Goal: Task Accomplishment & Management: Use online tool/utility

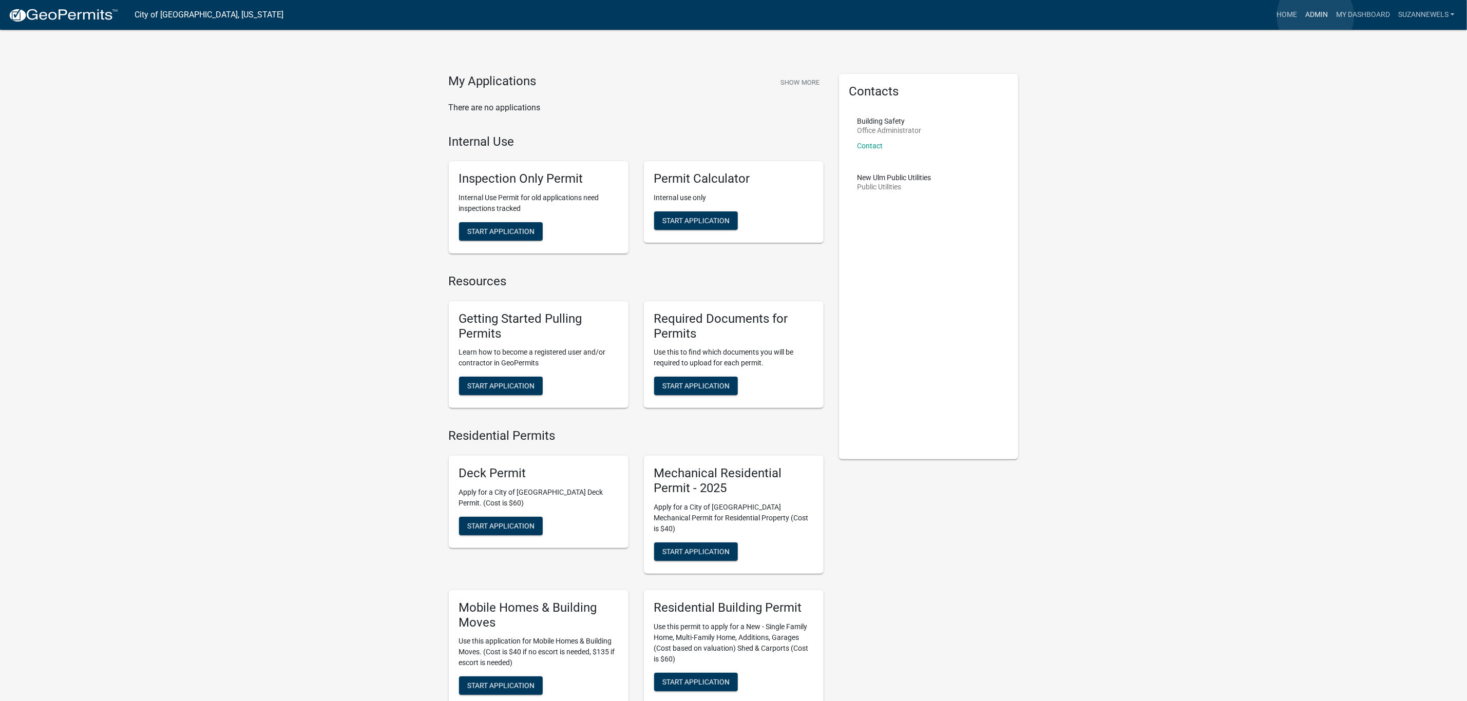
click at [1315, 16] on link "Admin" at bounding box center [1316, 15] width 31 height 20
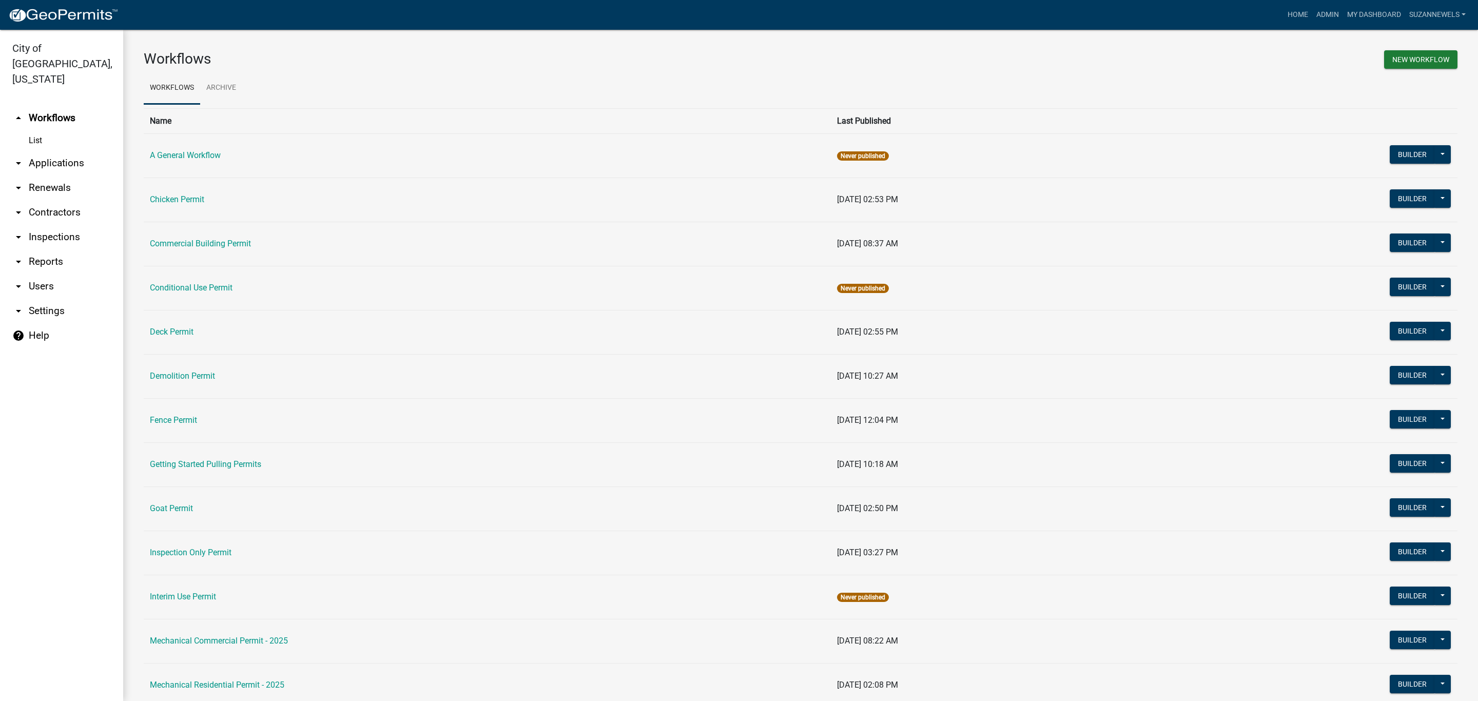
click at [68, 151] on link "arrow_drop_down Applications" at bounding box center [61, 163] width 123 height 25
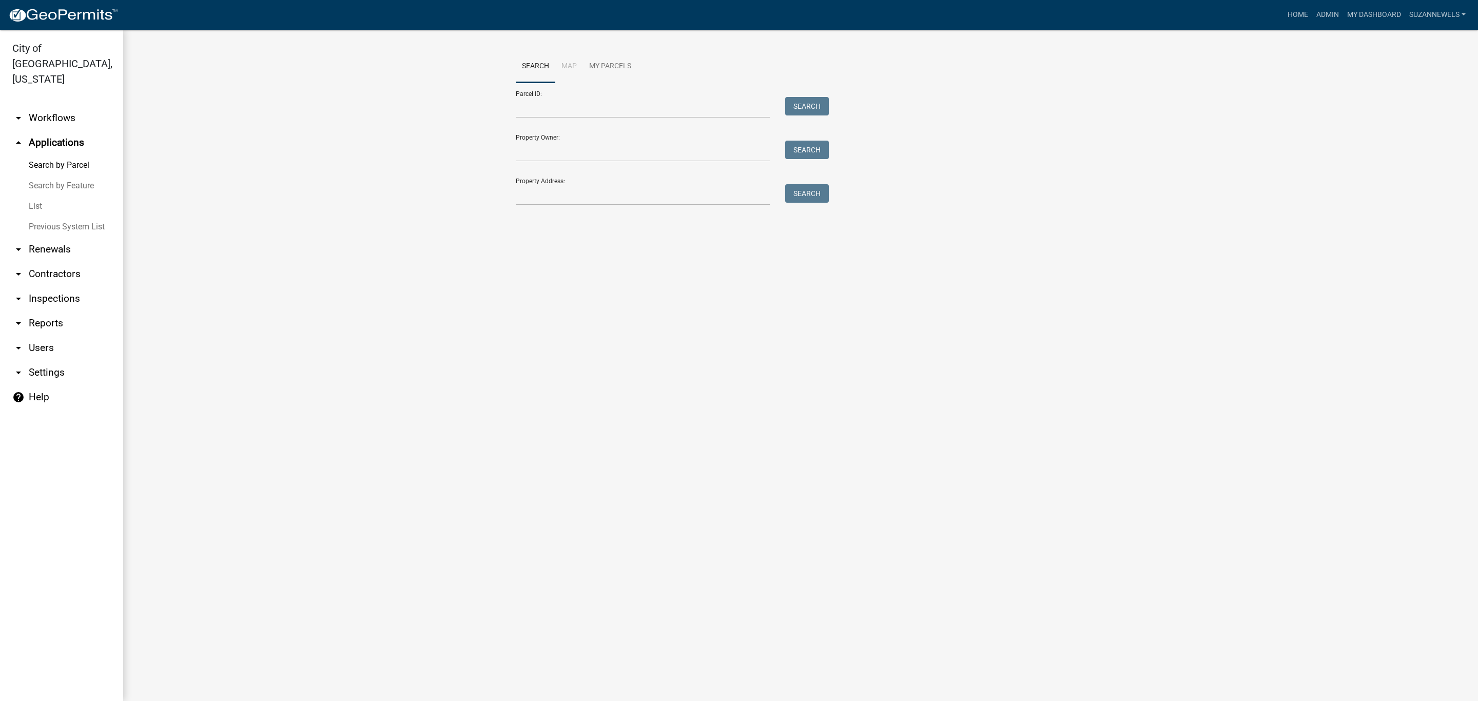
click at [46, 106] on link "arrow_drop_down Workflows" at bounding box center [61, 118] width 123 height 25
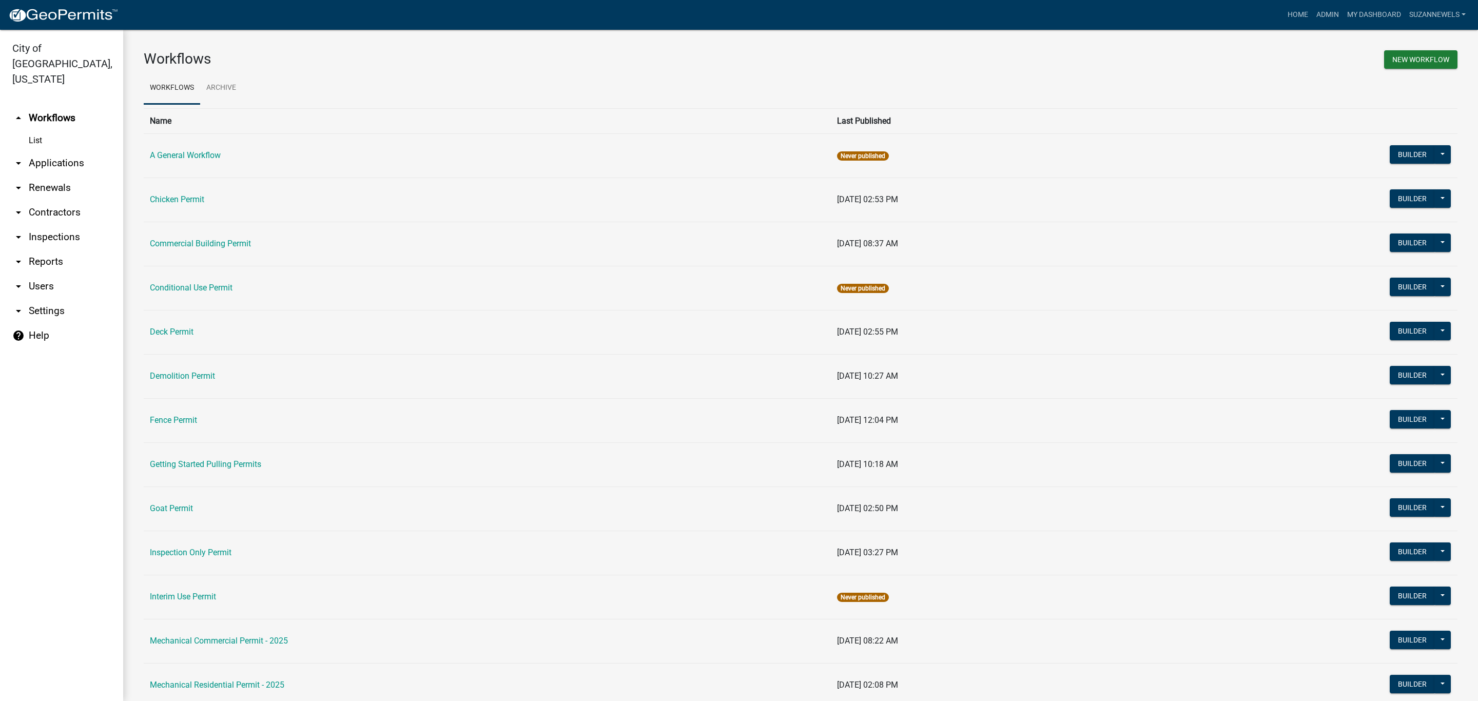
click at [57, 151] on link "arrow_drop_down Applications" at bounding box center [61, 163] width 123 height 25
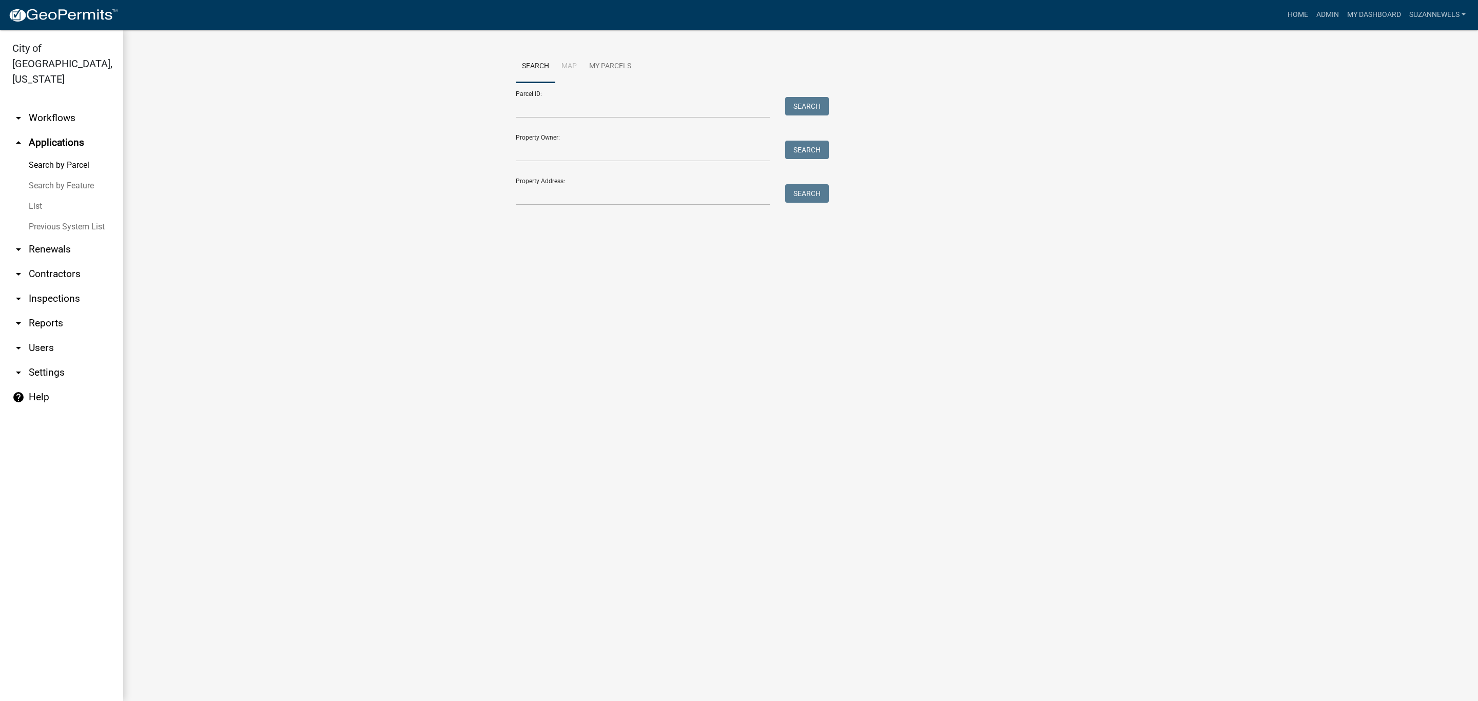
click at [32, 196] on link "List" at bounding box center [61, 206] width 123 height 21
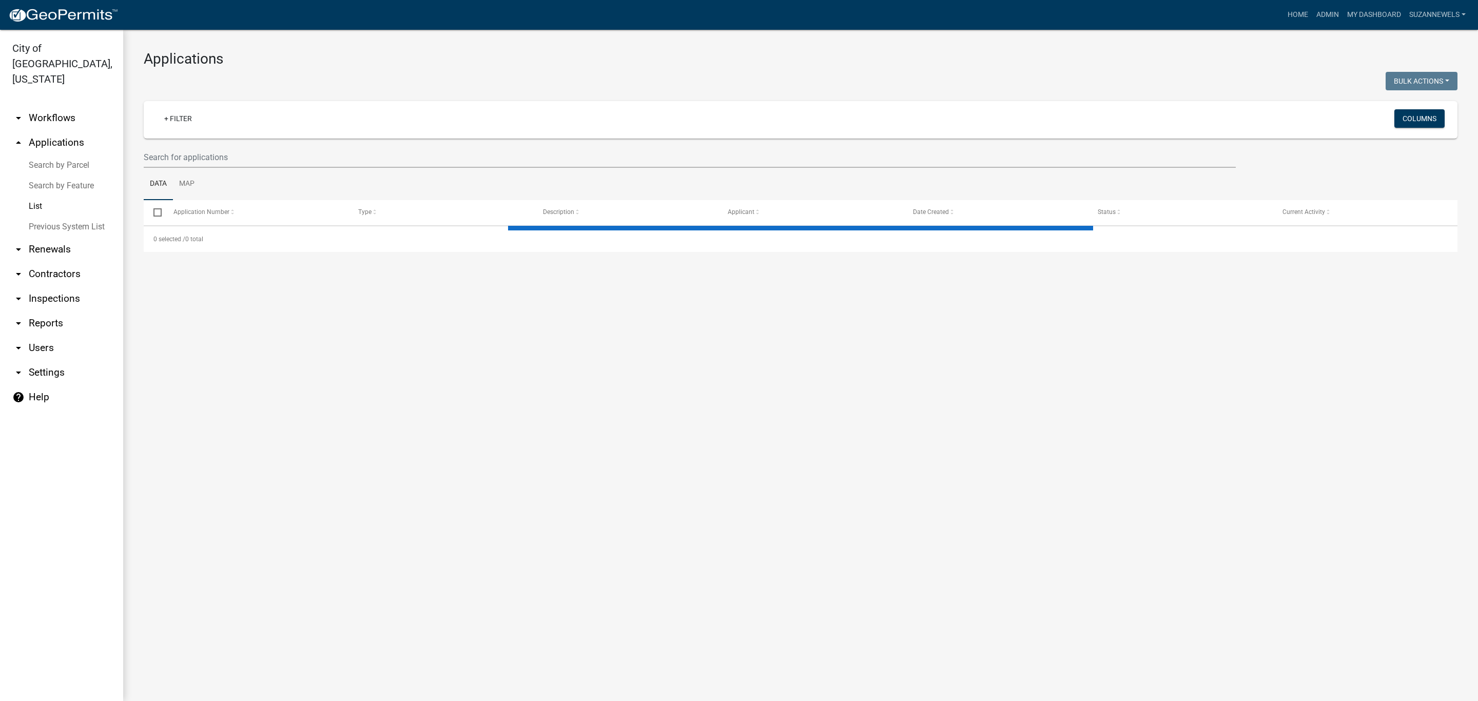
select select "2: 50"
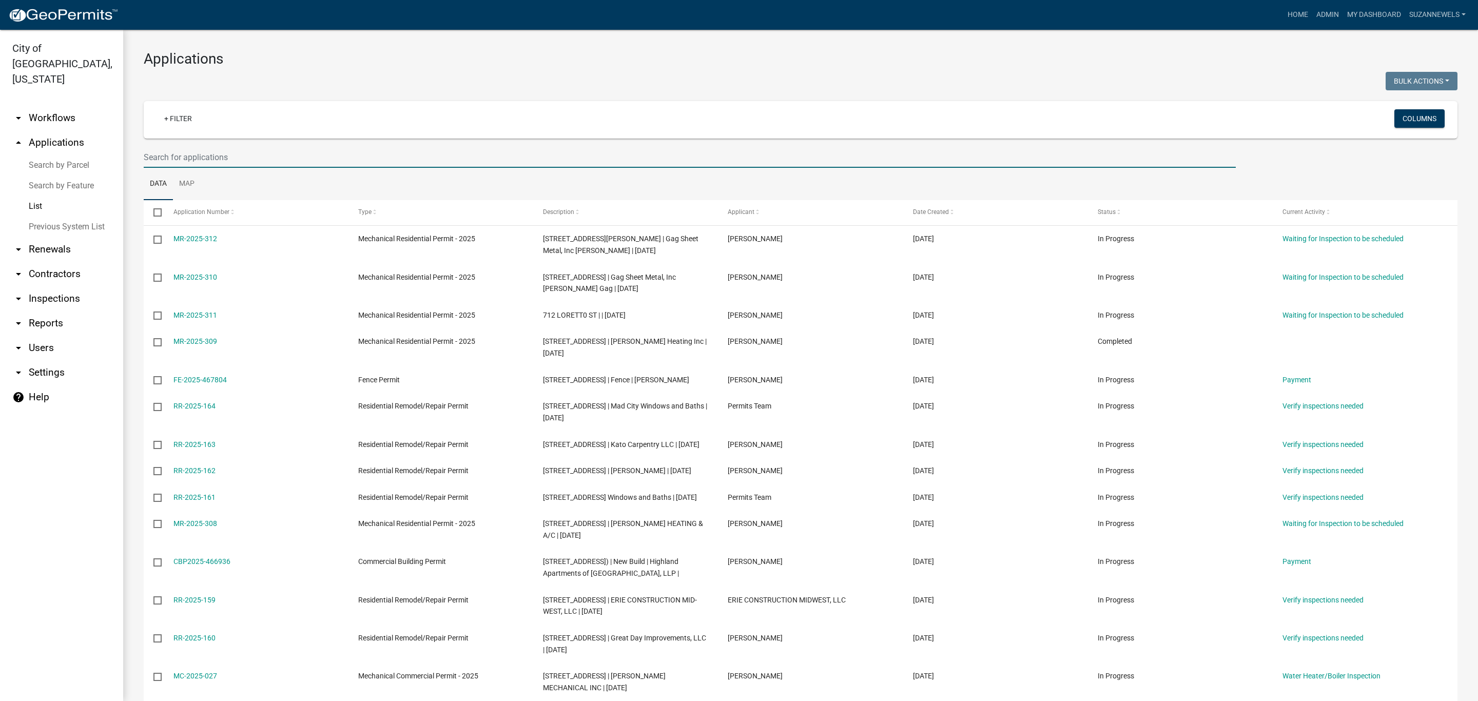
click at [357, 150] on input "text" at bounding box center [690, 157] width 1092 height 21
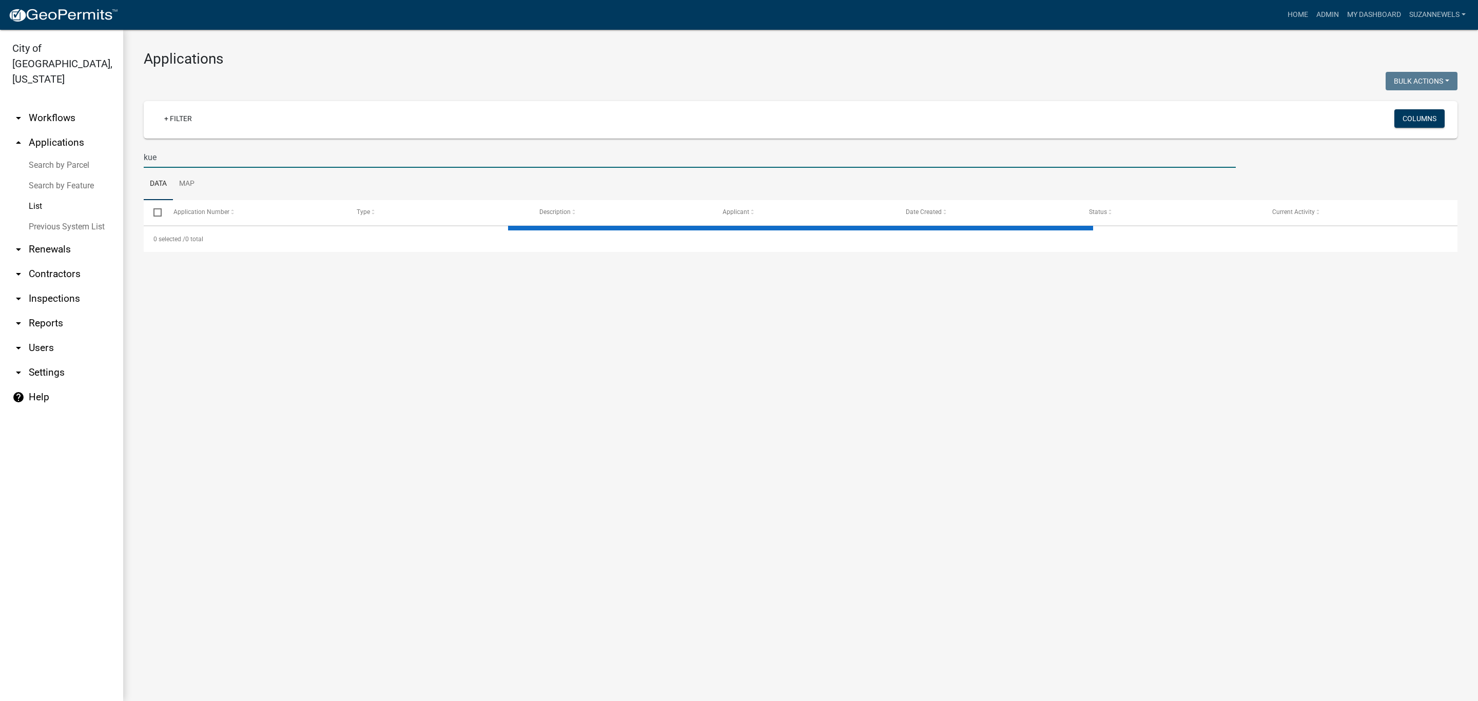
type input "kuep"
select select "2: 50"
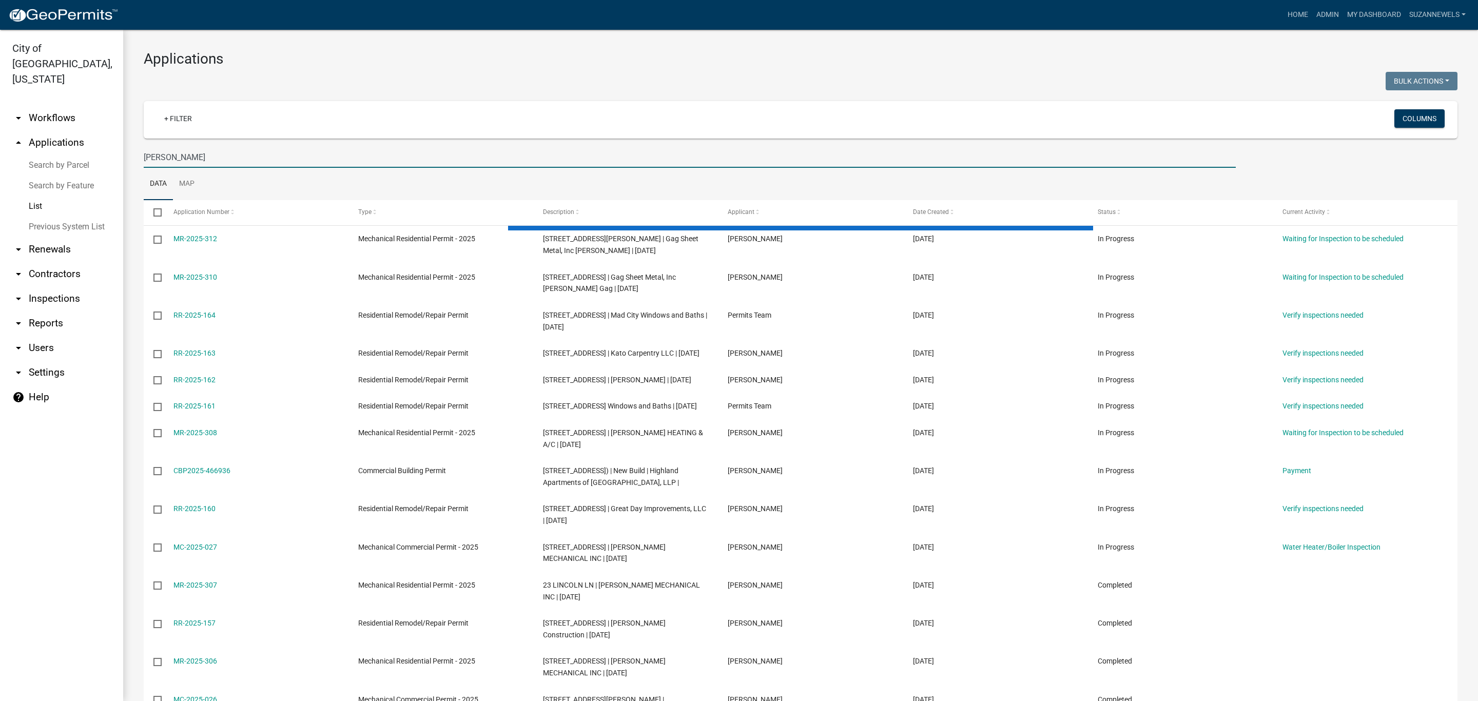
type input "[PERSON_NAME]"
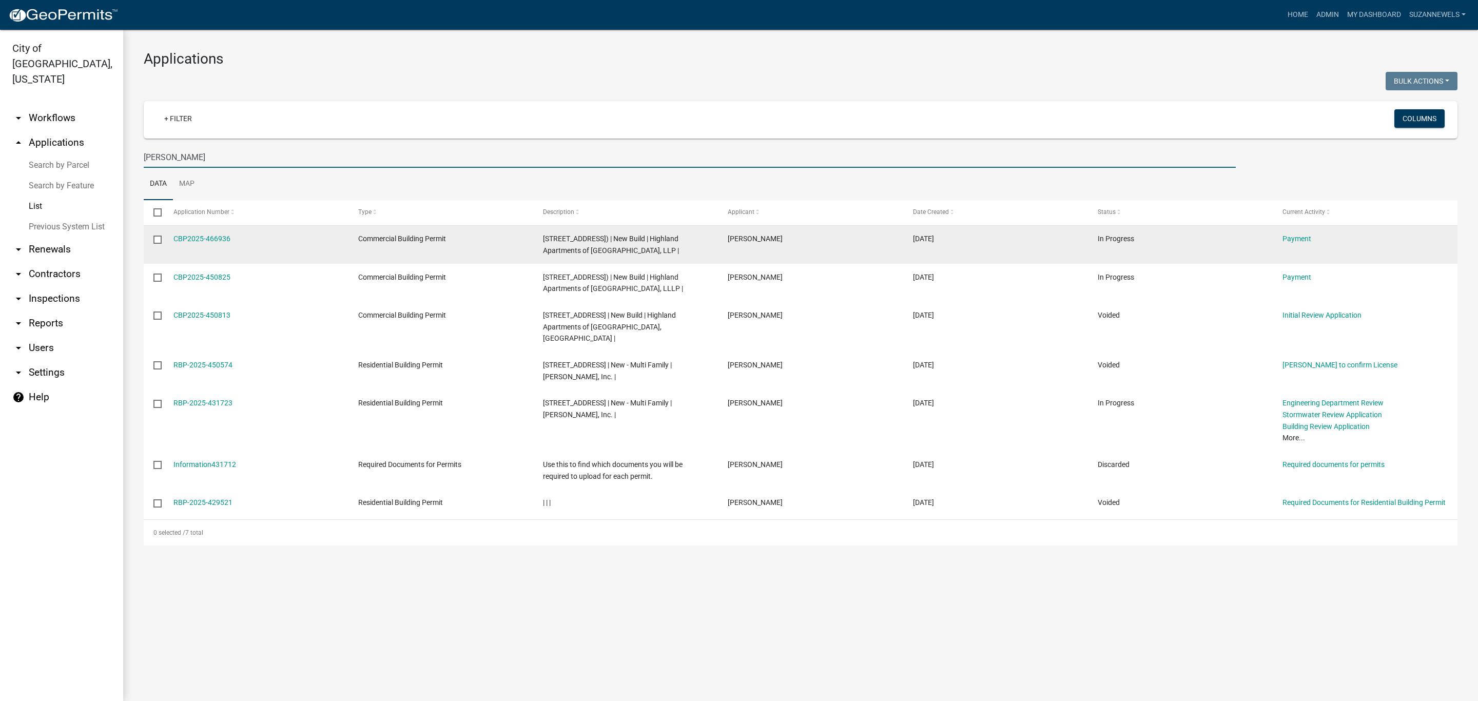
drag, startPoint x: 220, startPoint y: 239, endPoint x: 268, endPoint y: 238, distance: 48.3
click at [220, 239] on link "CBP2025-466936" at bounding box center [202, 239] width 57 height 8
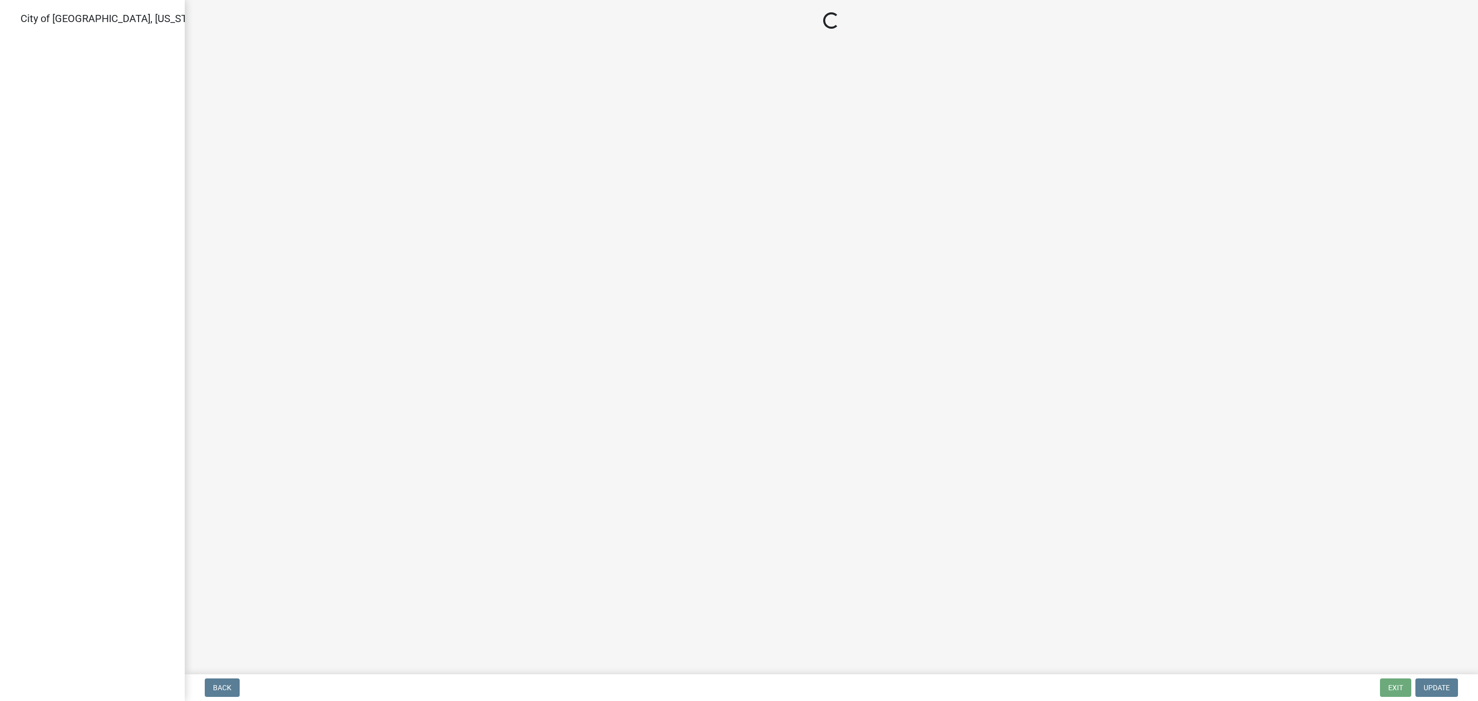
select select "3: 3"
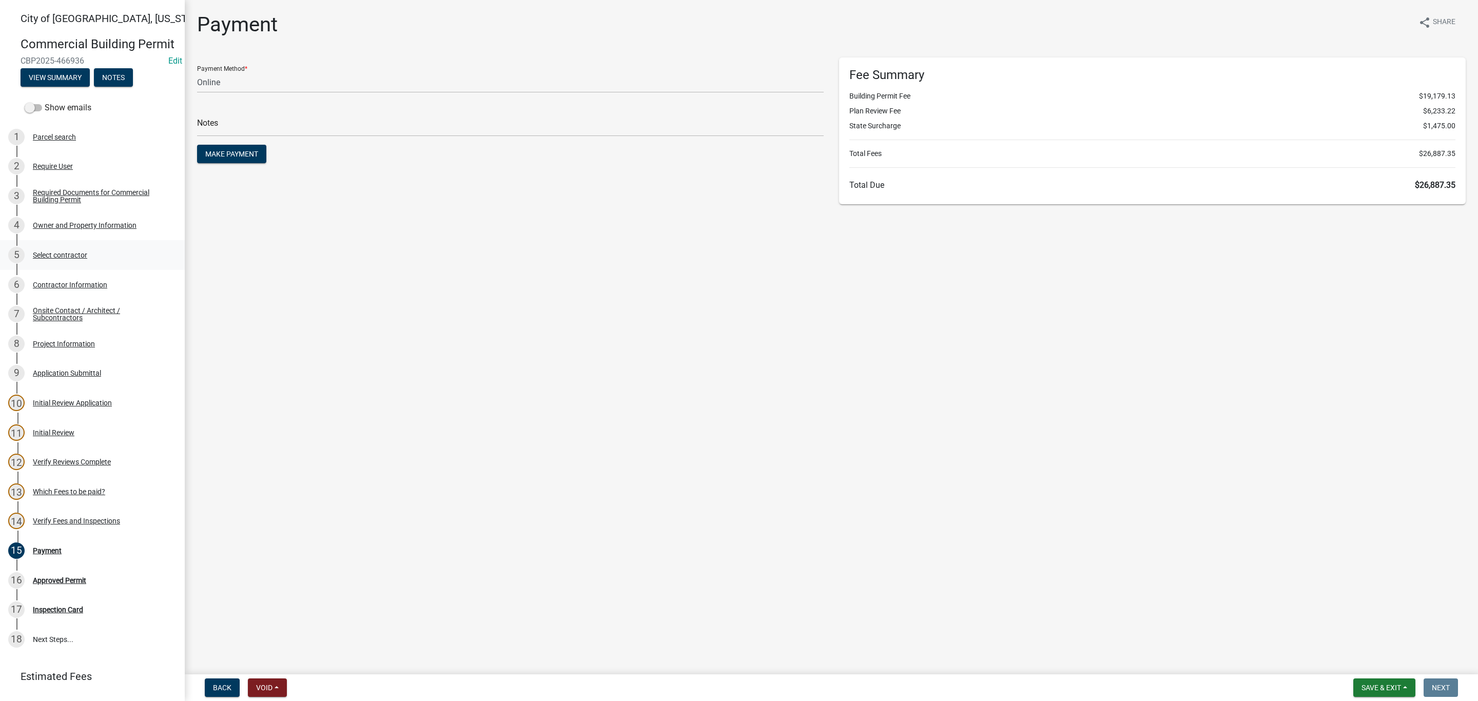
click at [65, 259] on div "Select contractor" at bounding box center [60, 255] width 54 height 7
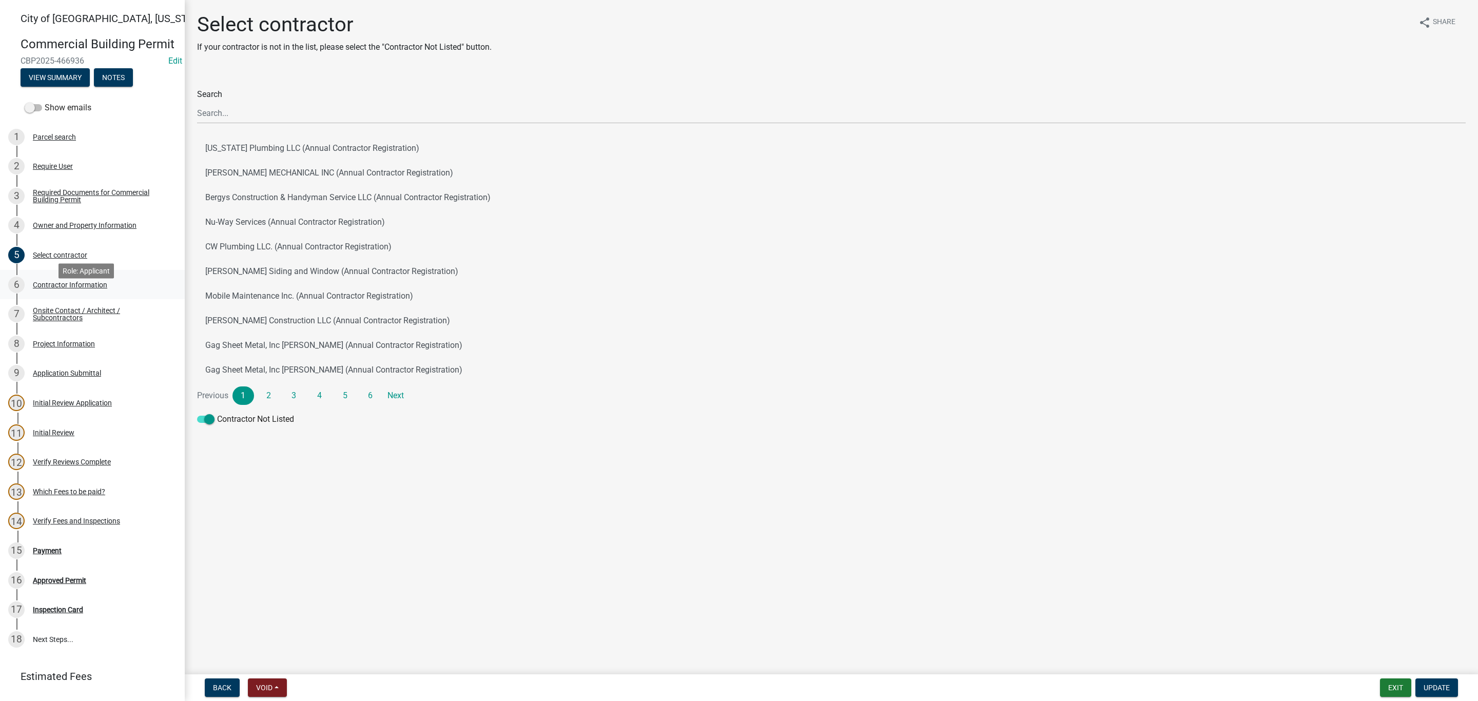
click at [68, 288] on div "Contractor Information" at bounding box center [70, 284] width 74 height 7
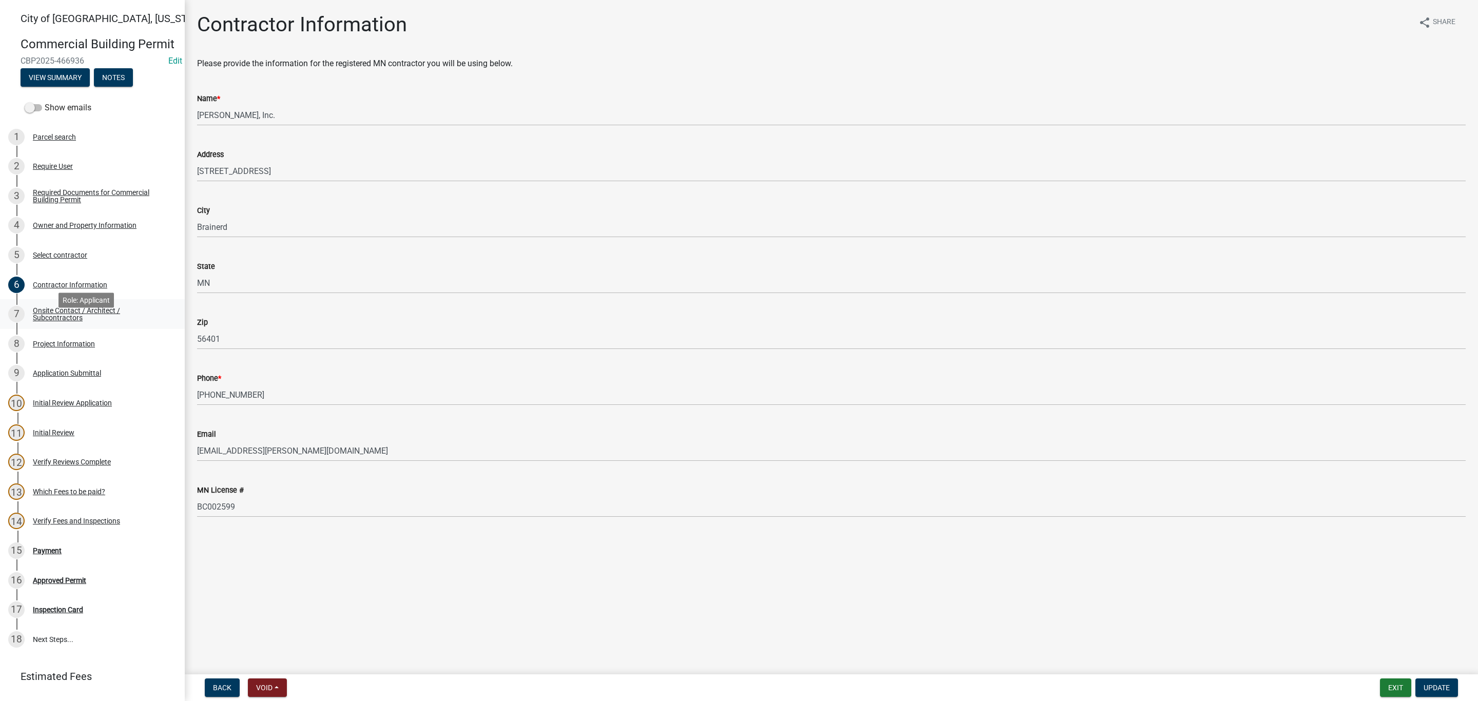
click at [55, 321] on div "Onsite Contact / Architect / Subcontractors" at bounding box center [101, 314] width 136 height 14
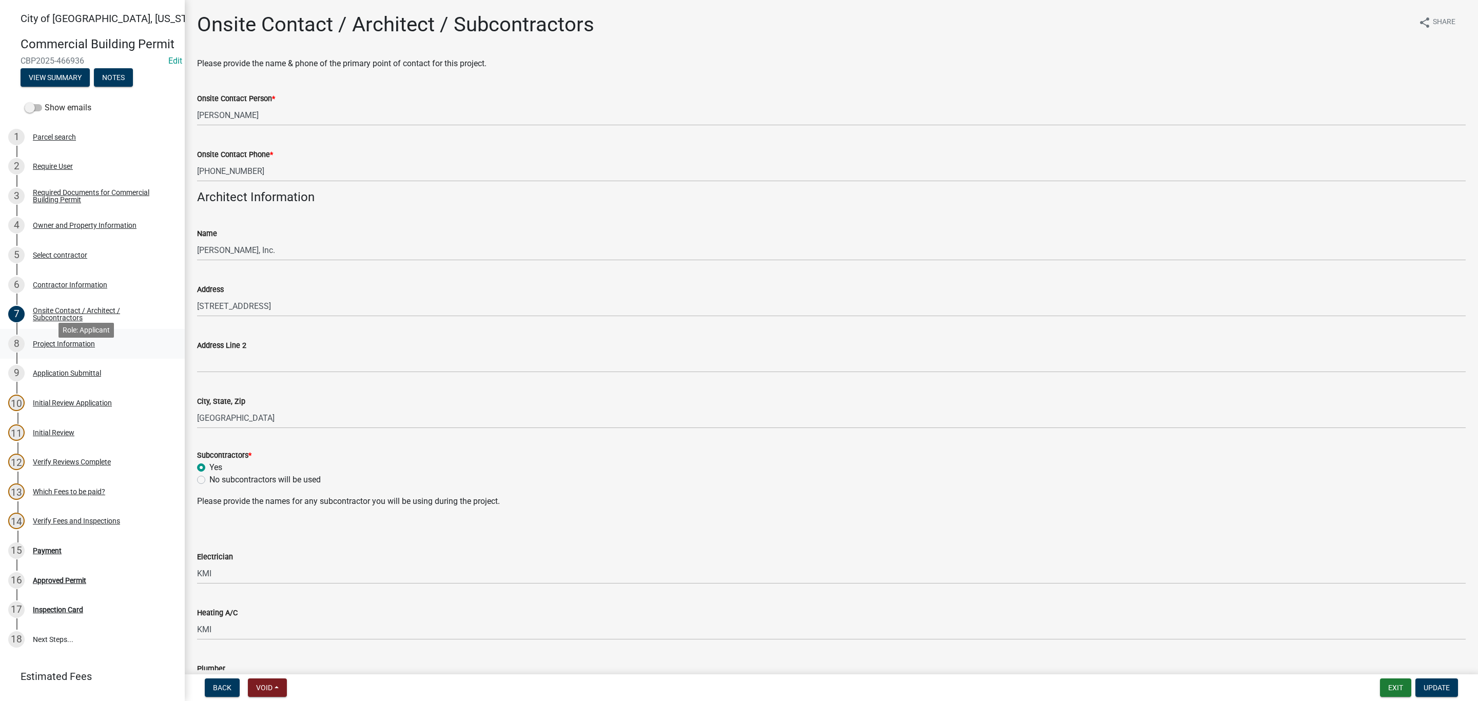
click at [80, 352] on div "8 Project Information" at bounding box center [88, 344] width 160 height 16
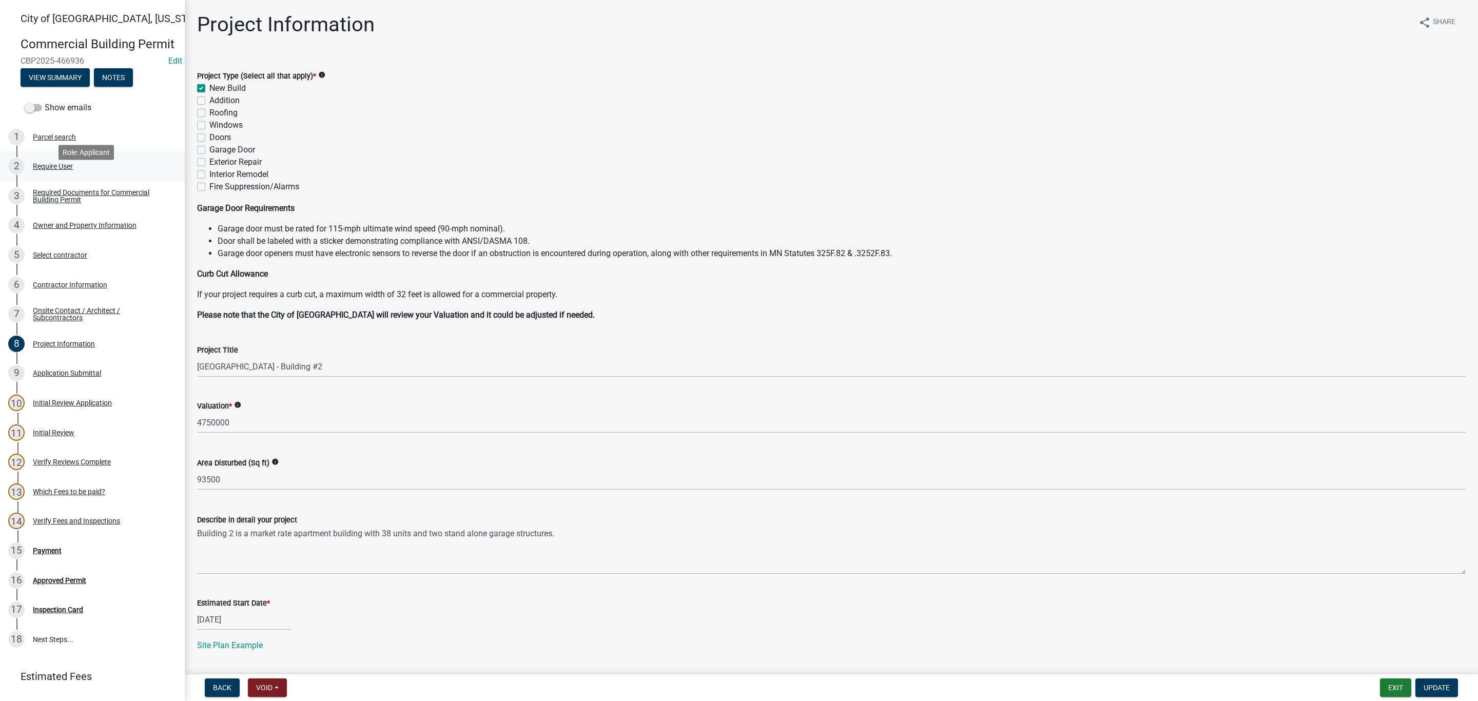
click at [53, 170] on div "Require User" at bounding box center [53, 166] width 40 height 7
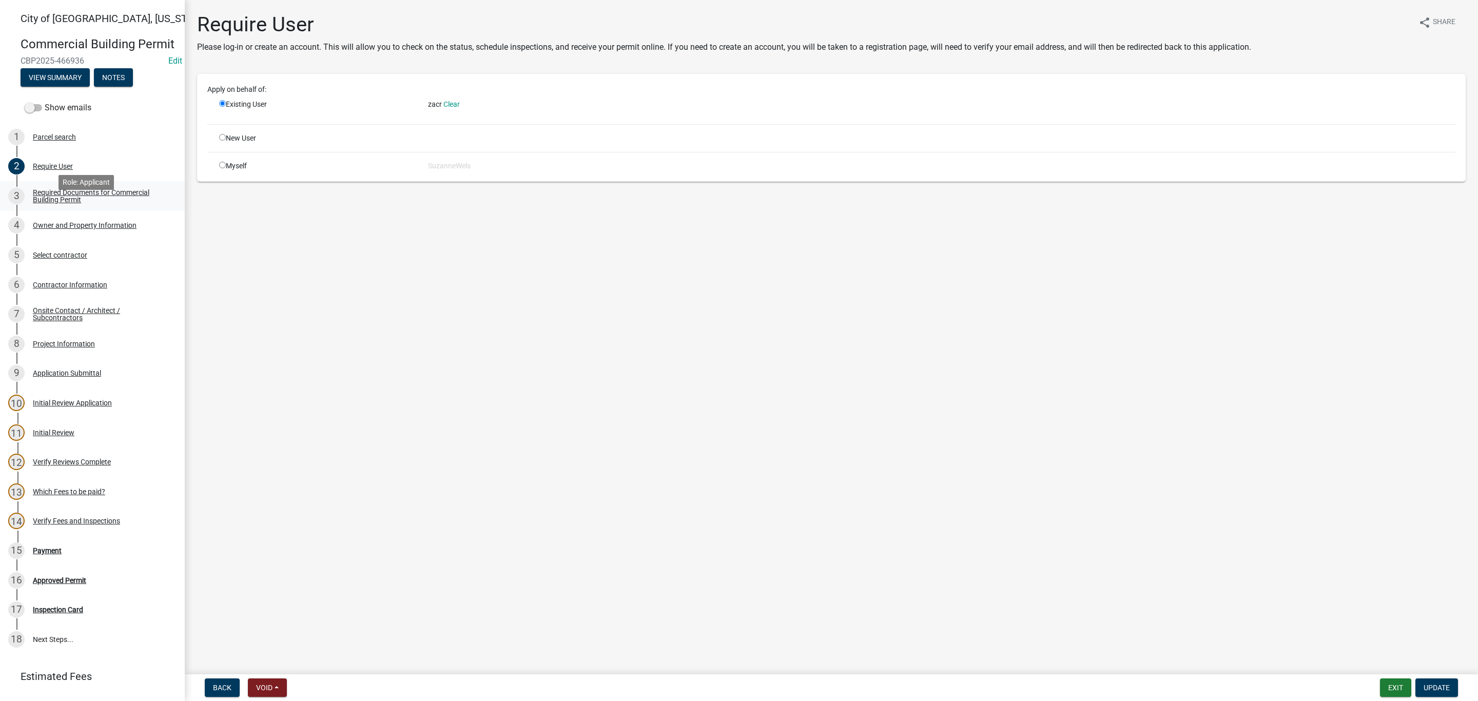
click at [67, 203] on div "Required Documents for Commercial Building Permit" at bounding box center [101, 196] width 136 height 14
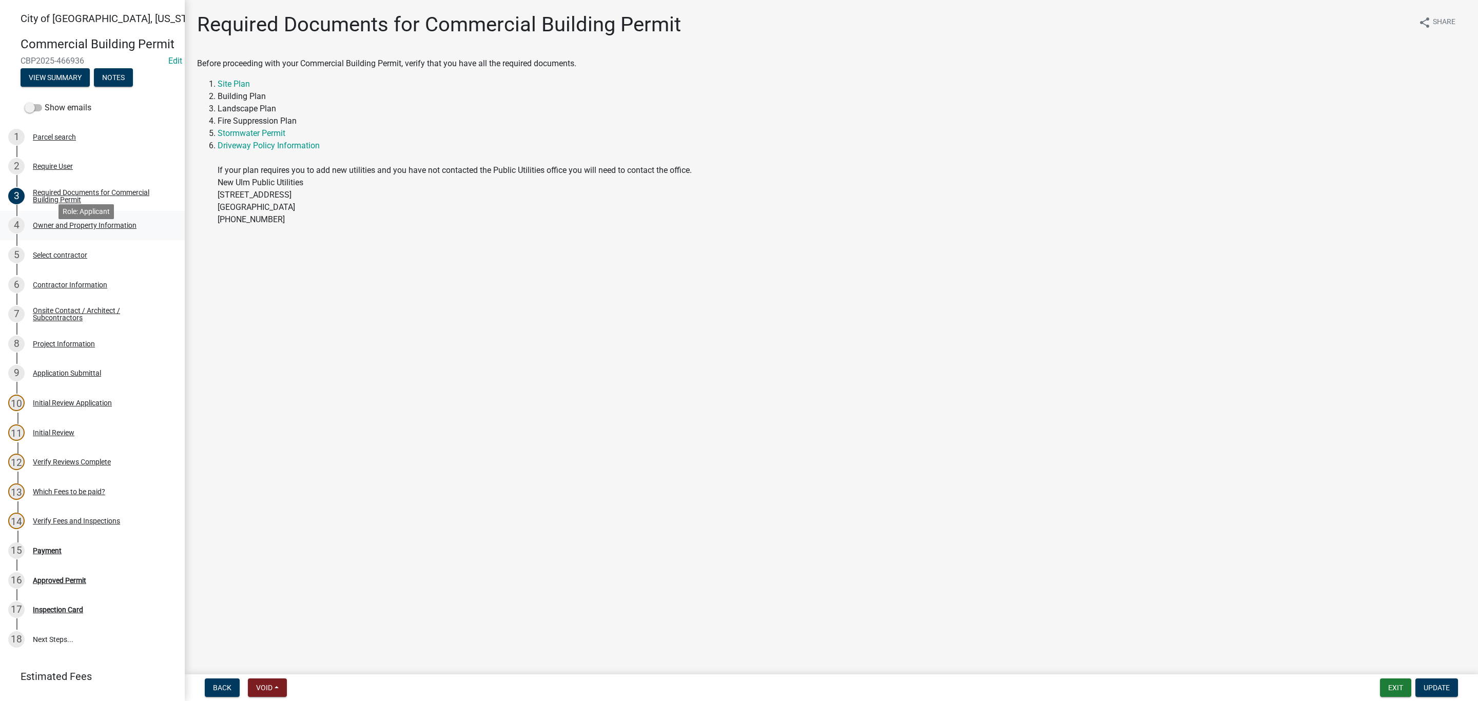
click at [67, 229] on div "Owner and Property Information" at bounding box center [85, 225] width 104 height 7
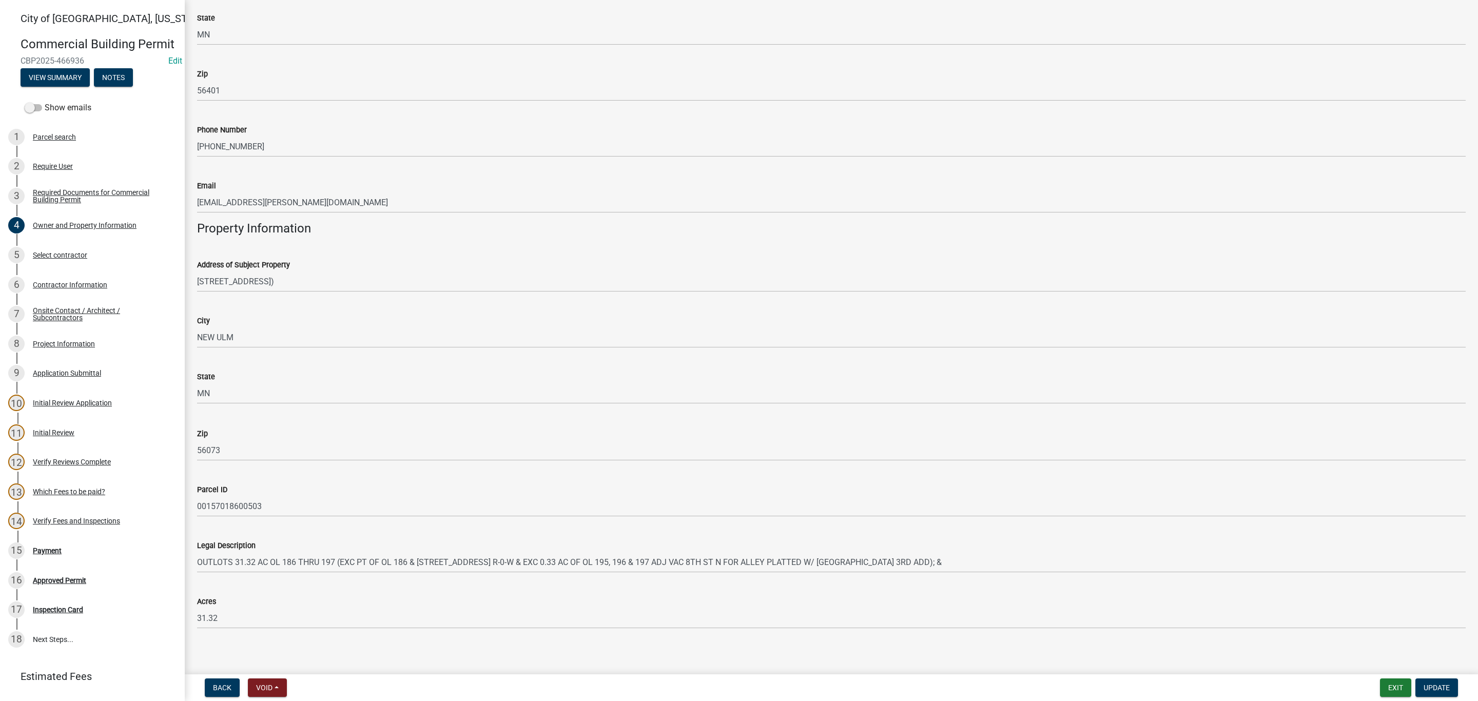
scroll to position [374, 0]
click at [52, 259] on div "Select contractor" at bounding box center [60, 255] width 54 height 7
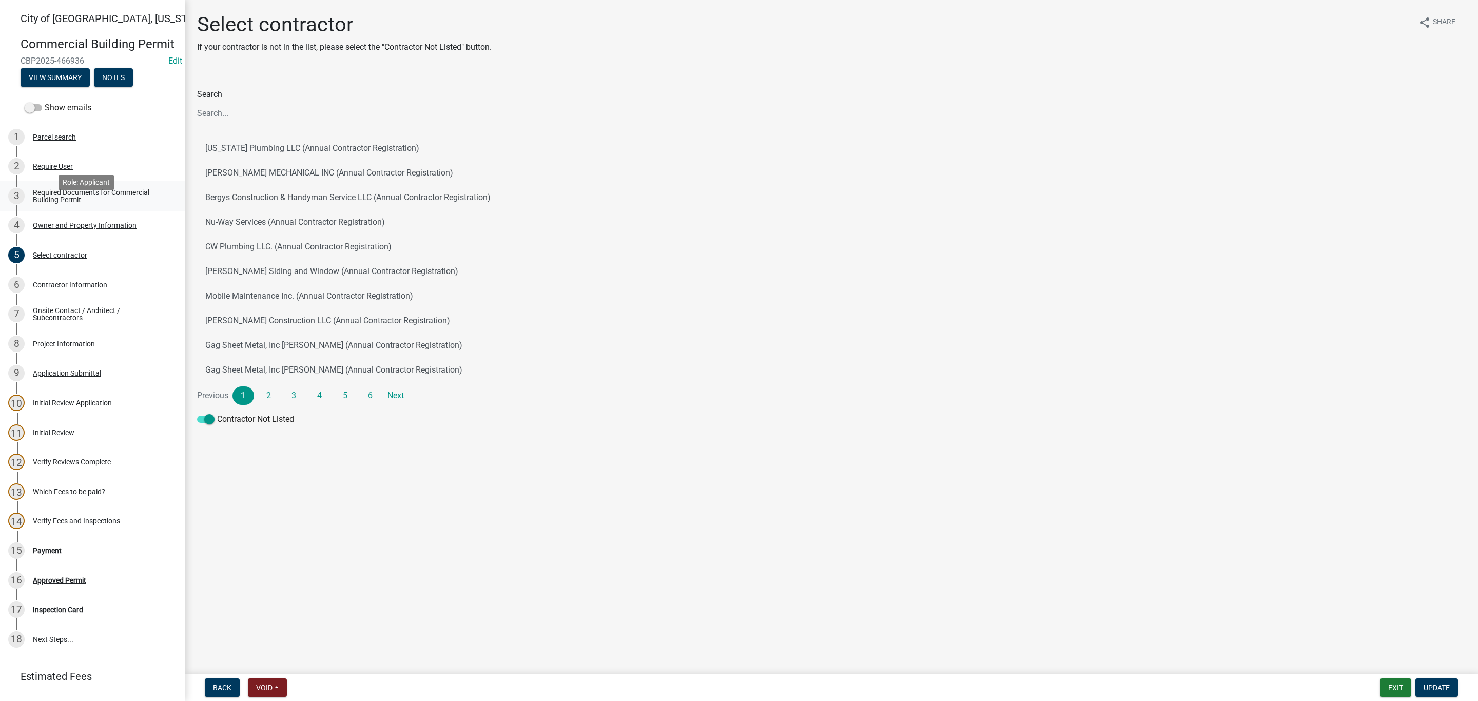
click at [68, 203] on div "Required Documents for Commercial Building Permit" at bounding box center [101, 196] width 136 height 14
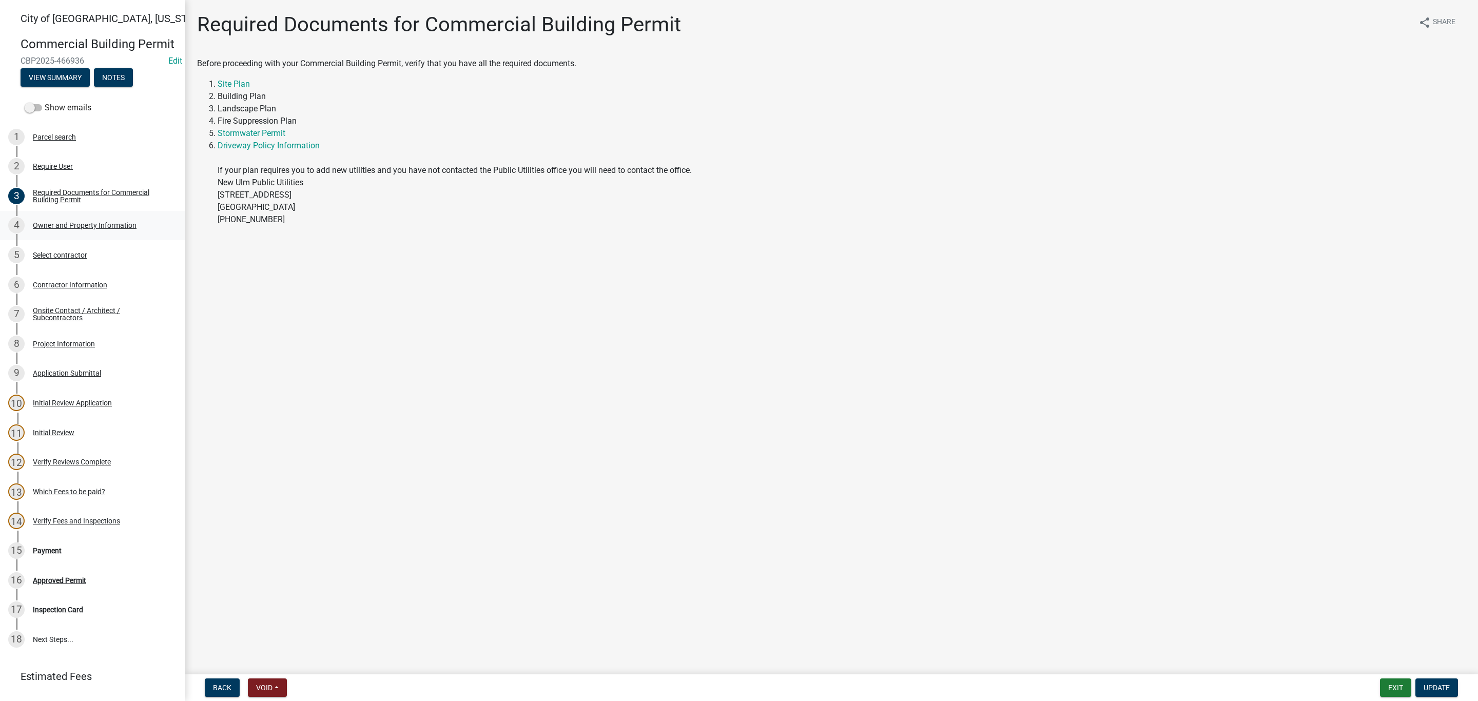
click at [53, 229] on div "Owner and Property Information" at bounding box center [85, 225] width 104 height 7
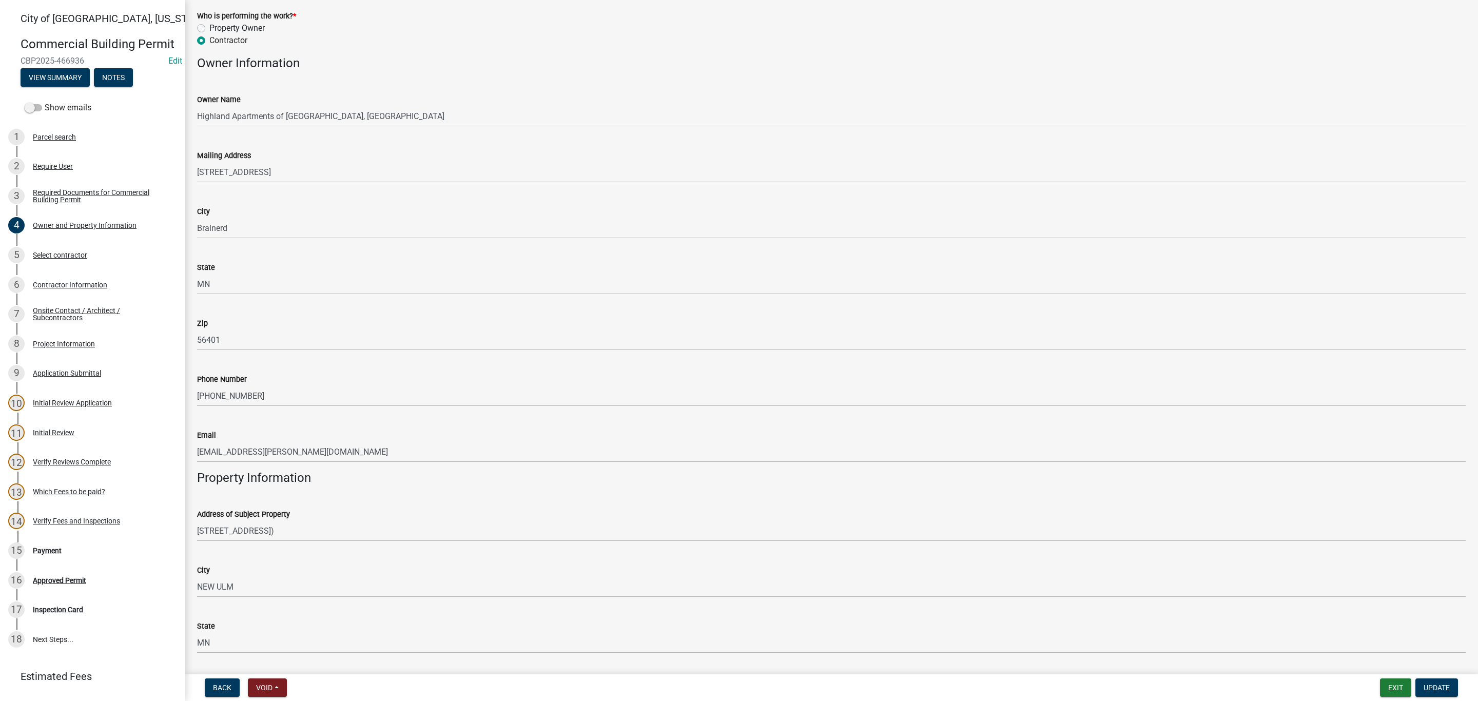
scroll to position [154, 0]
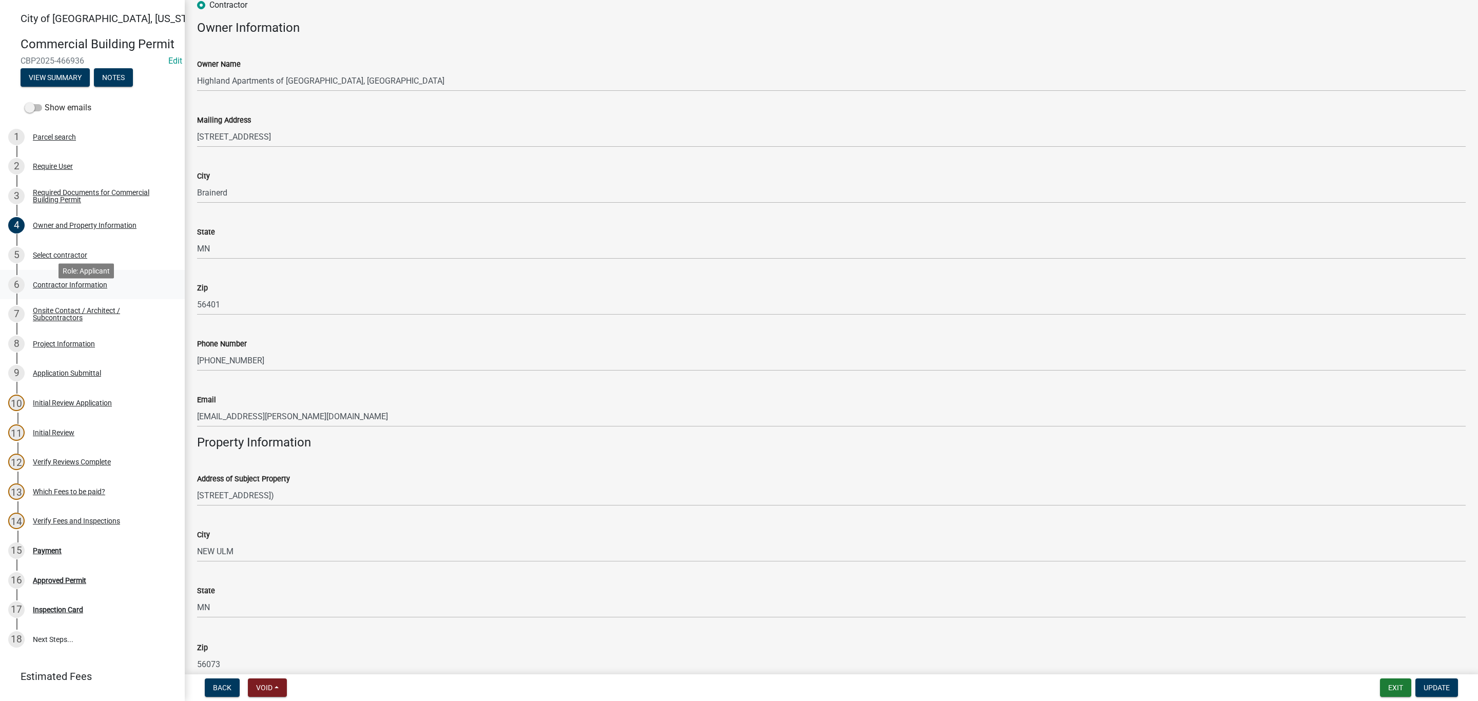
click at [36, 288] on div "Contractor Information" at bounding box center [70, 284] width 74 height 7
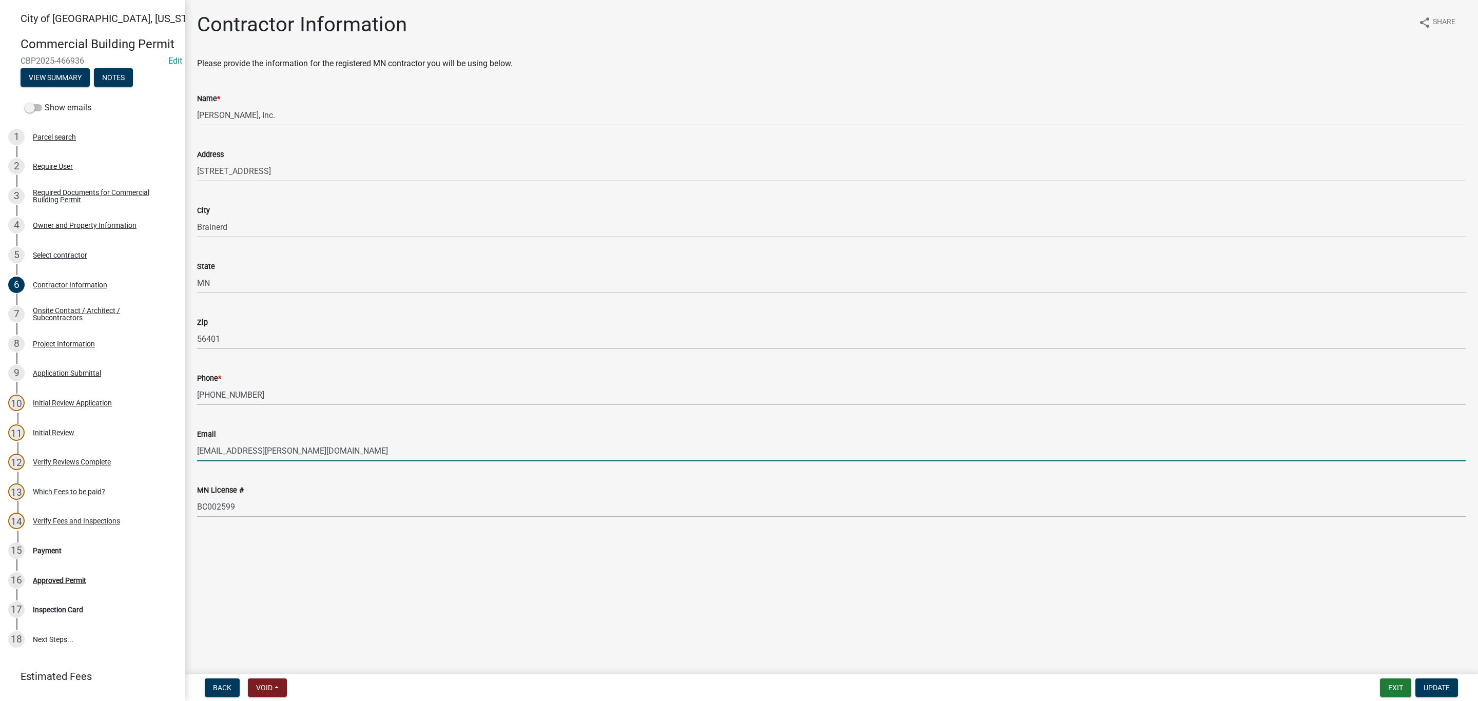
click at [296, 454] on input "[EMAIL_ADDRESS][PERSON_NAME][DOMAIN_NAME]" at bounding box center [831, 450] width 1269 height 21
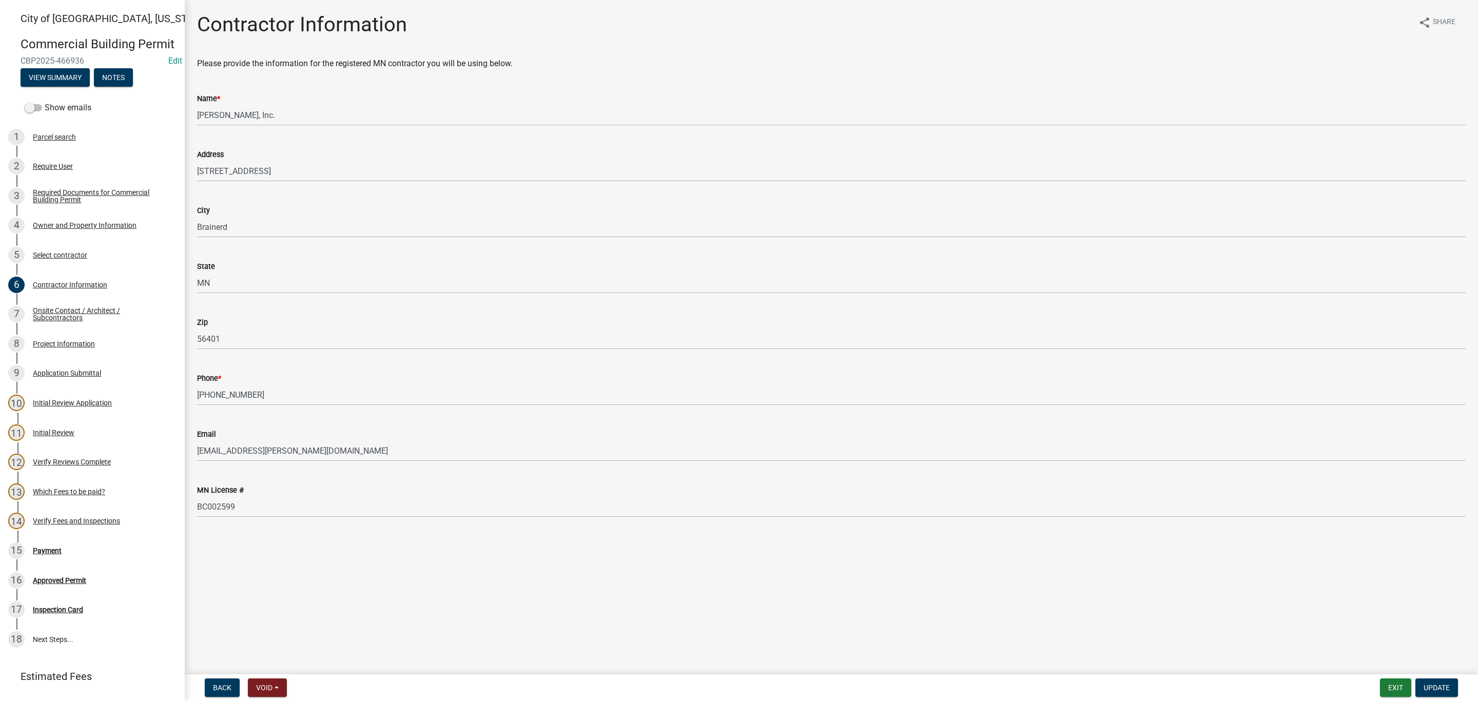
click at [304, 613] on main "Contractor Information share Share Please provide the information for the regis…" at bounding box center [832, 335] width 1294 height 670
click at [51, 234] on div "4 Owner and Property Information" at bounding box center [88, 225] width 160 height 16
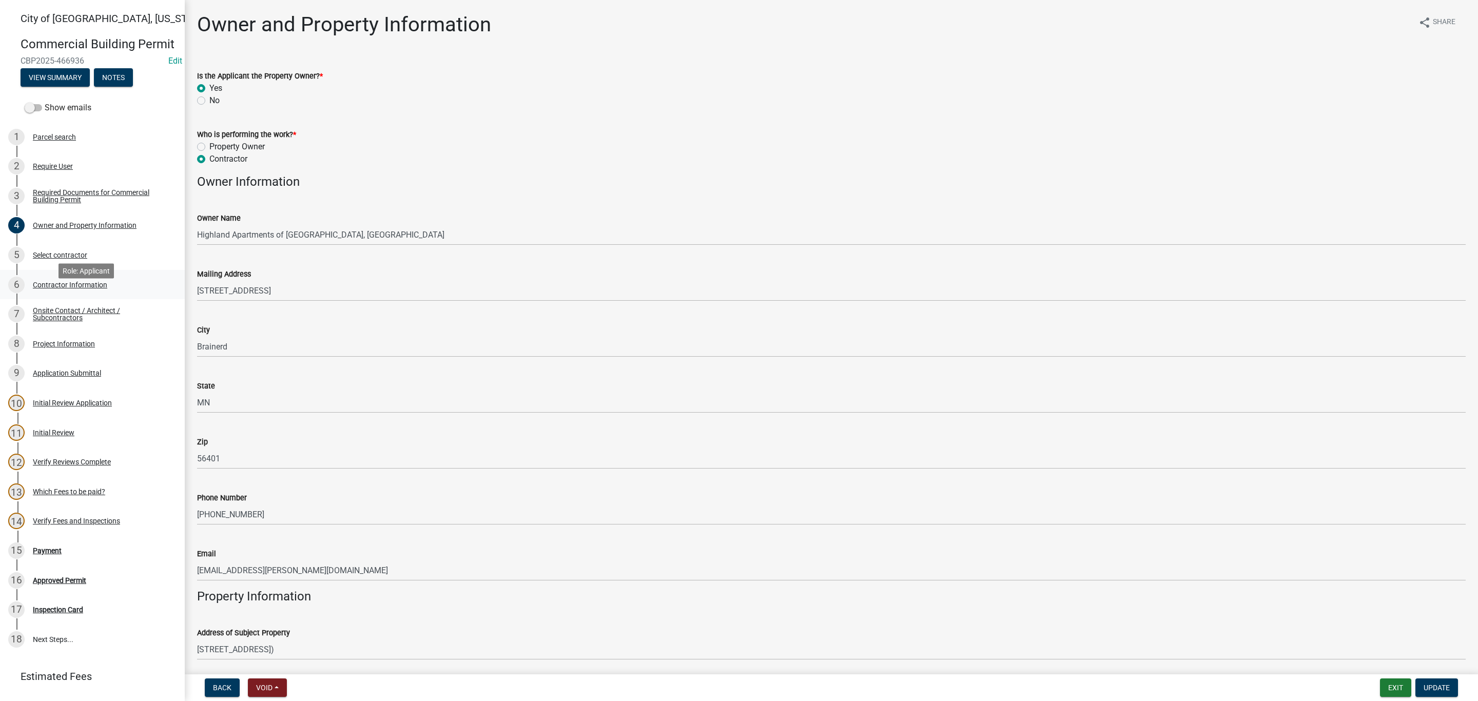
click at [46, 288] on div "Contractor Information" at bounding box center [70, 284] width 74 height 7
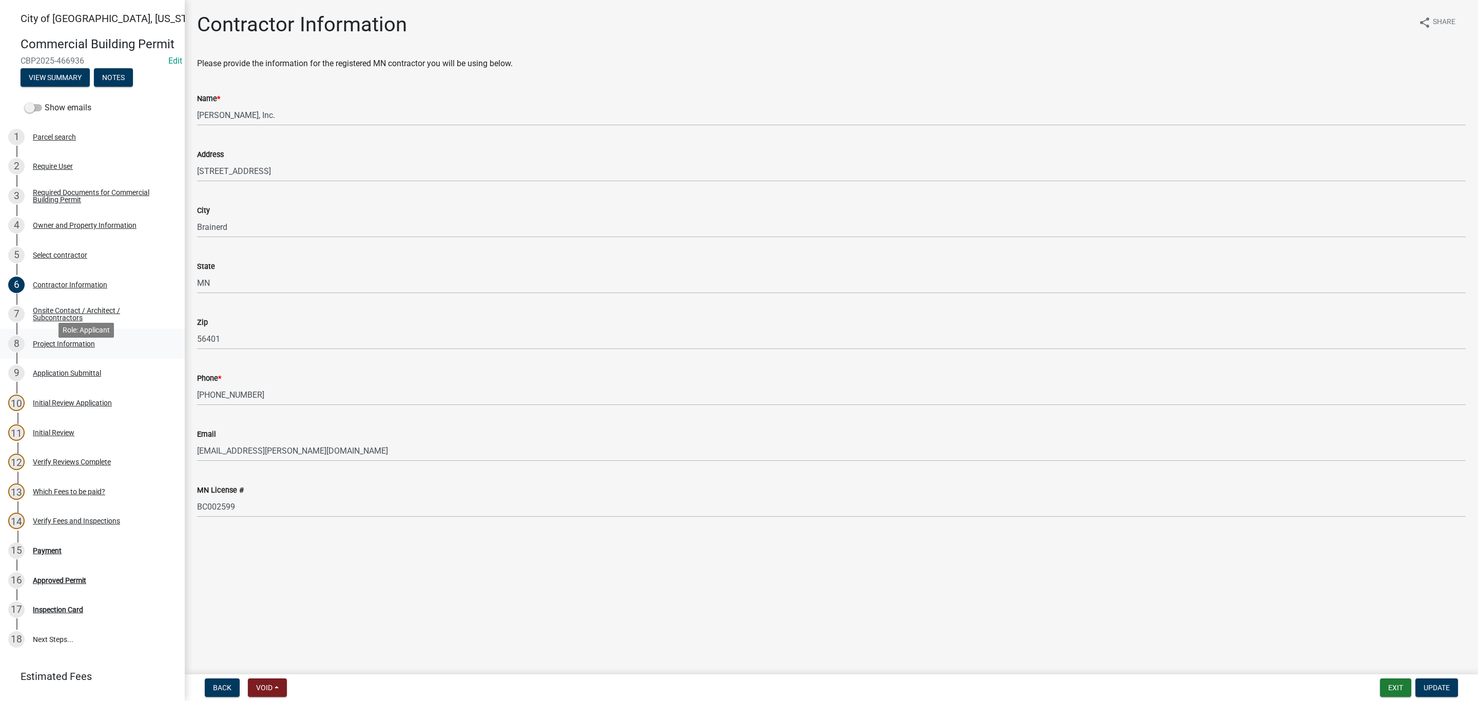
click at [51, 352] on div "8 Project Information" at bounding box center [88, 344] width 160 height 16
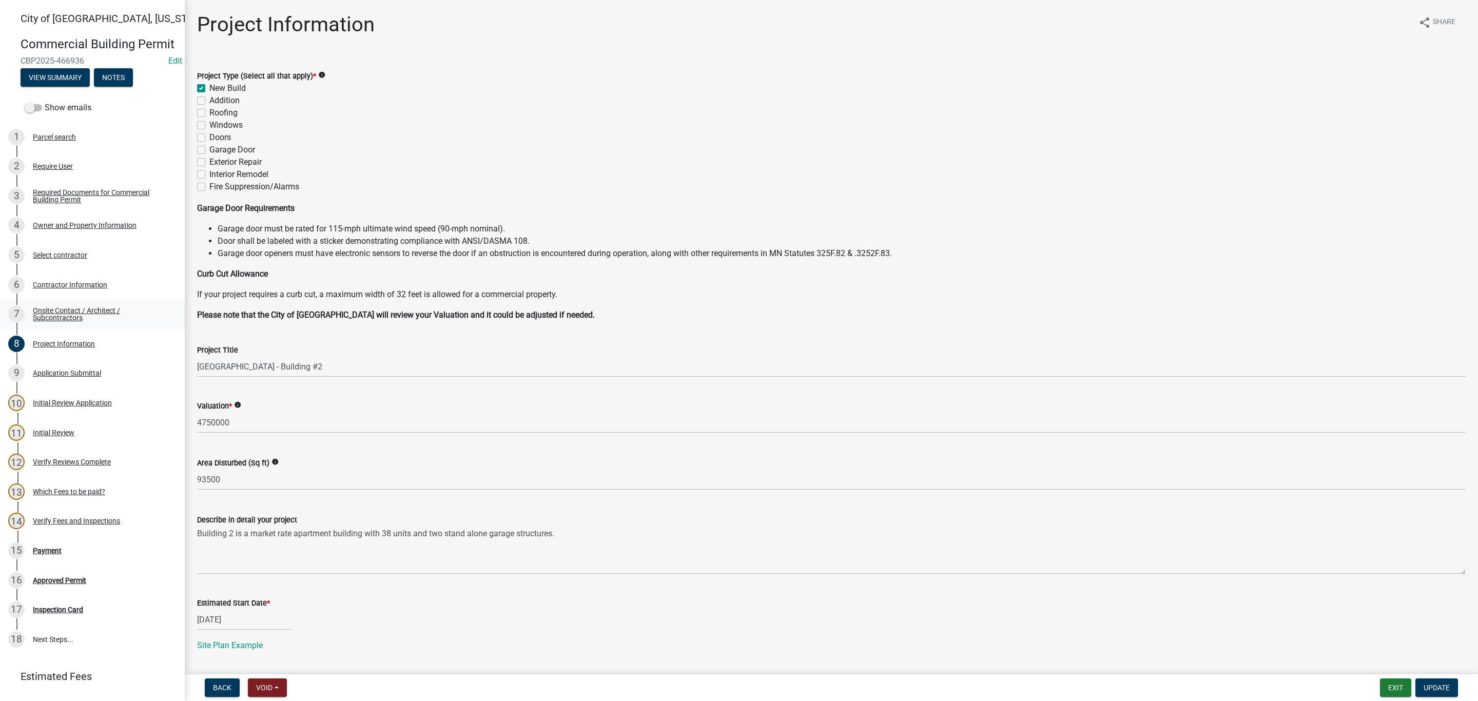
click at [41, 321] on div "Onsite Contact / Architect / Subcontractors" at bounding box center [101, 314] width 136 height 14
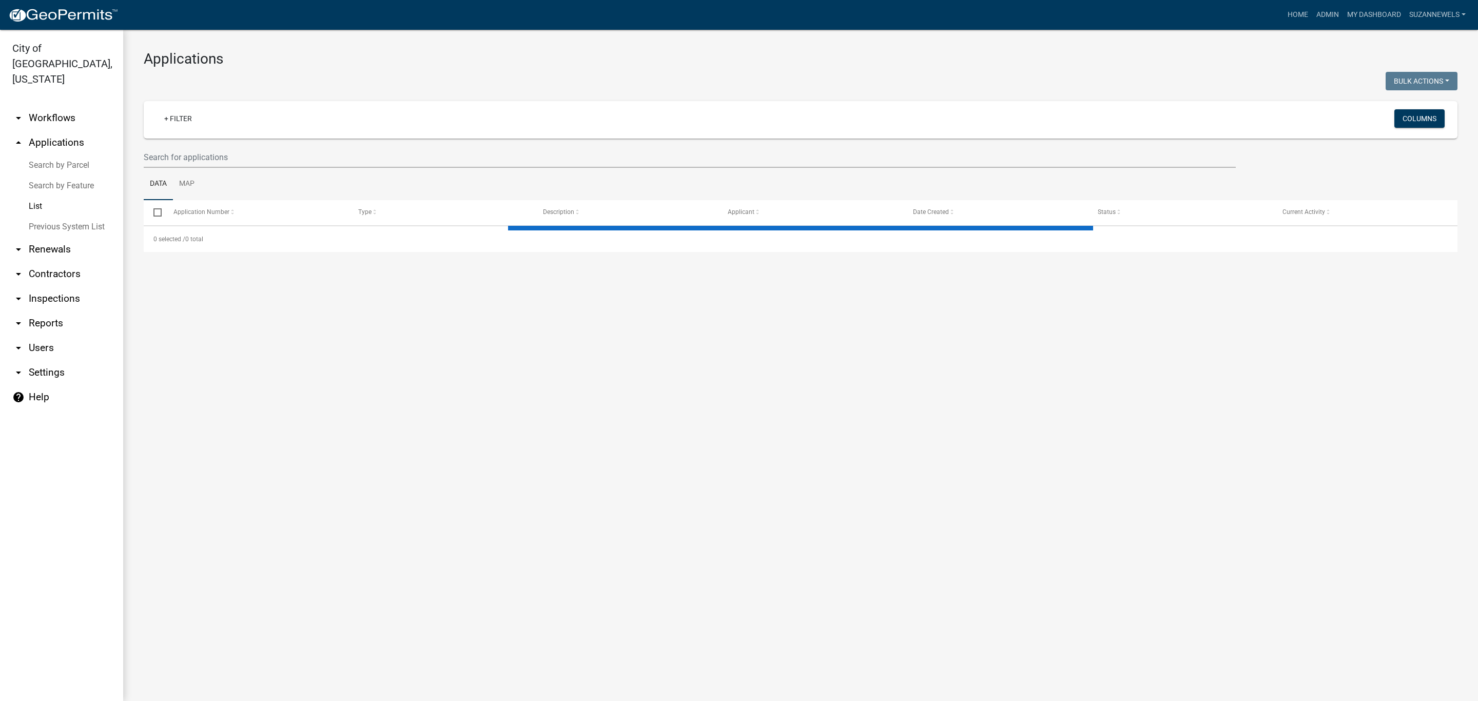
select select "2: 50"
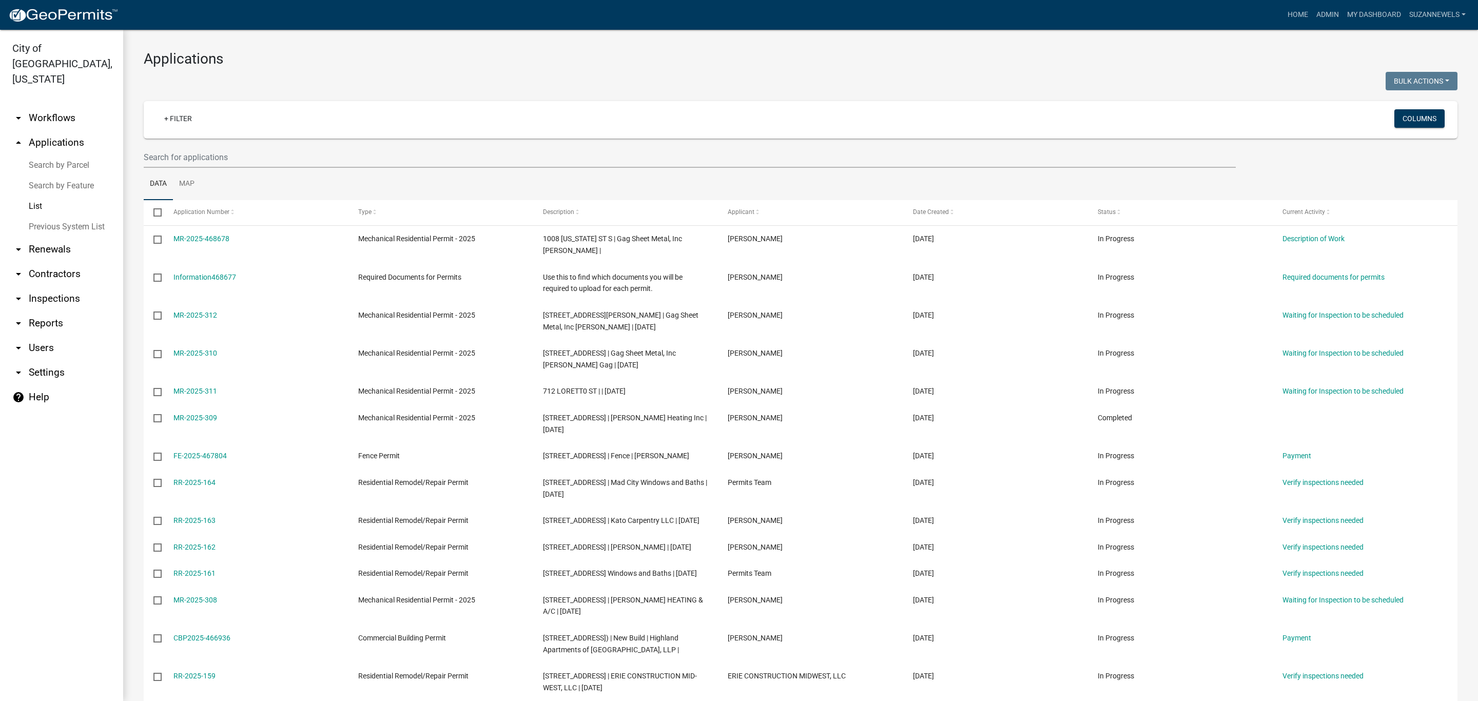
click at [51, 106] on link "arrow_drop_down Workflows" at bounding box center [61, 118] width 123 height 25
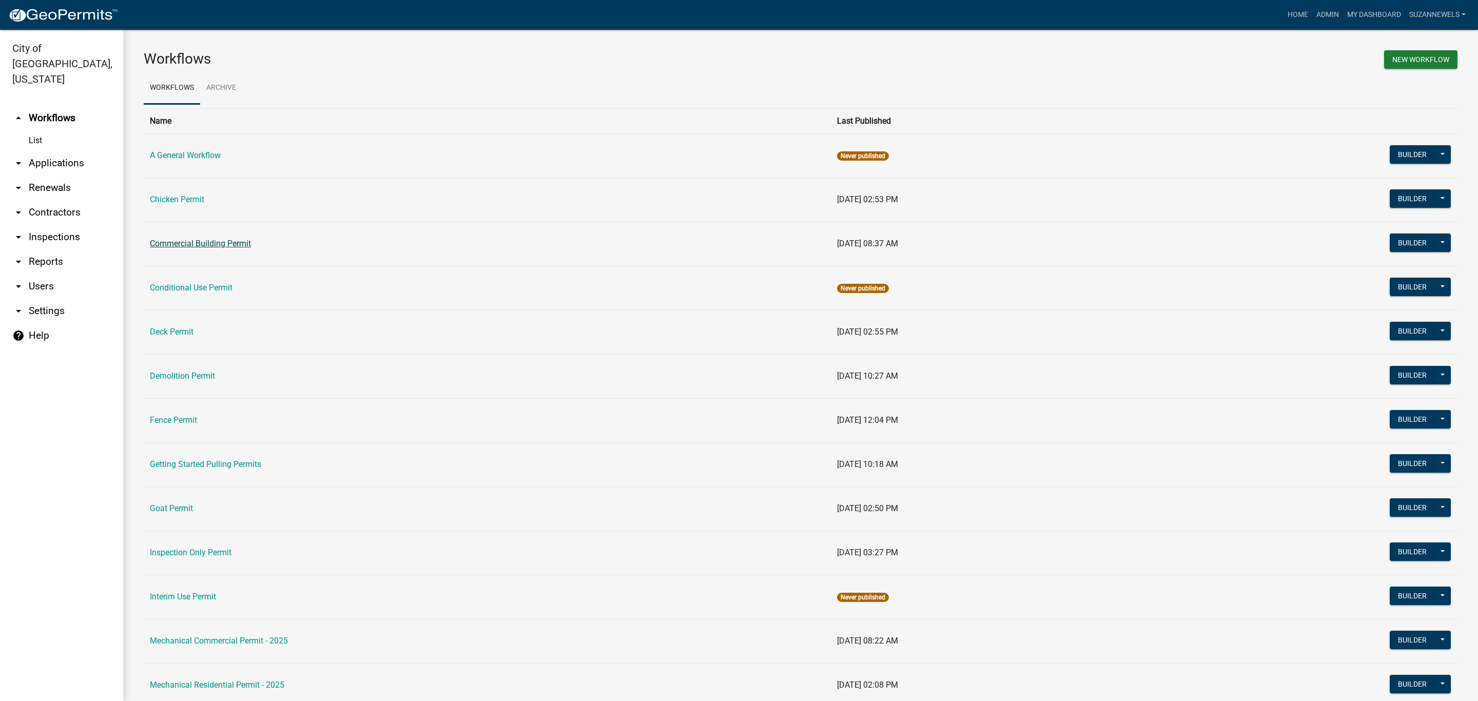
click at [179, 242] on link "Commercial Building Permit" at bounding box center [200, 244] width 101 height 10
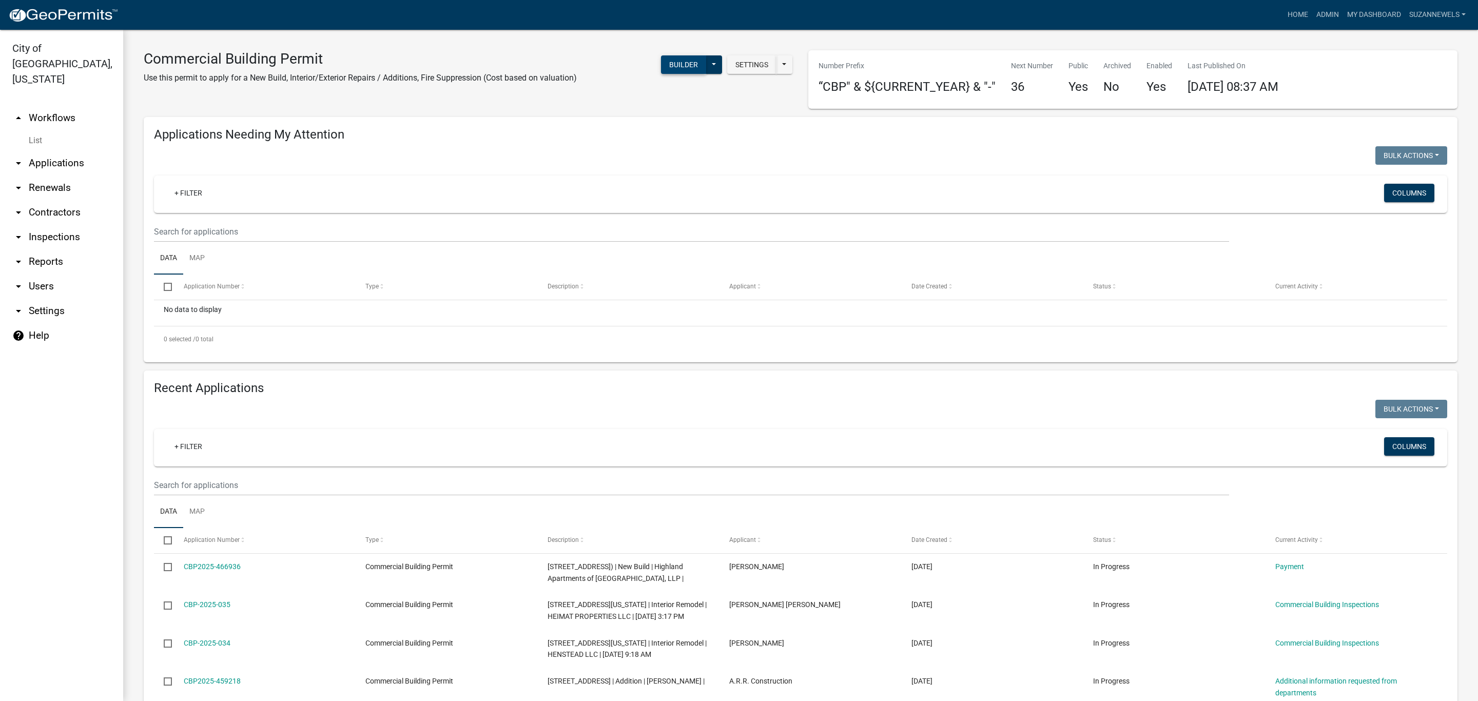
click at [675, 60] on button "Builder" at bounding box center [683, 64] width 45 height 18
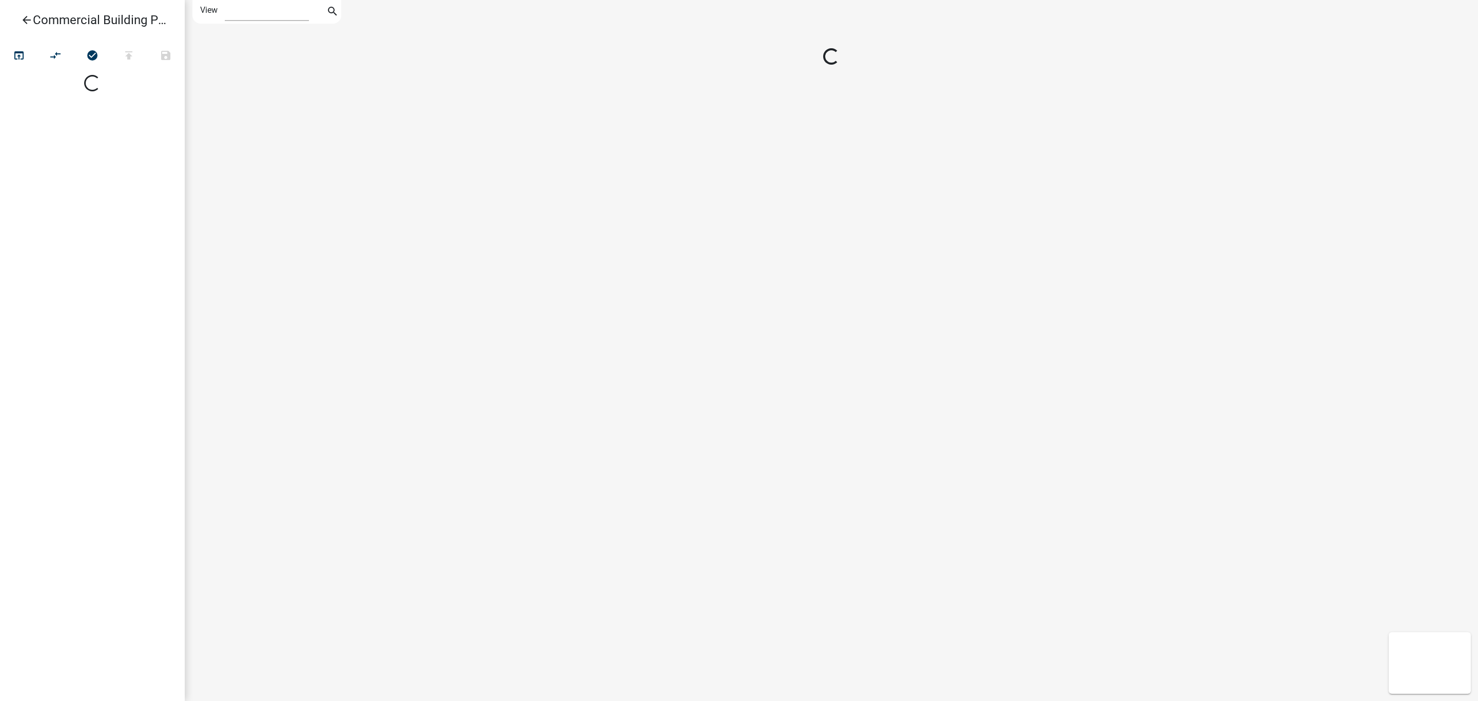
select select "1"
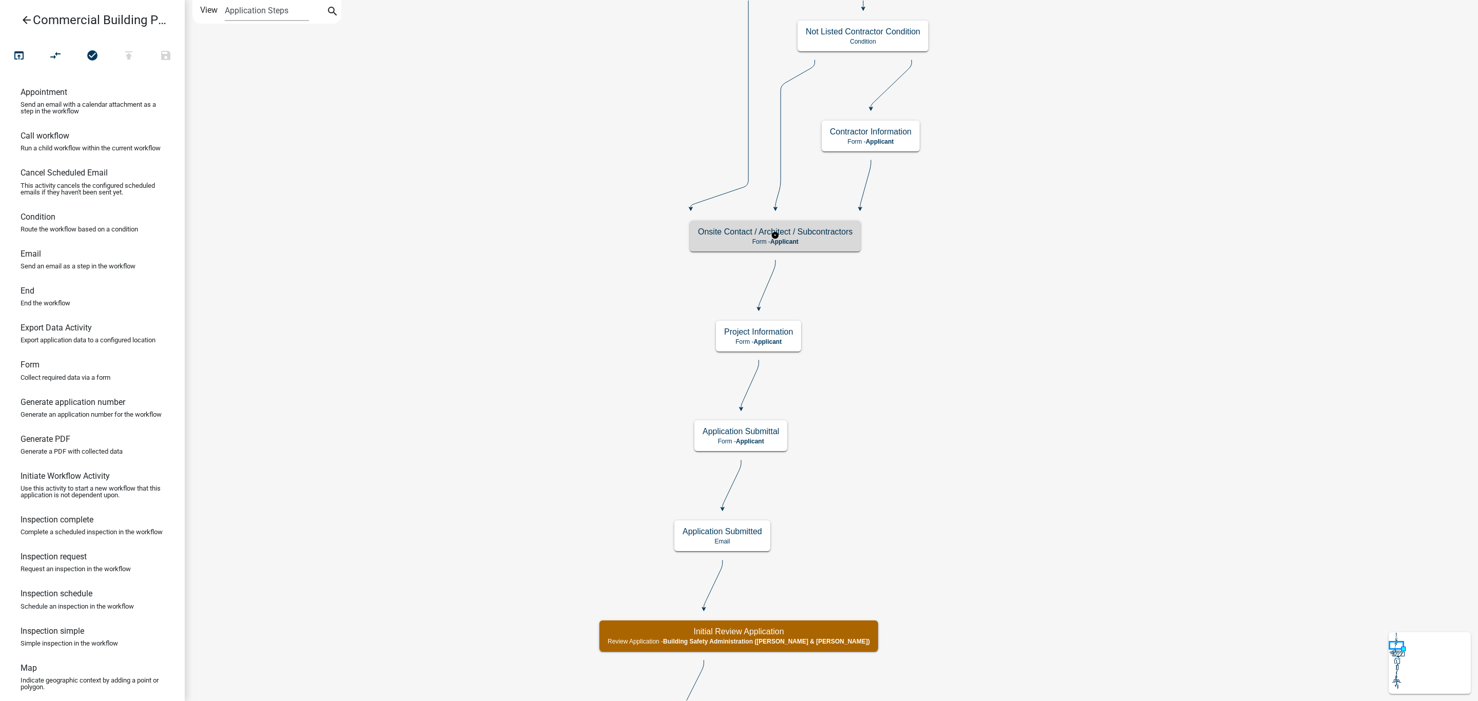
click at [835, 233] on h5 "Onsite Contact / Architect / Subcontractors" at bounding box center [775, 232] width 155 height 10
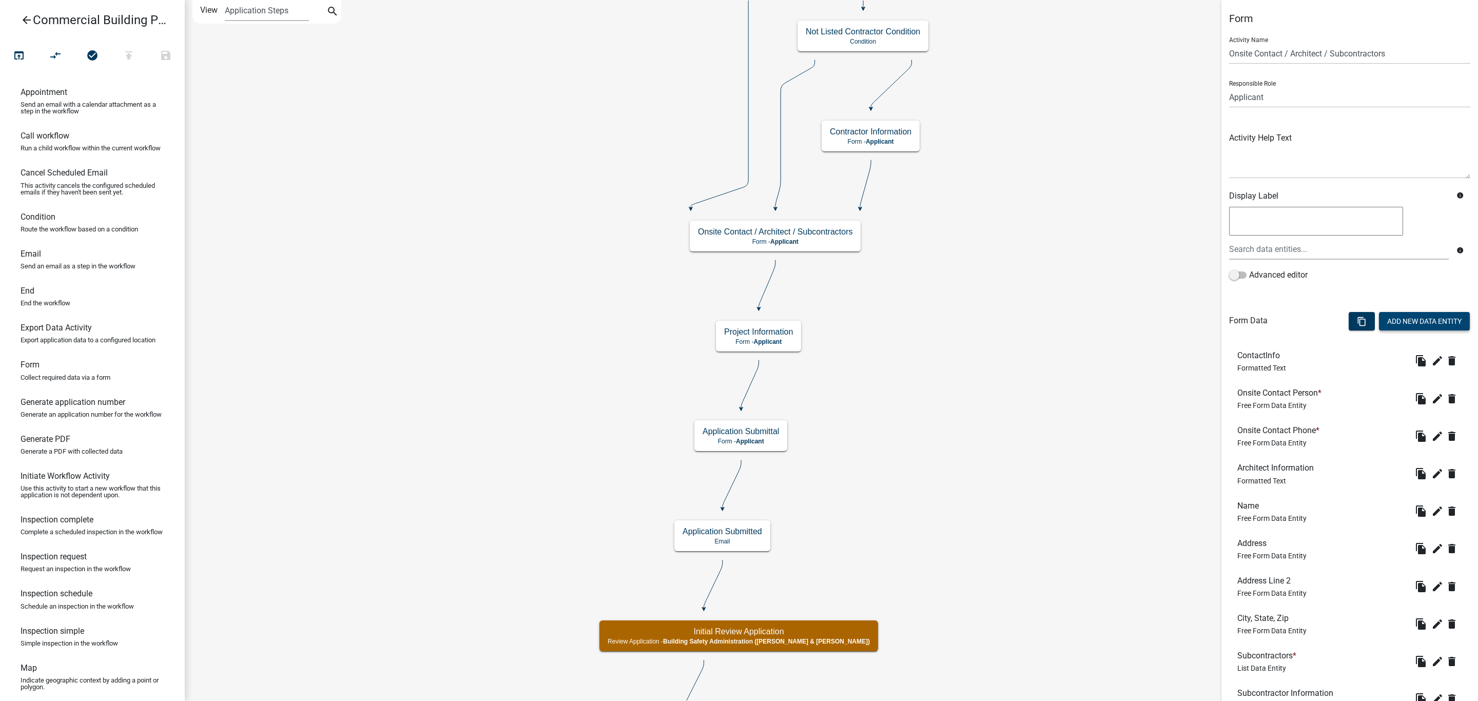
click at [1417, 322] on button "Add New Data Entity" at bounding box center [1424, 321] width 91 height 18
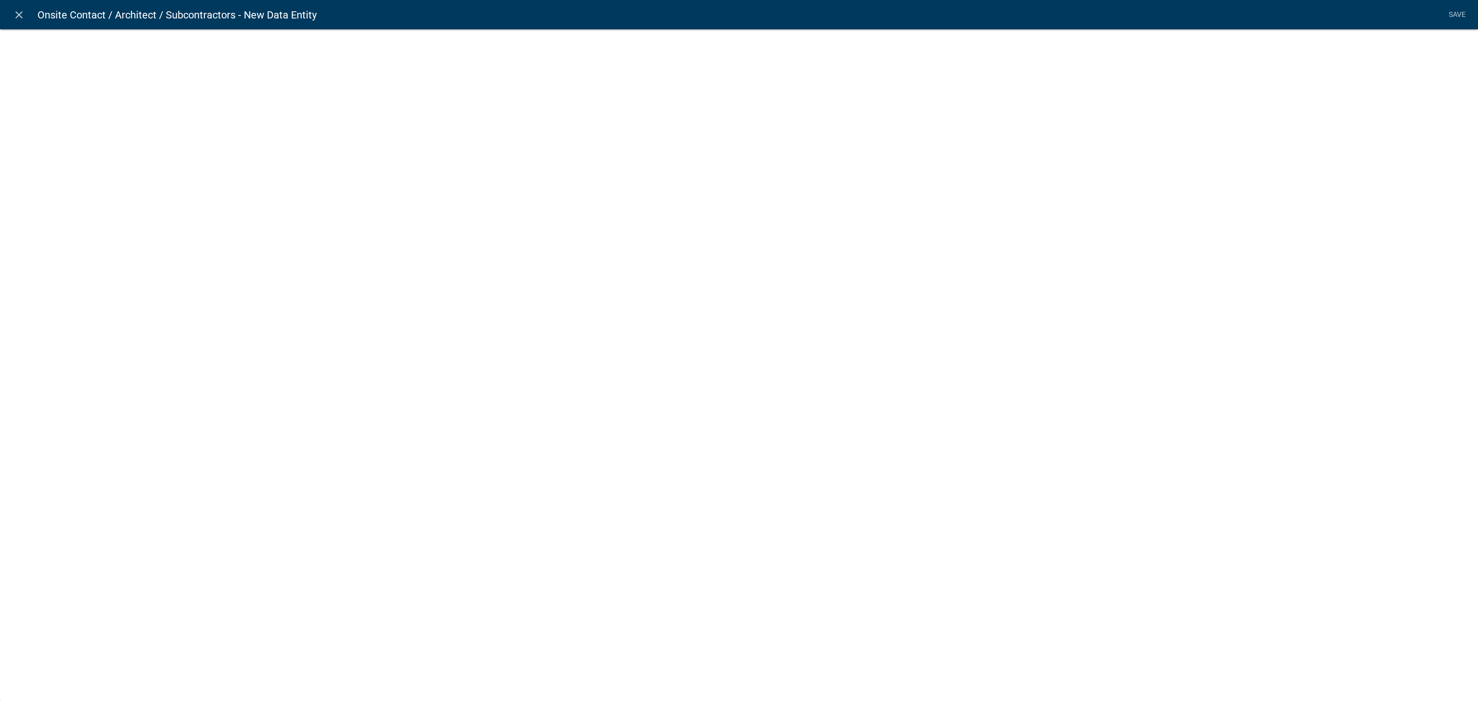
select select
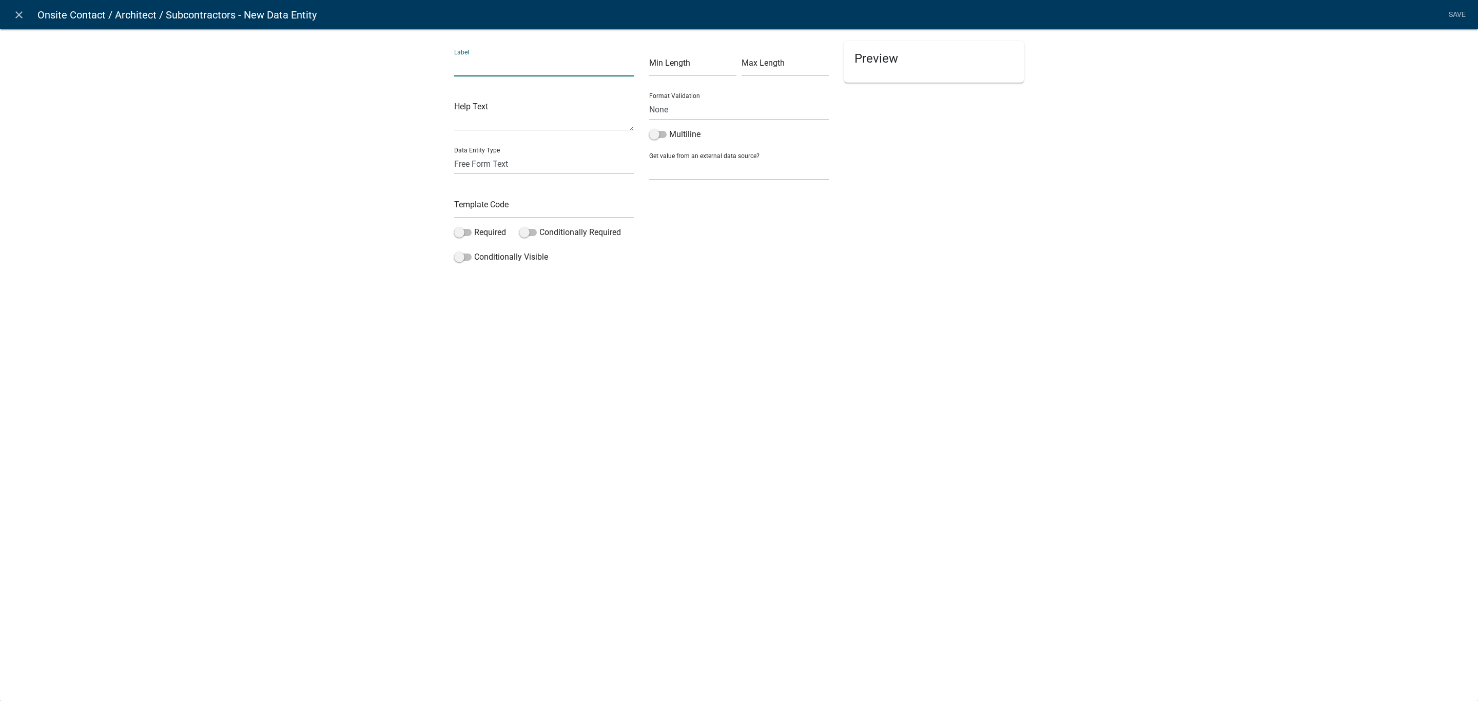
click at [533, 61] on input "text" at bounding box center [544, 65] width 180 height 21
type input "Onsite Contact Email"
click at [494, 110] on textarea at bounding box center [544, 115] width 180 height 32
type textarea "E"
click at [457, 168] on select "Free Form Text Document Display Entity Value Fee Numeric Data Date Map Sketch D…" at bounding box center [544, 163] width 180 height 21
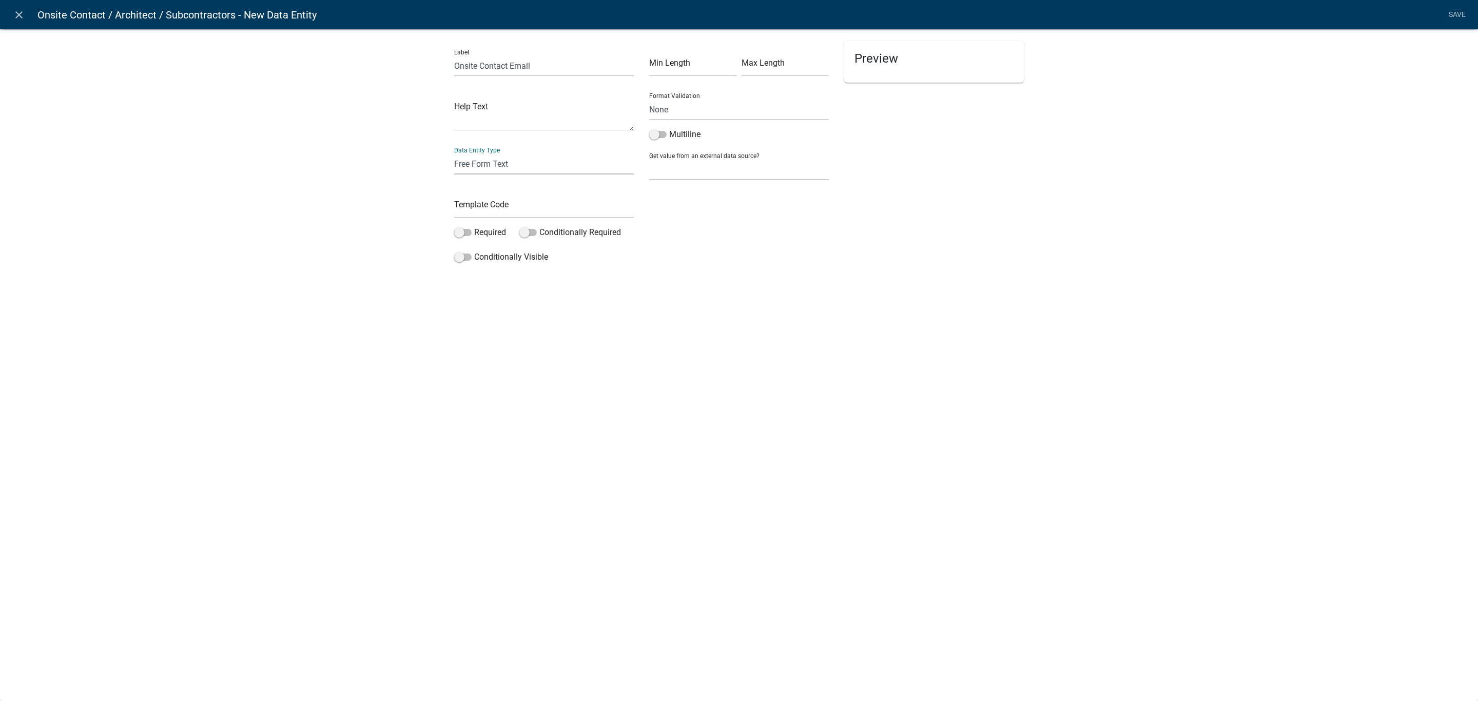
click at [555, 160] on select "Free Form Text Document Display Entity Value Fee Numeric Data Date Map Sketch D…" at bounding box center [544, 163] width 180 height 21
click at [681, 110] on select "None Email PhoneNumber" at bounding box center [739, 109] width 180 height 21
select select "0"
click at [649, 99] on select "None Email PhoneNumber" at bounding box center [739, 109] width 180 height 21
click at [486, 209] on input "text" at bounding box center [544, 207] width 180 height 21
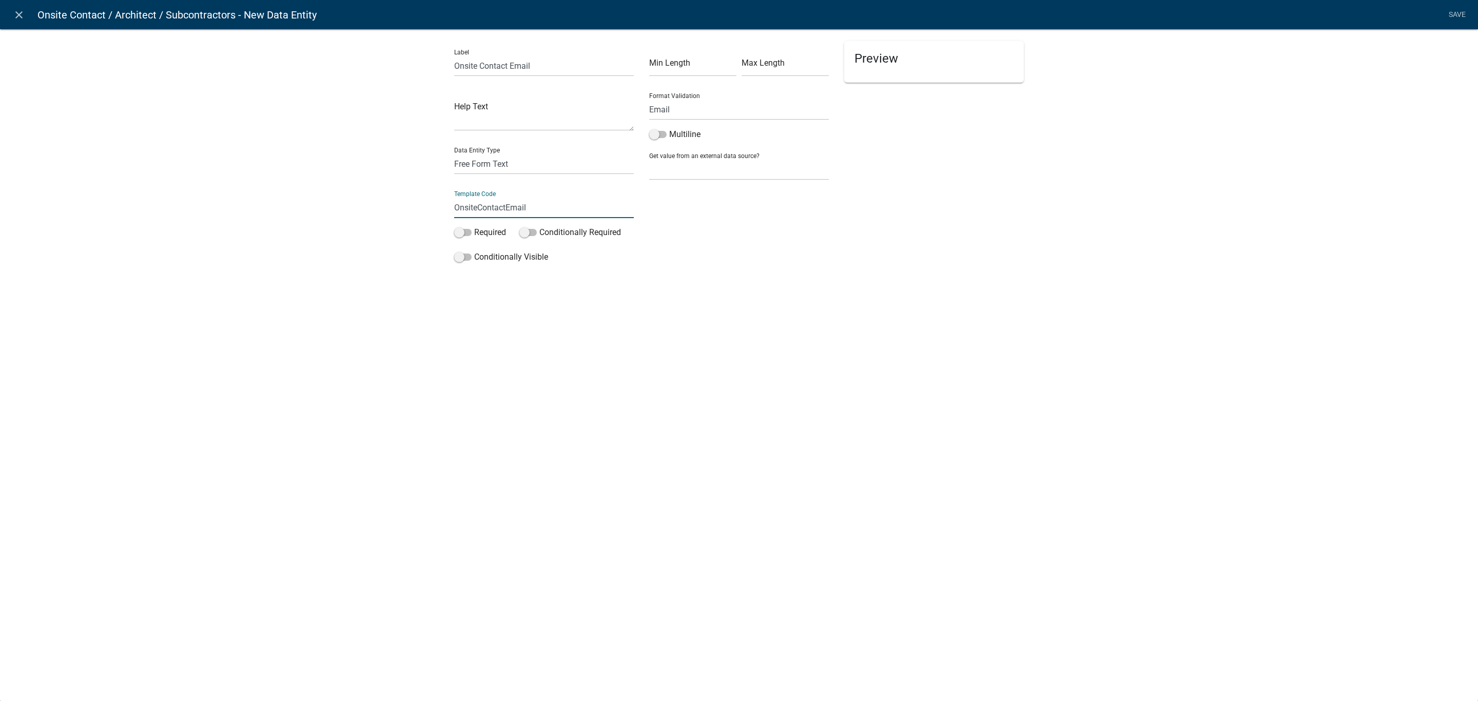
type input "OnsiteContactEmail"
click at [830, 319] on div "close Onsite Contact / Architect / Subcontractors - New Data Entity Save Label …" at bounding box center [739, 350] width 1478 height 701
click at [1462, 11] on link "Save" at bounding box center [1457, 15] width 26 height 20
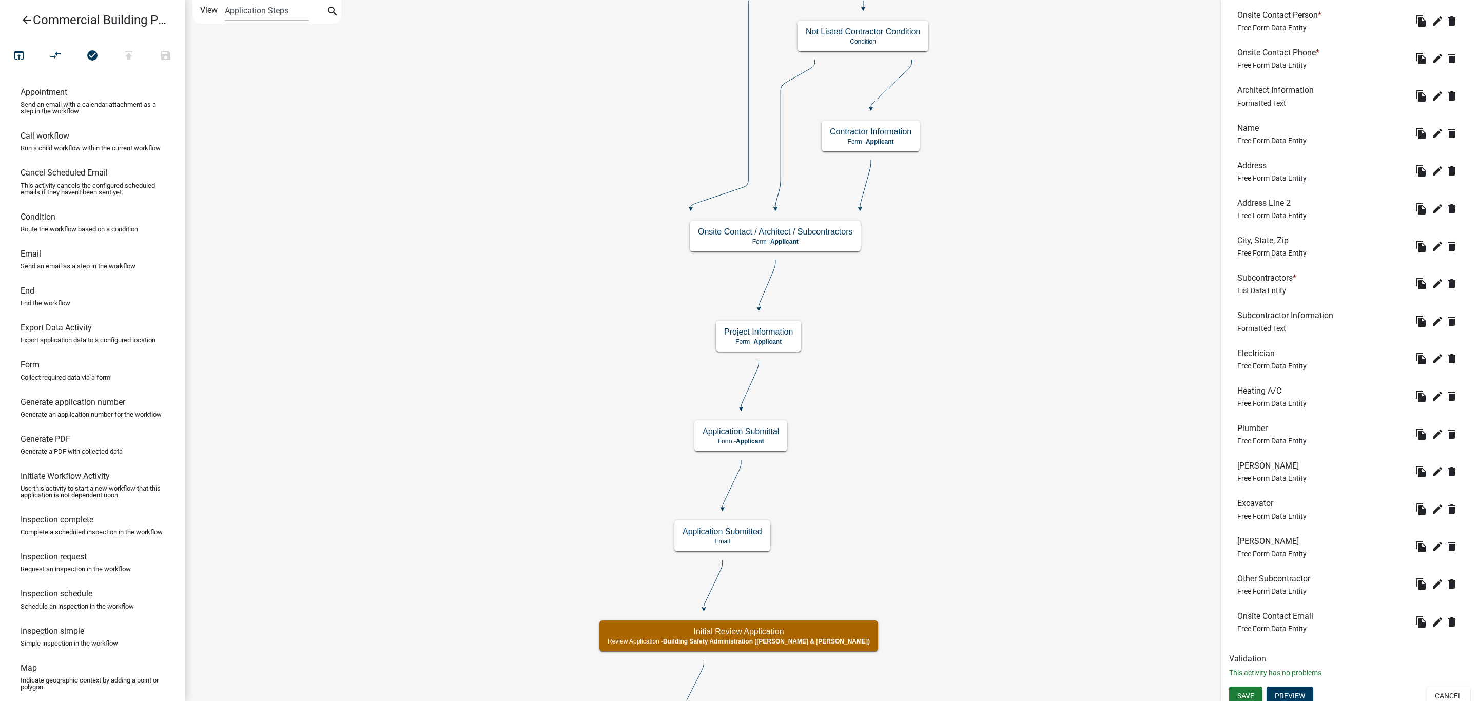
scroll to position [384, 0]
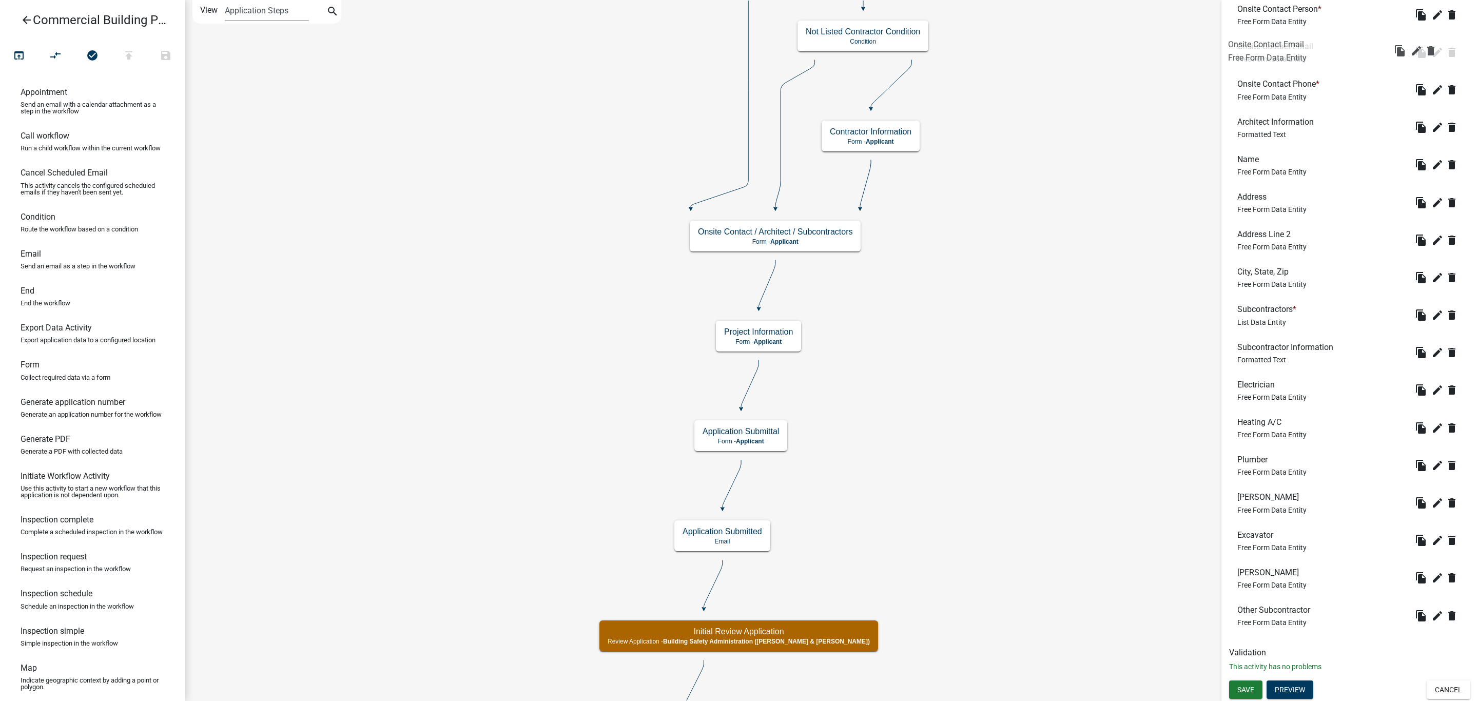
drag, startPoint x: 1285, startPoint y: 623, endPoint x: 1279, endPoint y: 63, distance: 559.6
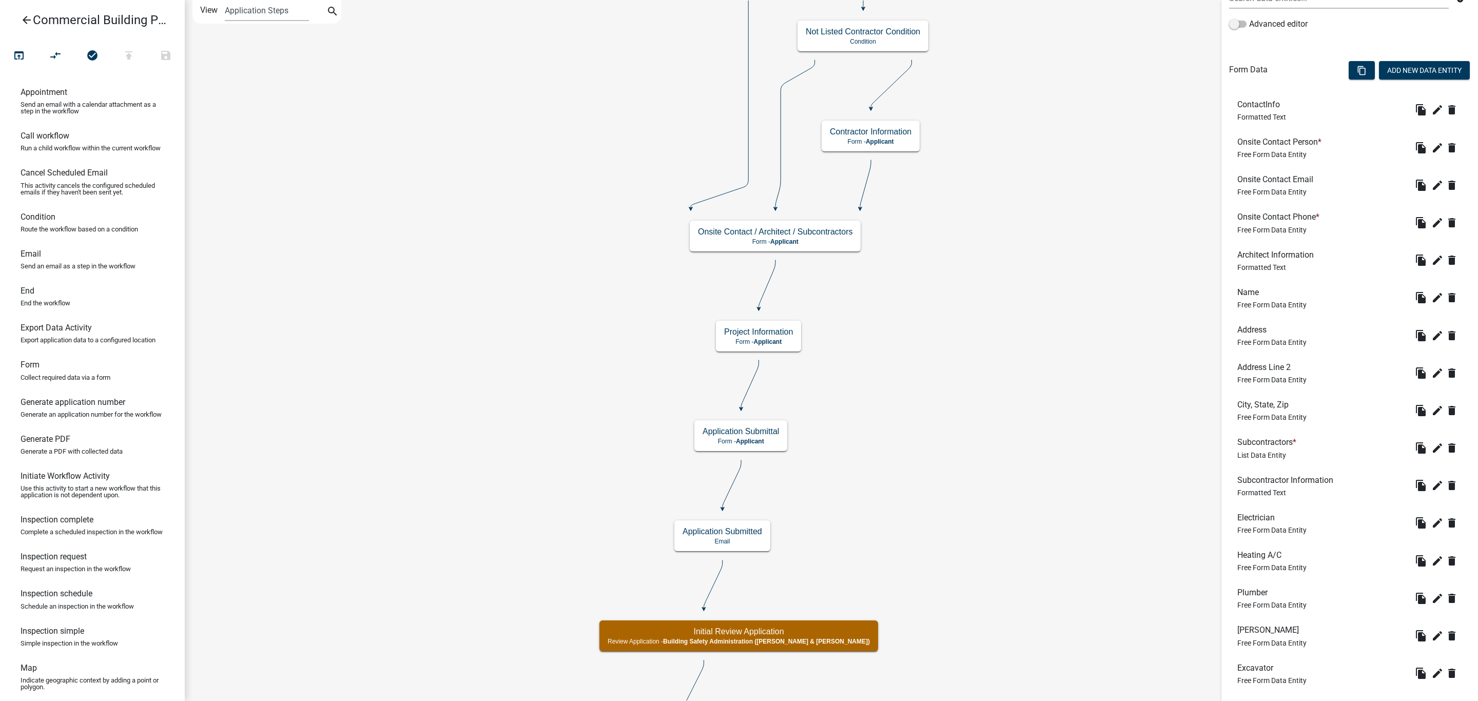
scroll to position [230, 0]
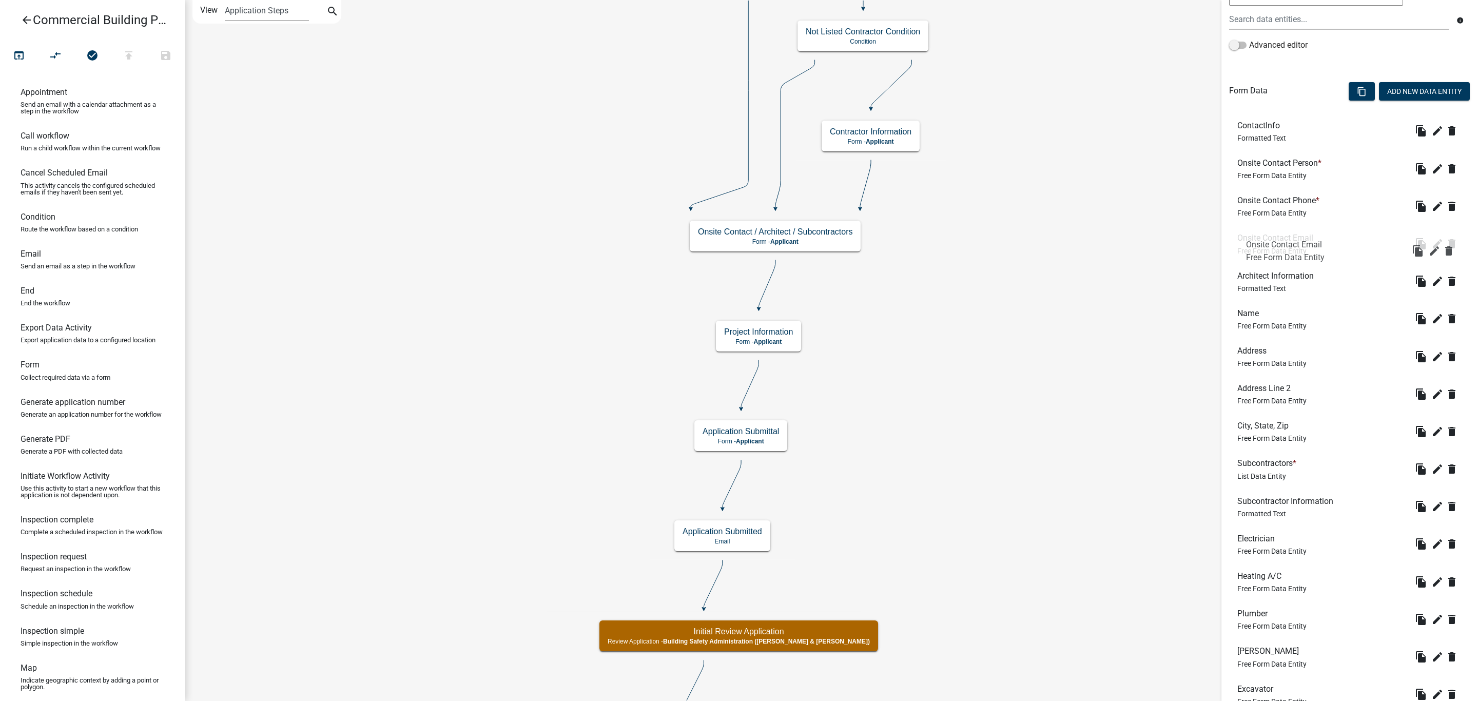
drag, startPoint x: 1280, startPoint y: 200, endPoint x: 1287, endPoint y: 243, distance: 43.8
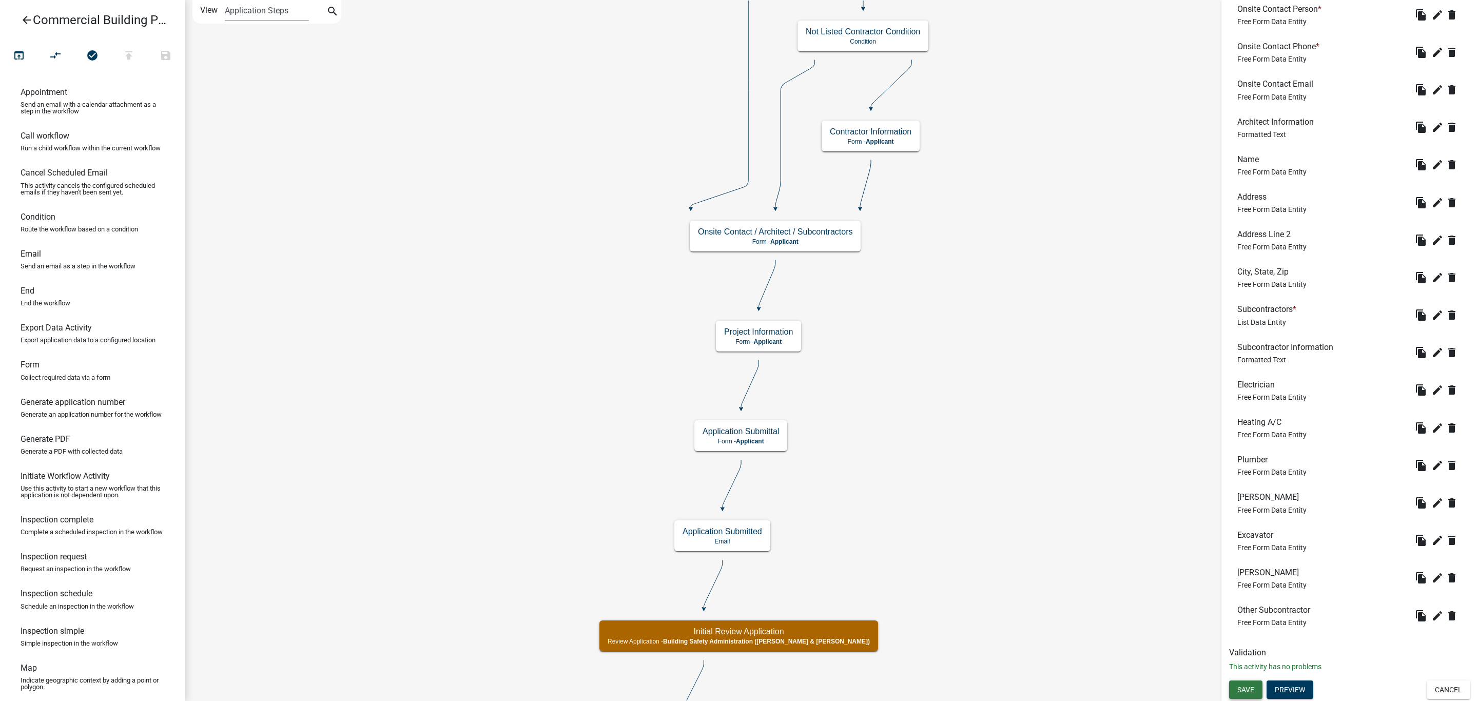
click at [1249, 689] on span "Save" at bounding box center [1246, 690] width 17 height 8
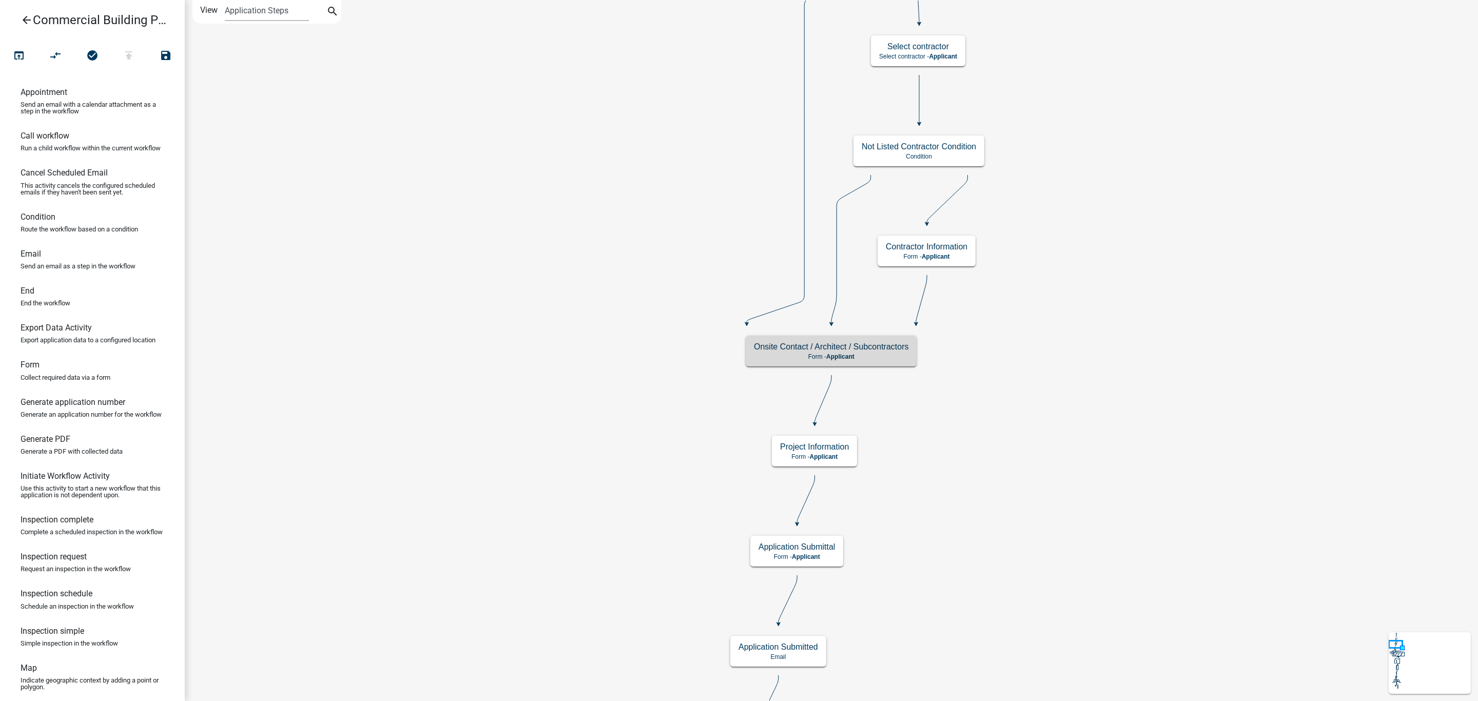
scroll to position [0, 0]
click at [873, 345] on h5 "Onsite Contact / Architect / Subcontractors" at bounding box center [831, 347] width 155 height 10
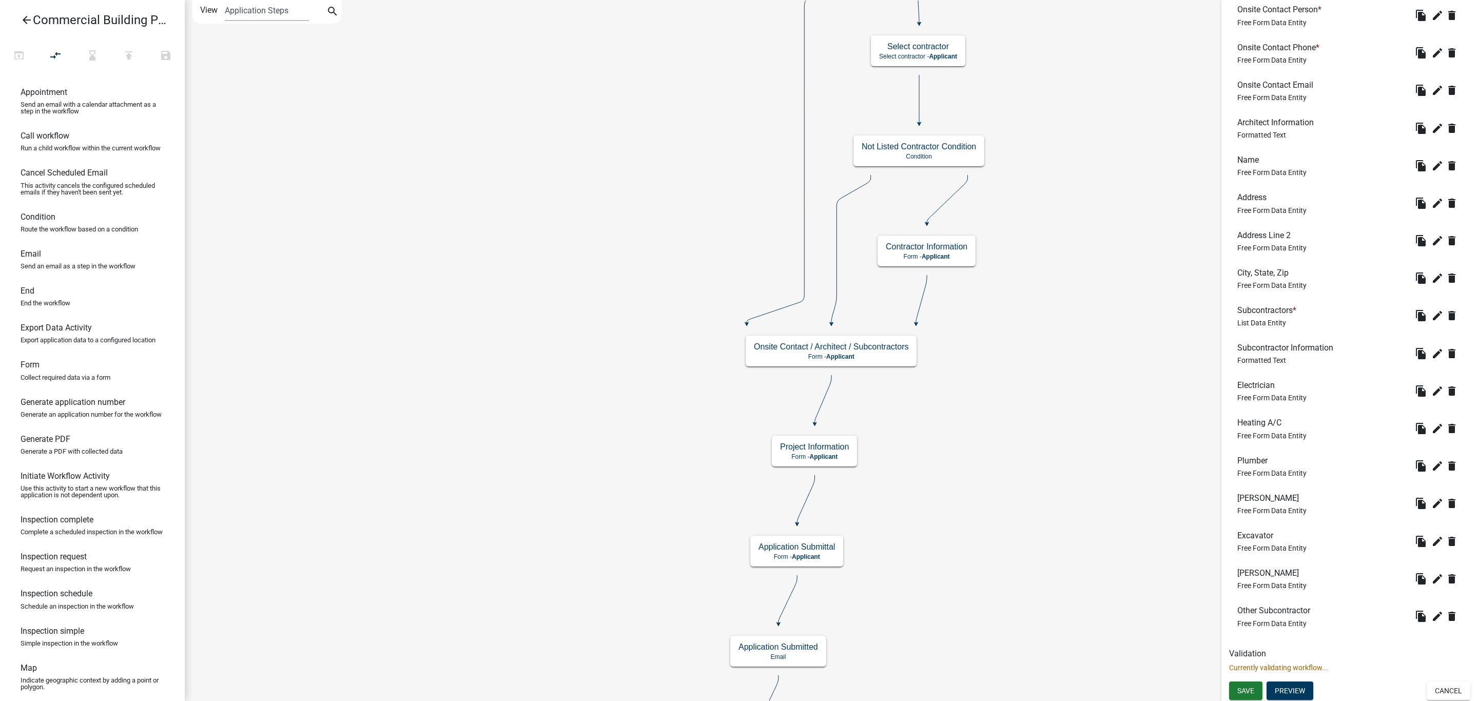
scroll to position [384, 0]
click at [1285, 691] on button "Preview" at bounding box center [1290, 690] width 47 height 18
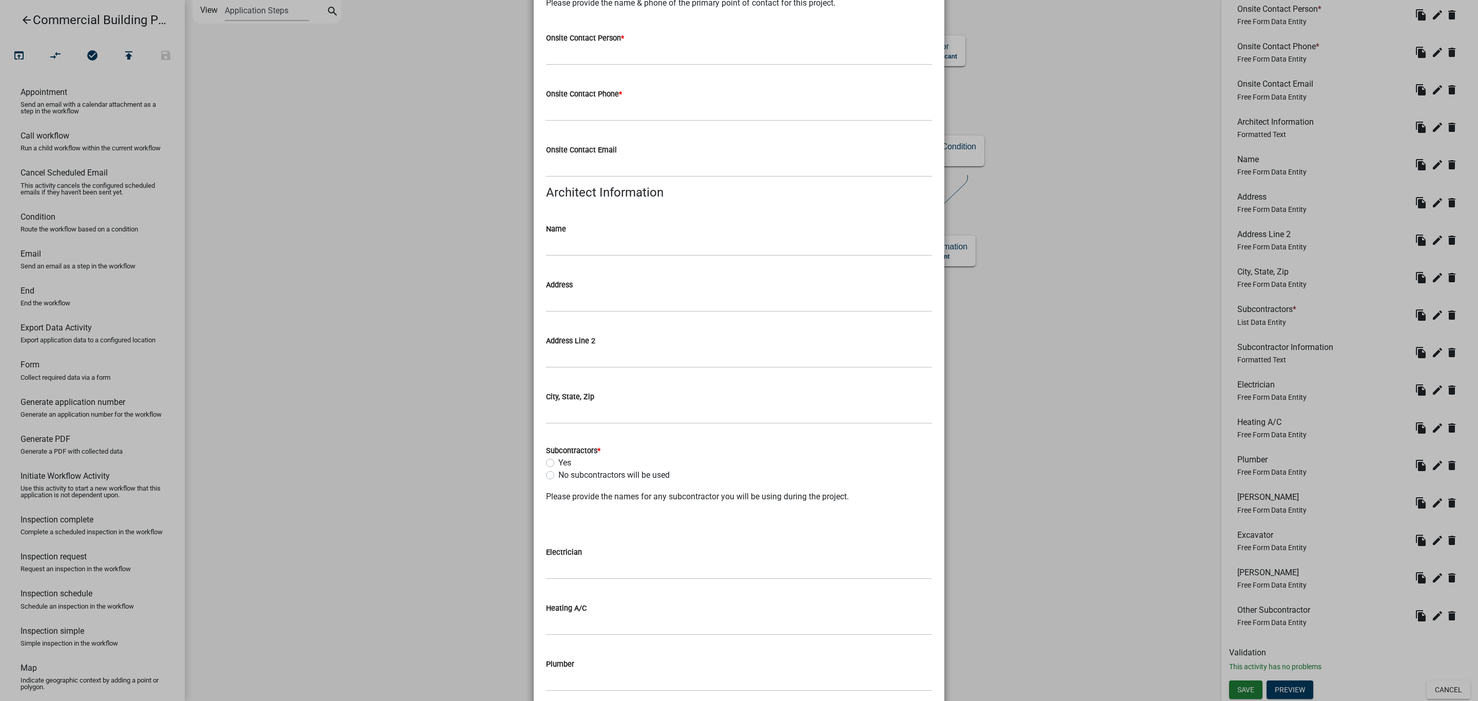
scroll to position [0, 0]
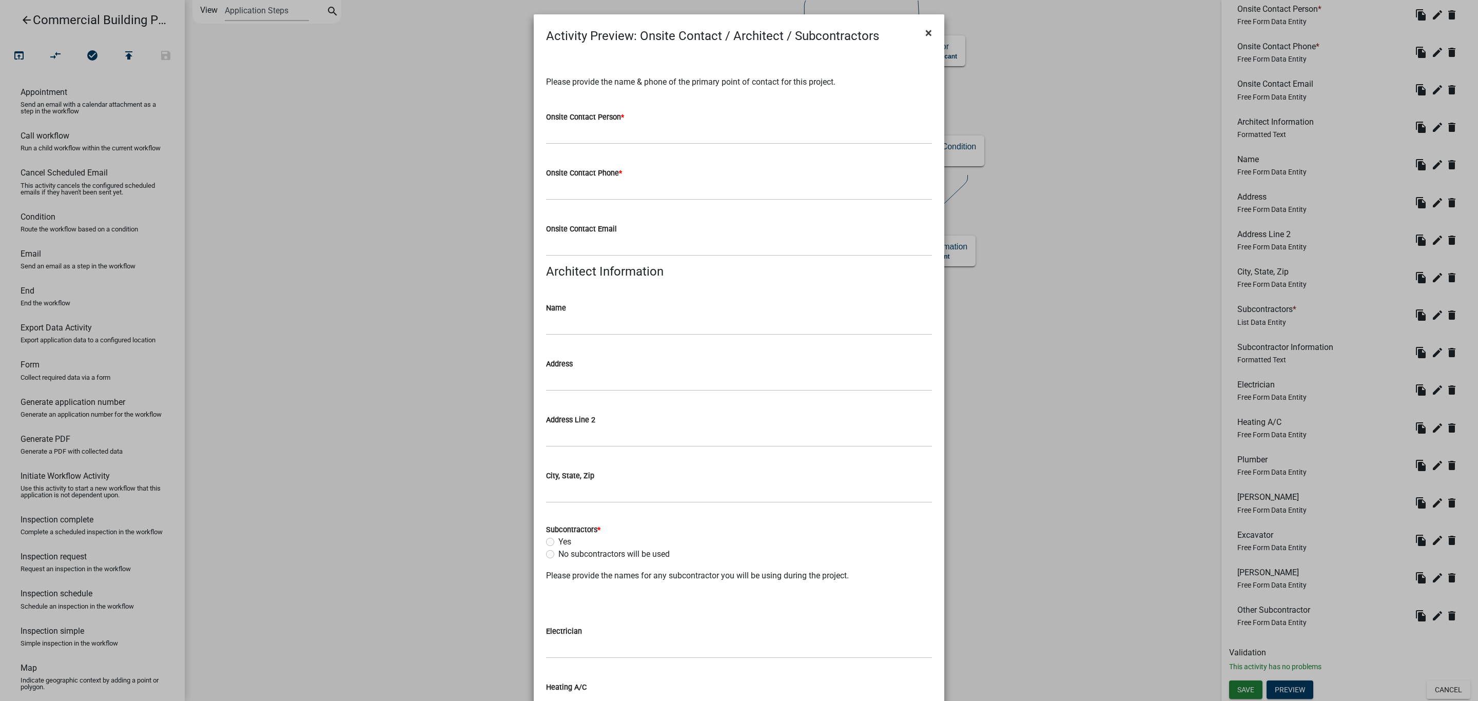
click at [926, 30] on span "×" at bounding box center [929, 33] width 7 height 14
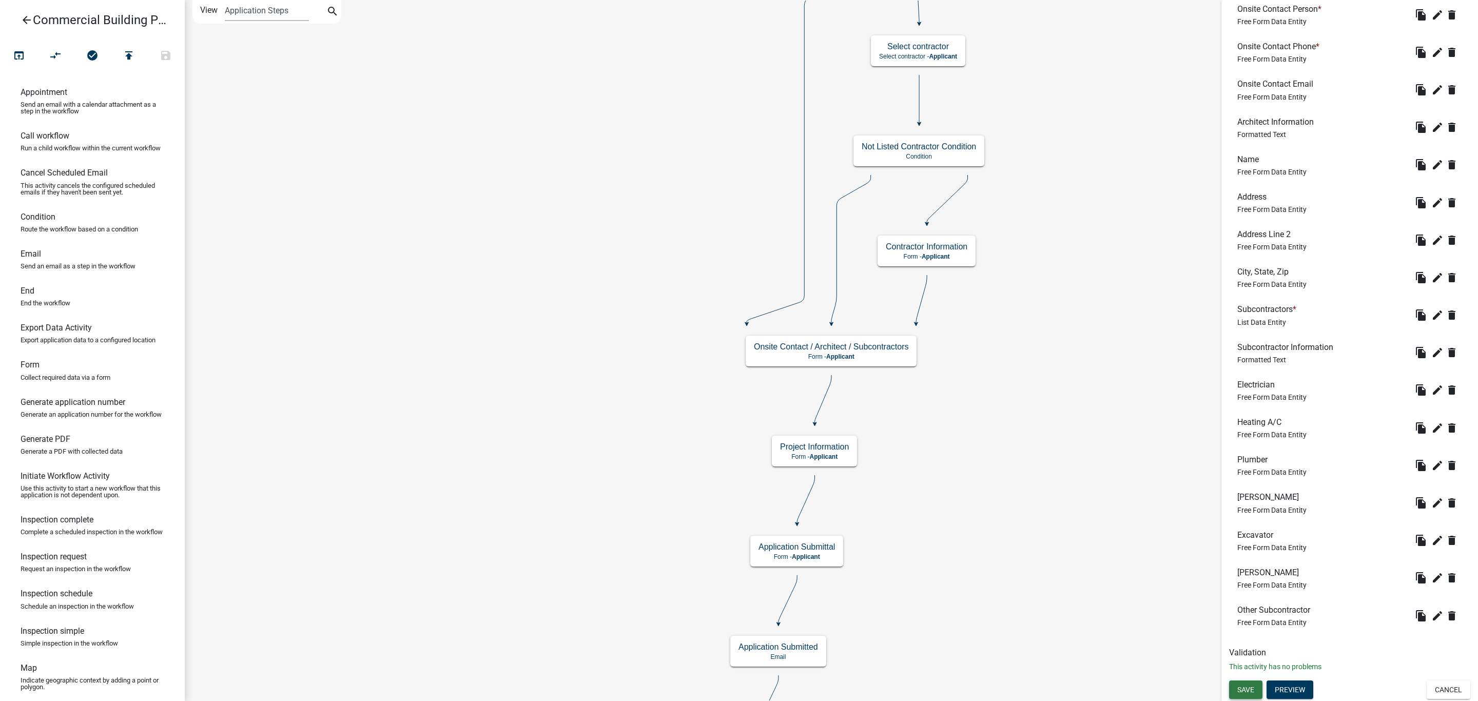
click at [1259, 690] on button "Save" at bounding box center [1245, 690] width 33 height 18
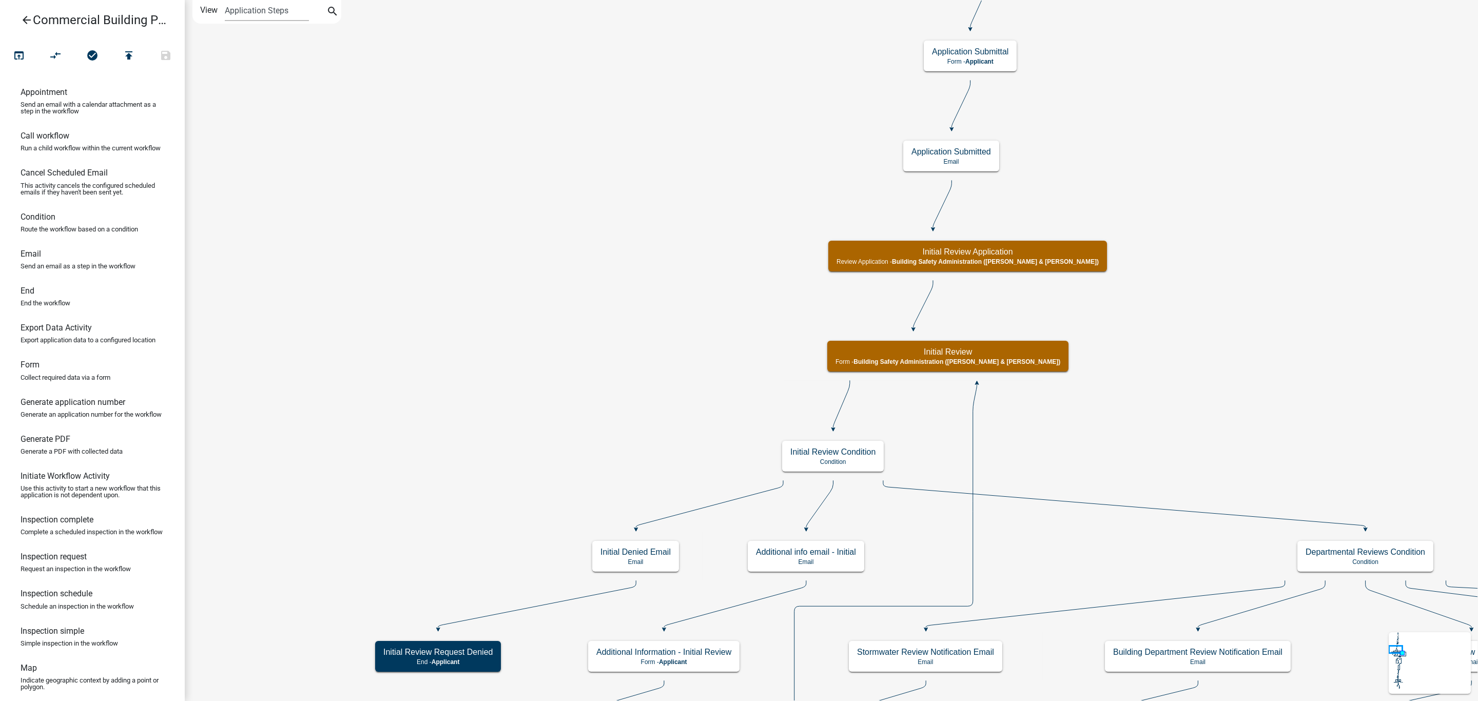
click at [332, 13] on icon "search" at bounding box center [332, 12] width 12 height 14
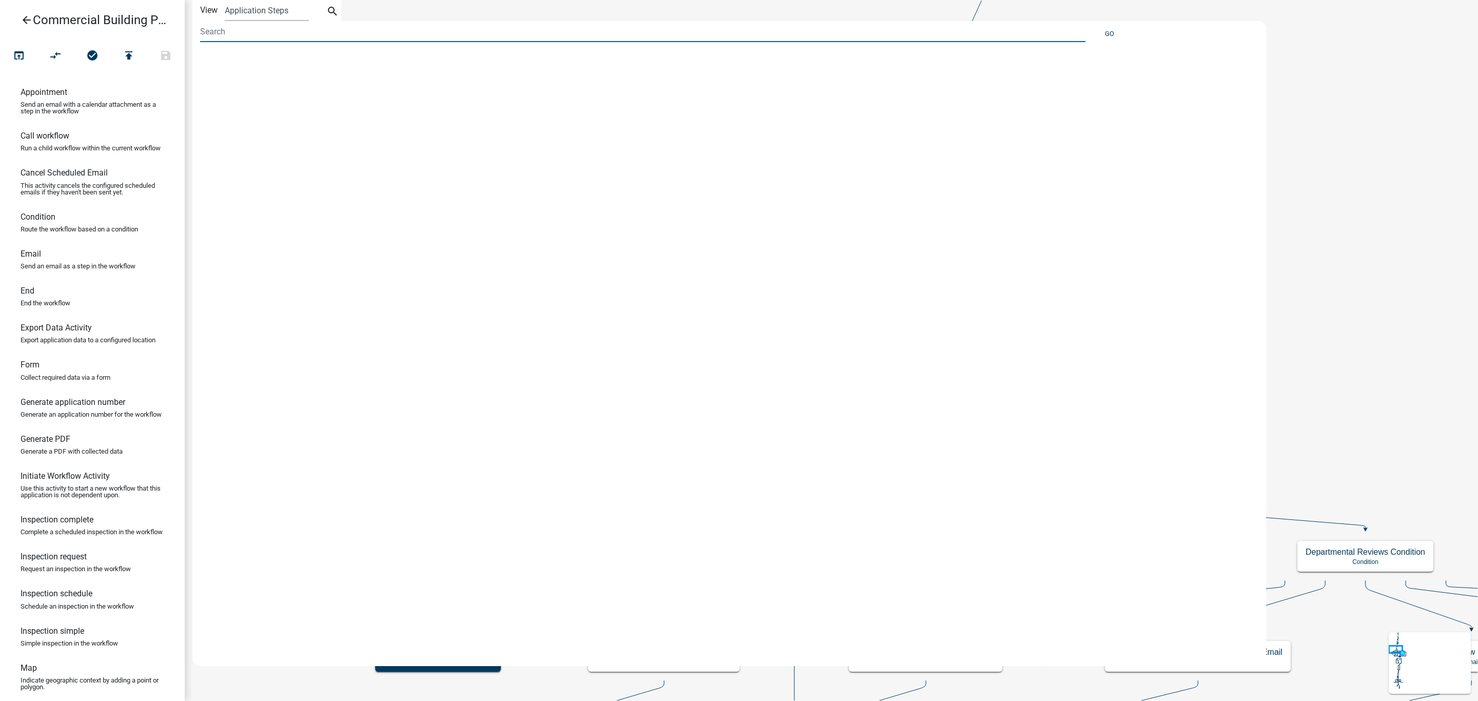
click at [271, 35] on input at bounding box center [642, 31] width 885 height 21
type input "email"
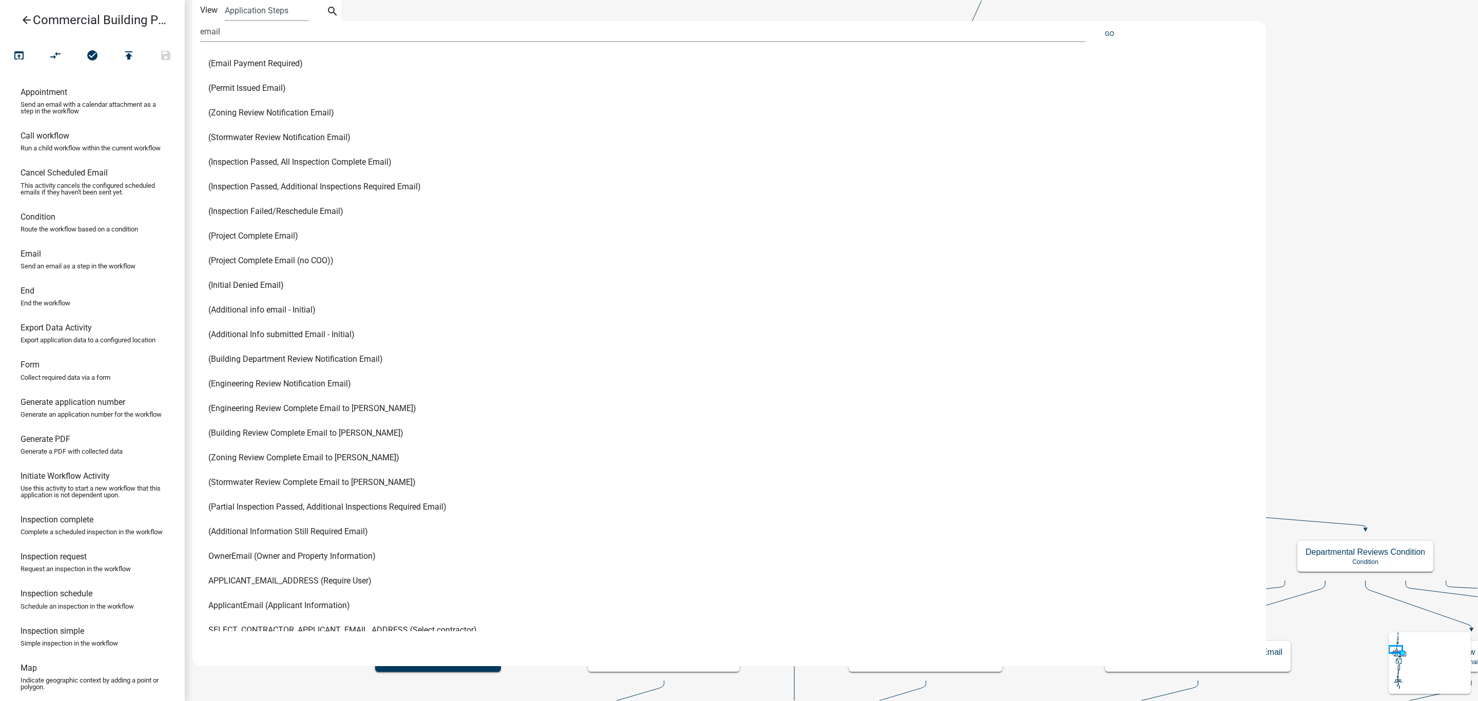
click at [261, 85] on span "(Permit Issued Email)" at bounding box center [247, 88] width 78 height 8
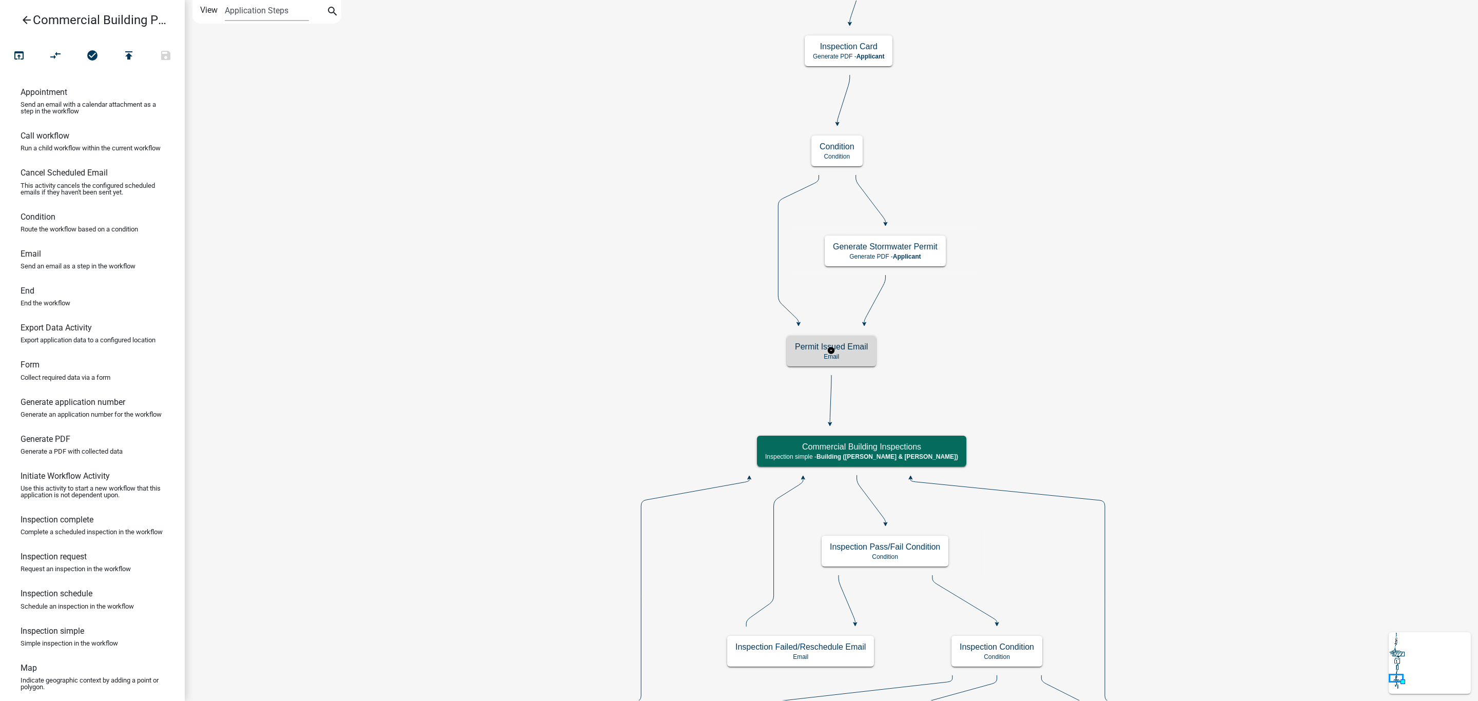
click at [864, 354] on p "Email" at bounding box center [831, 356] width 73 height 7
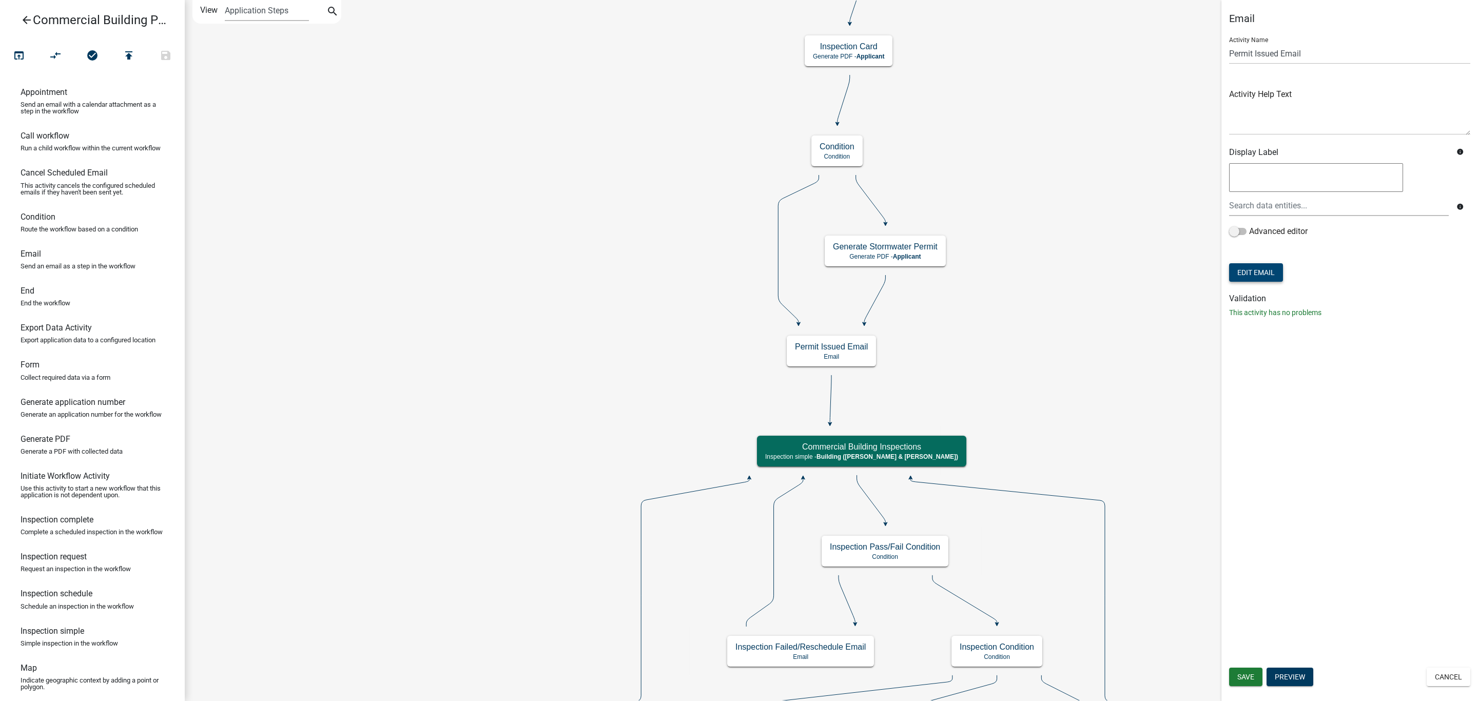
click at [1240, 275] on button "Edit Email" at bounding box center [1256, 272] width 54 height 18
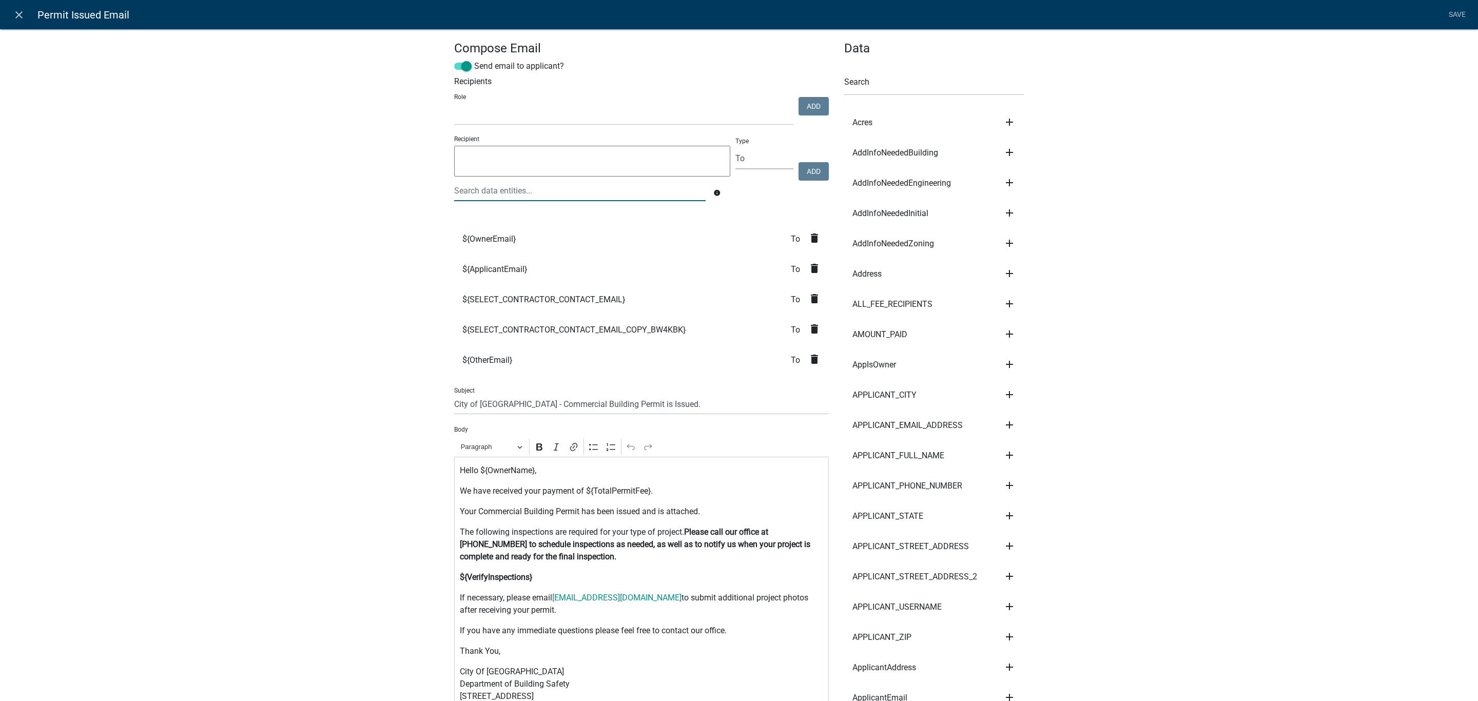
click at [487, 185] on div at bounding box center [580, 190] width 267 height 21
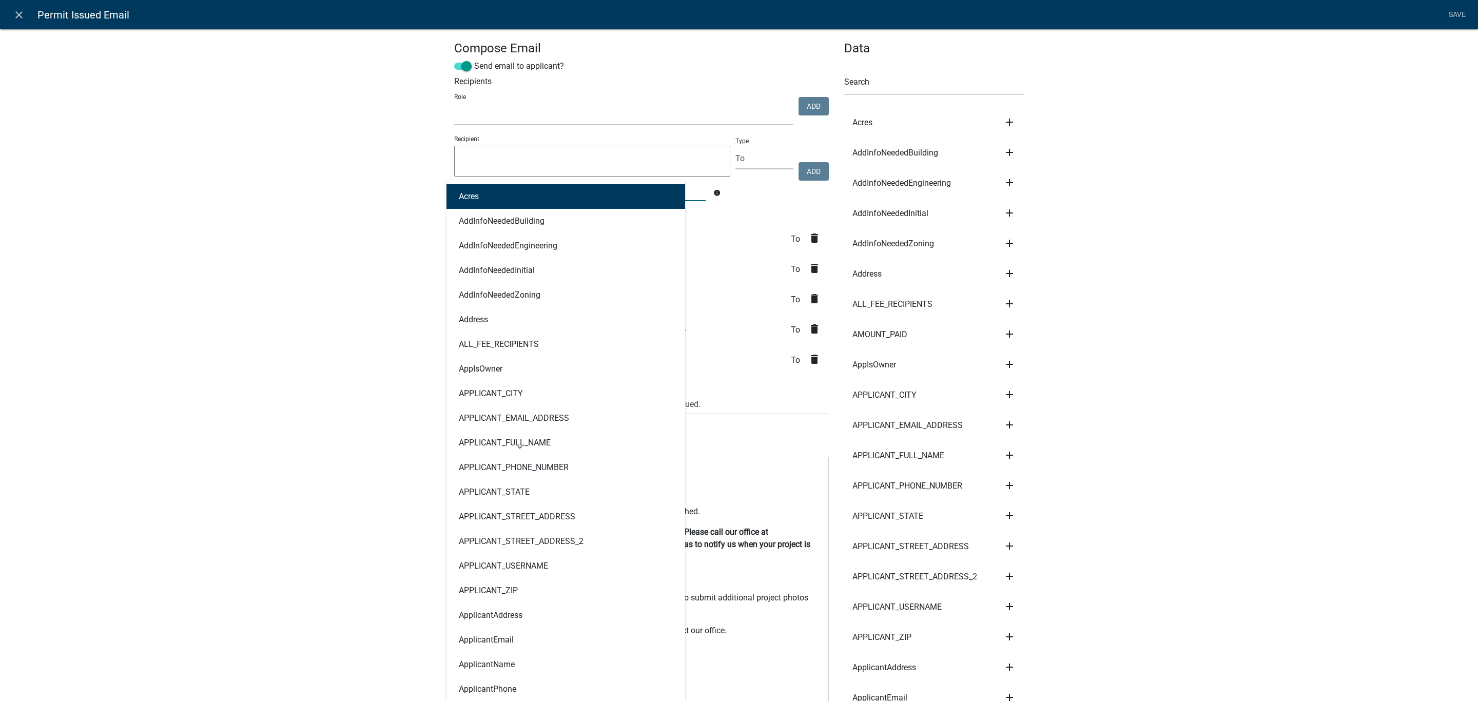
type input "onsi"
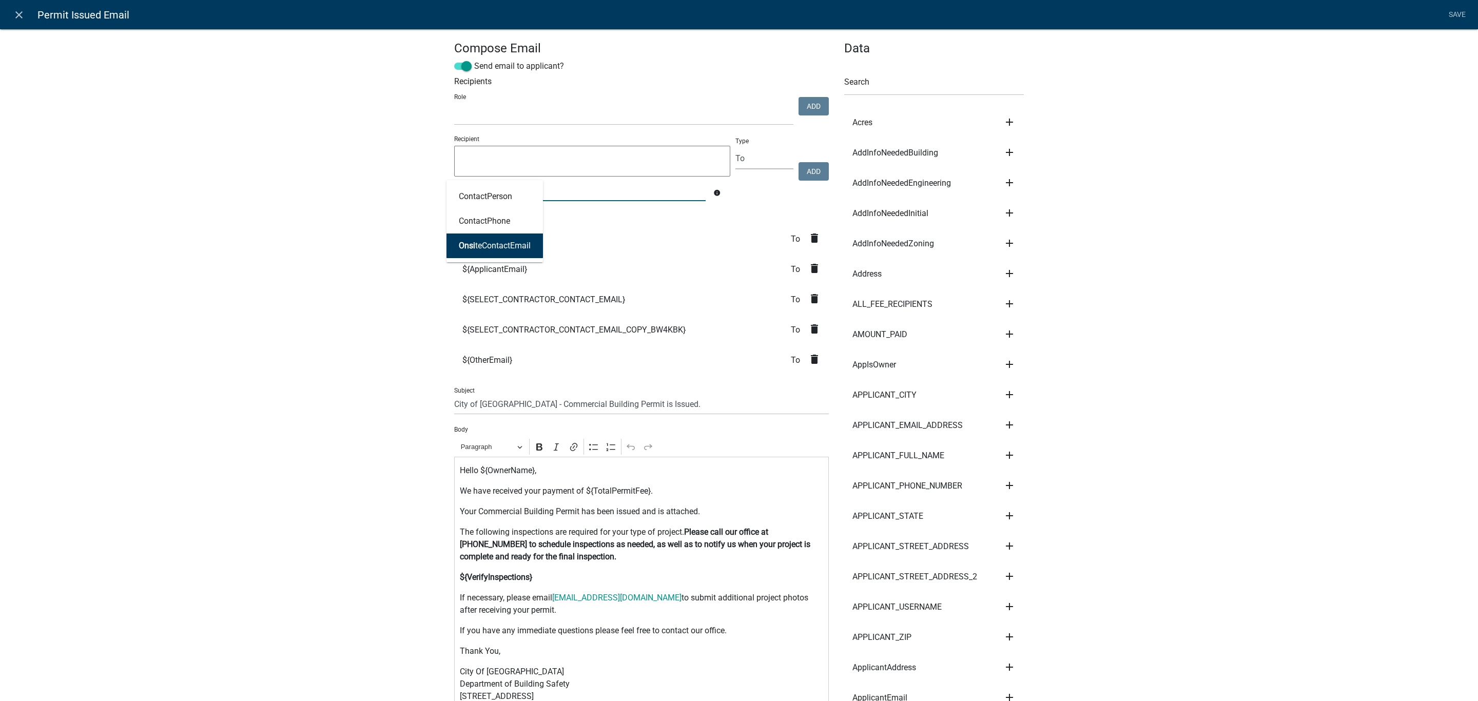
click at [512, 253] on button "Onsi teContactEmail" at bounding box center [495, 246] width 97 height 25
type textarea "OnsiteContactEmail"
click at [815, 168] on button "Add" at bounding box center [814, 171] width 30 height 18
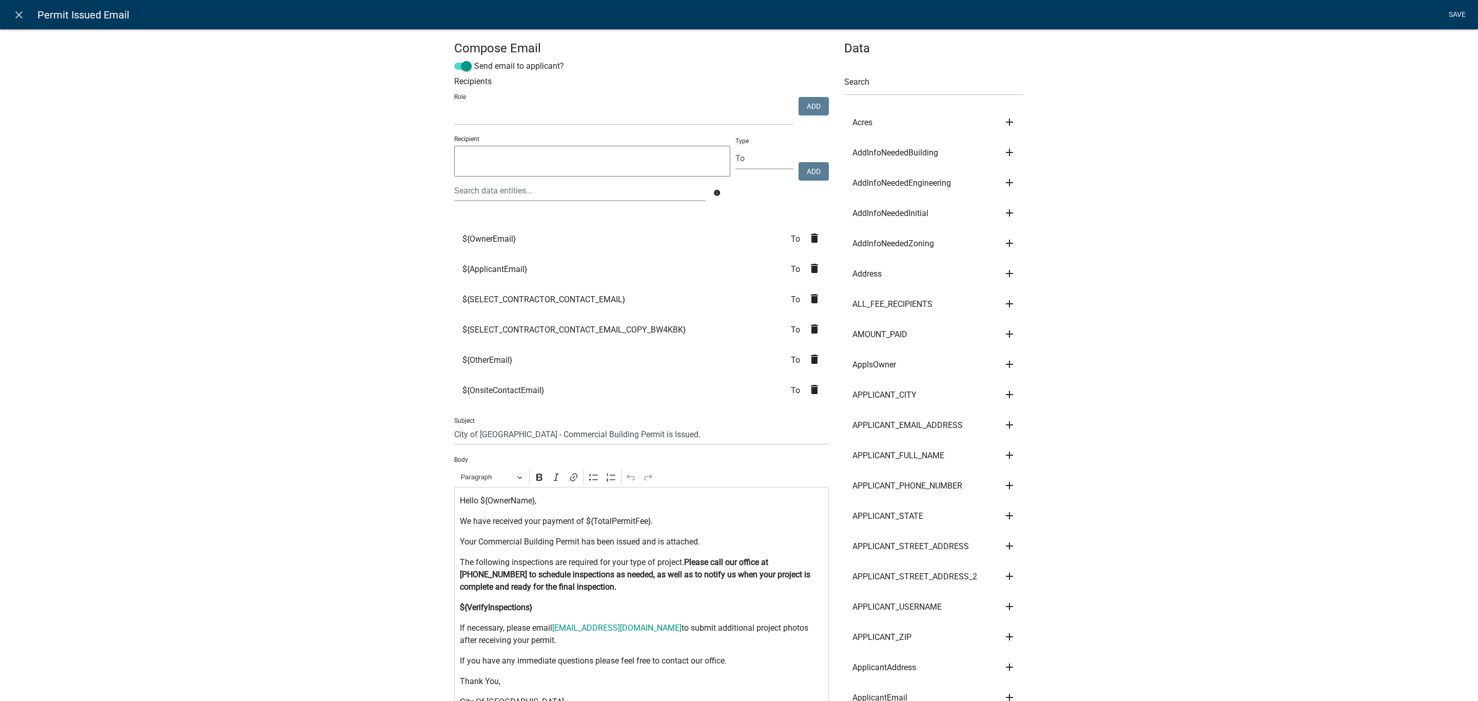
click at [1457, 14] on link "Save" at bounding box center [1457, 15] width 26 height 20
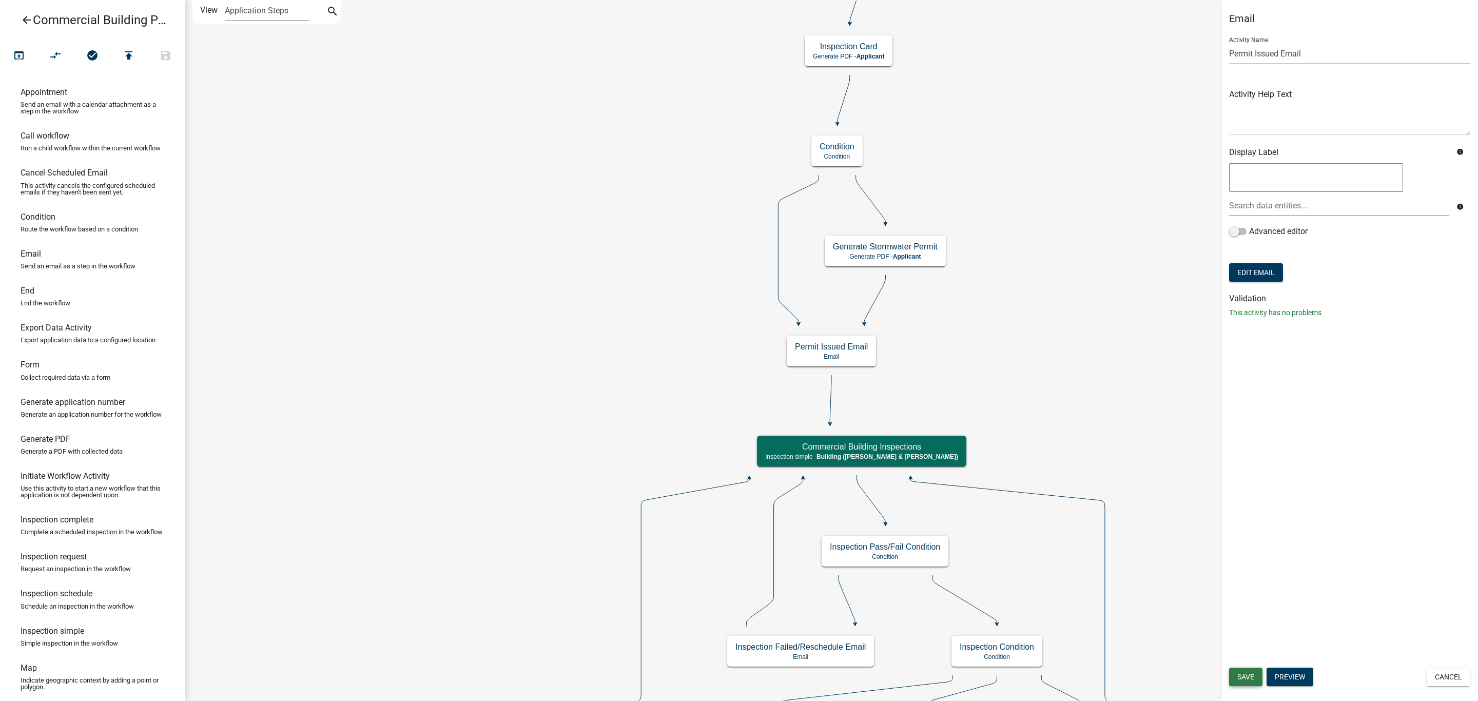
click at [1252, 678] on span "Save" at bounding box center [1246, 677] width 17 height 8
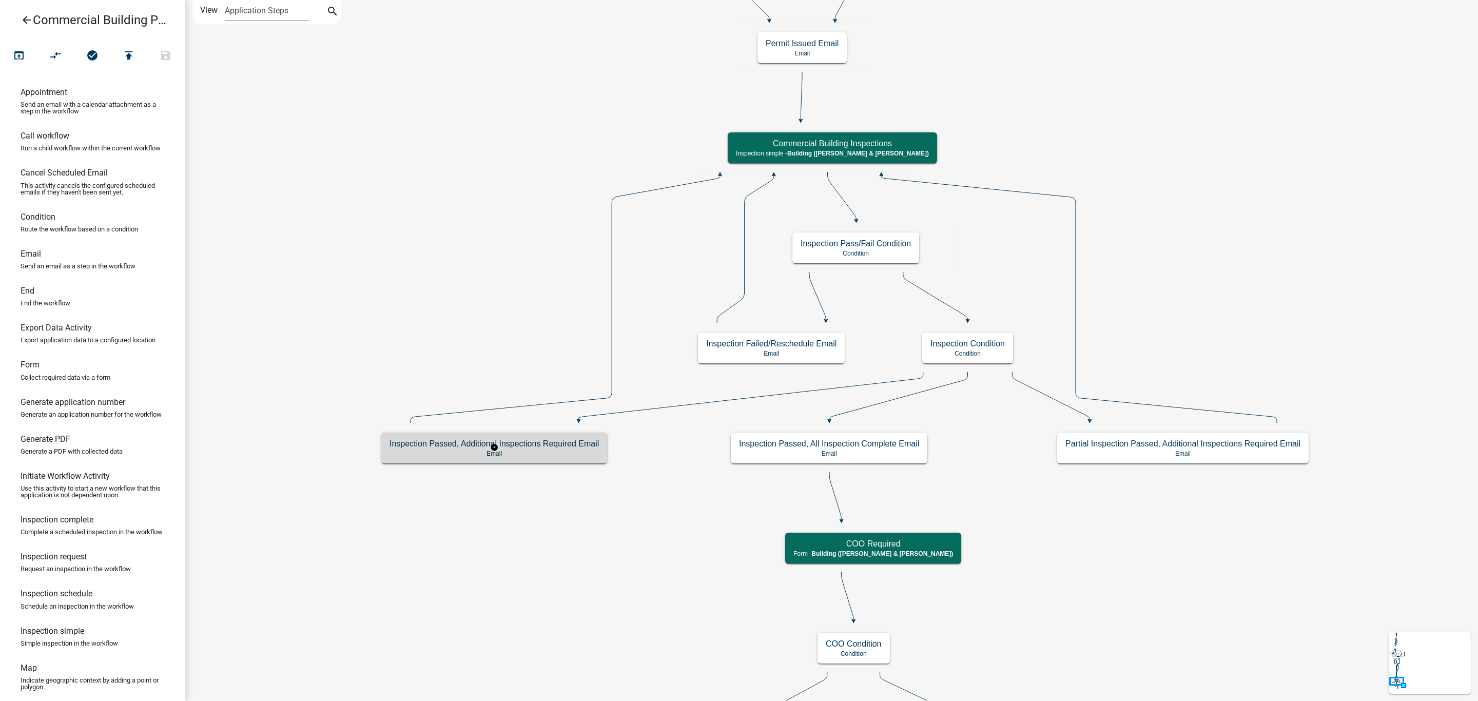
click at [579, 452] on p "Email" at bounding box center [494, 453] width 209 height 7
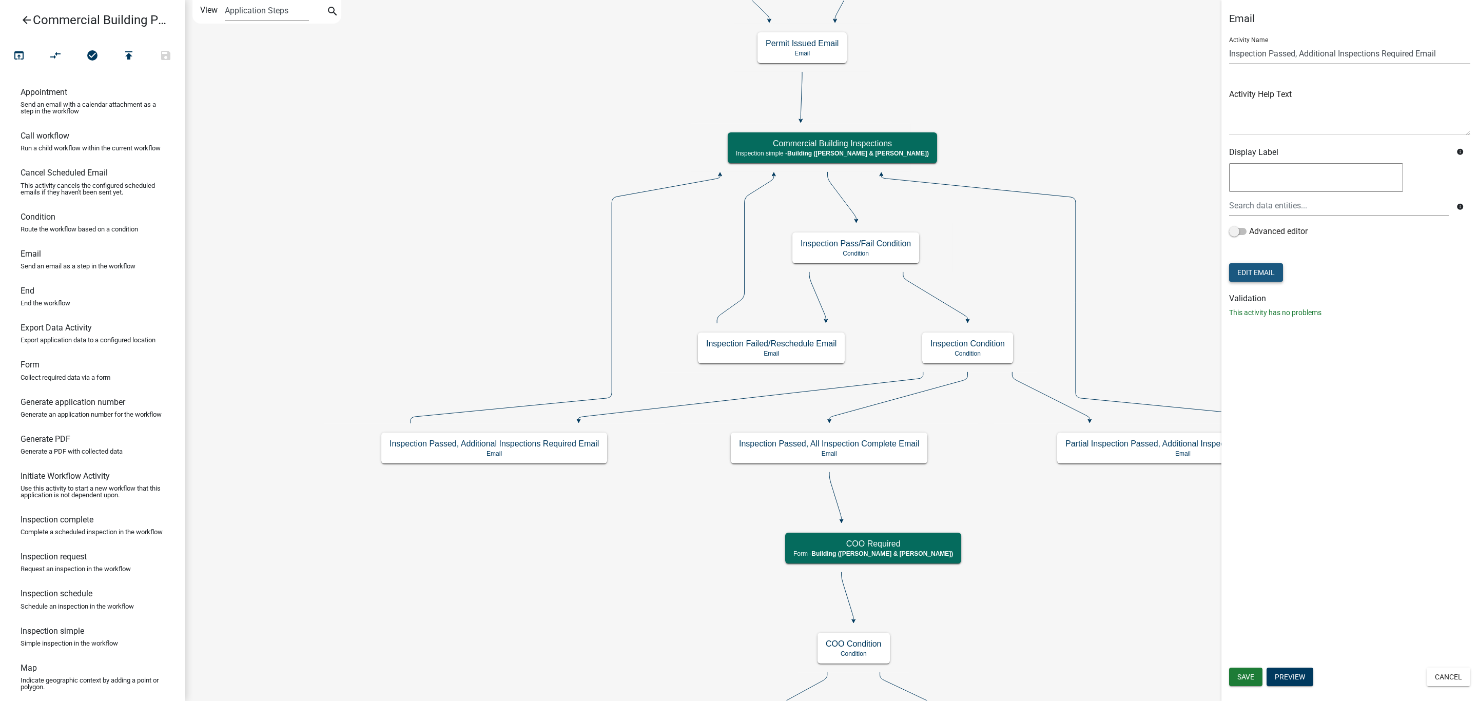
click at [1269, 263] on button "Edit Email" at bounding box center [1256, 272] width 54 height 18
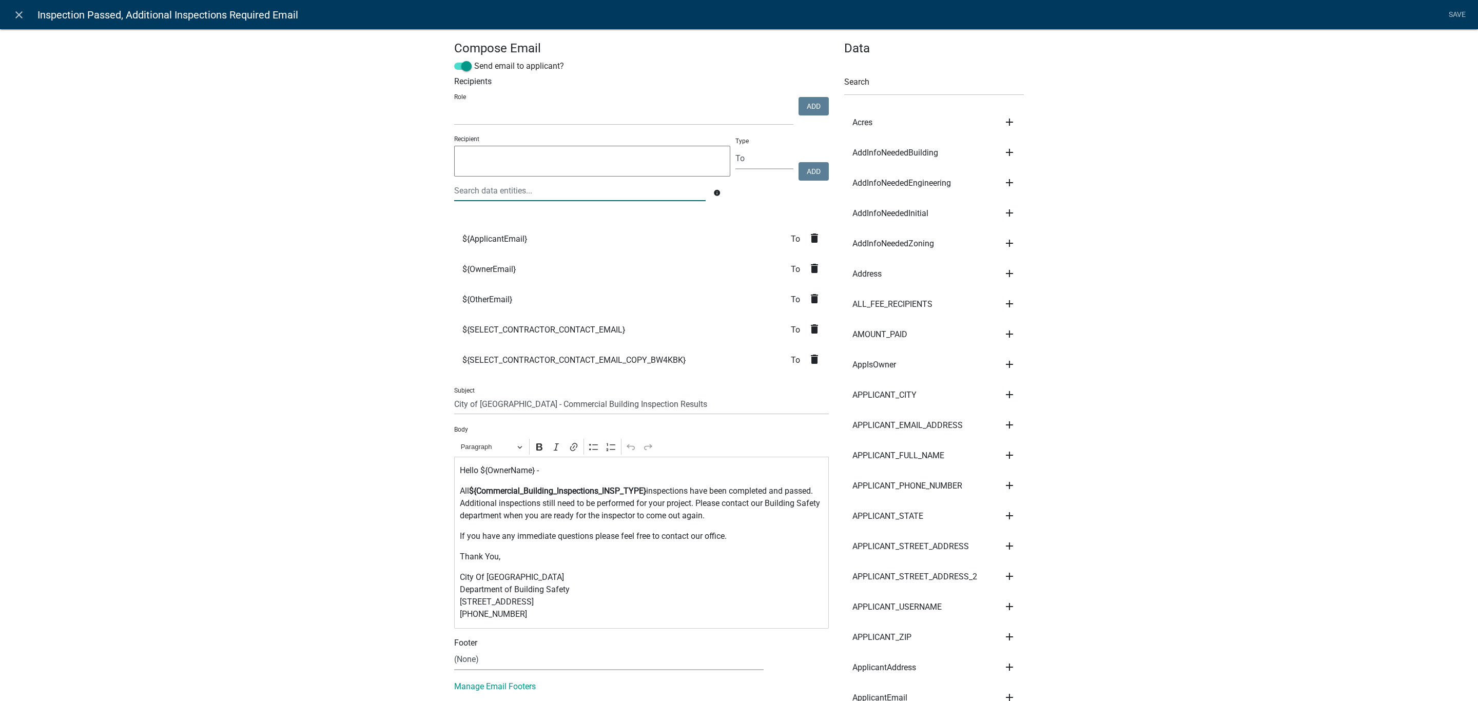
click at [519, 185] on div at bounding box center [580, 190] width 267 height 21
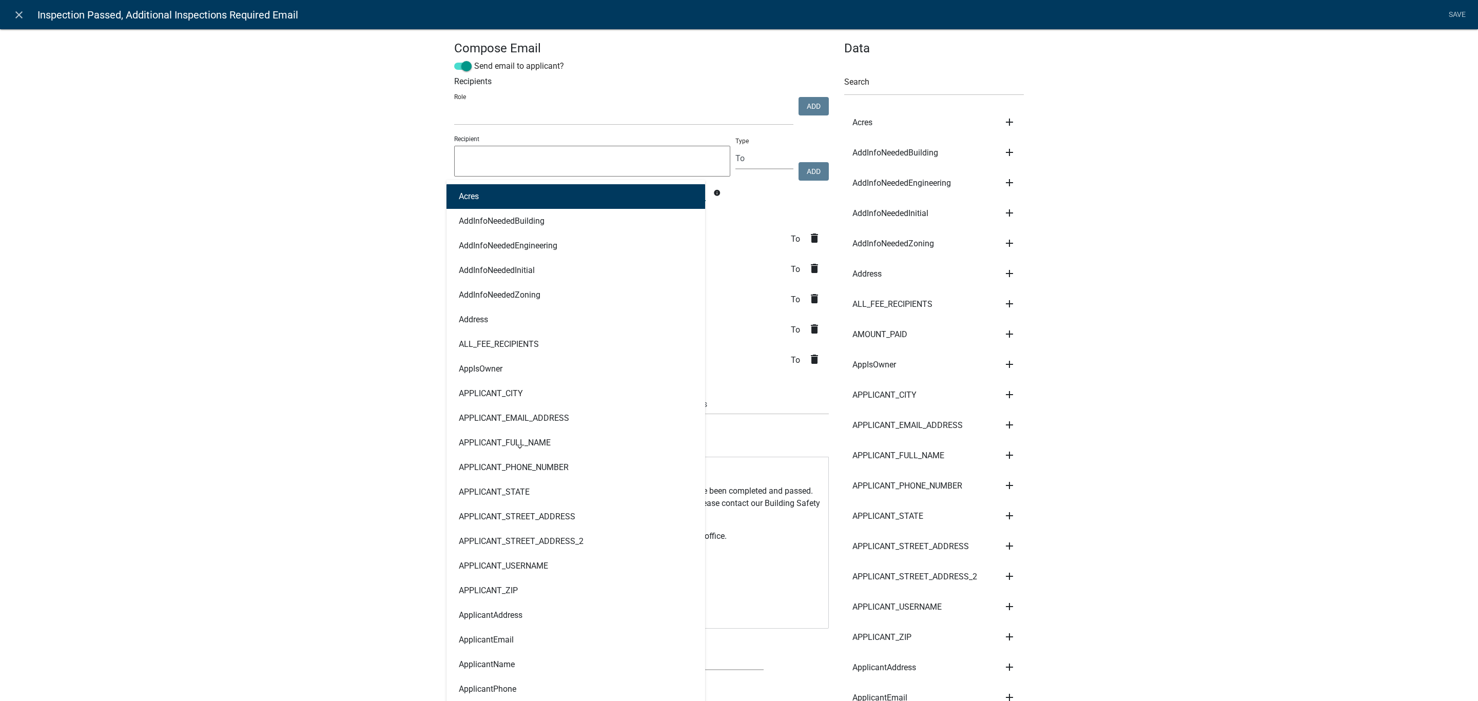
type input "onsite"
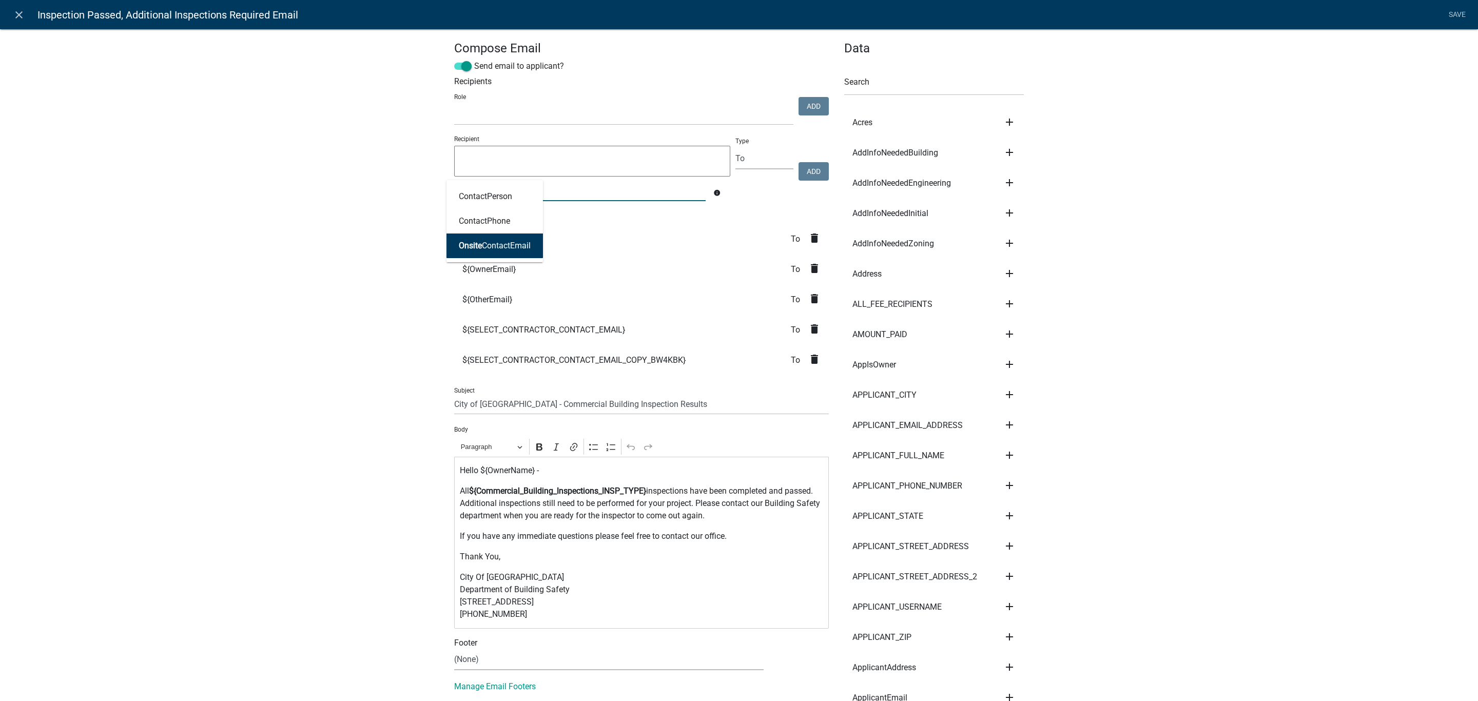
click at [494, 242] on ngb-highlight "Onsite ContactEmail" at bounding box center [495, 246] width 72 height 8
type textarea "OnsiteContactEmail"
click at [812, 171] on button "Add" at bounding box center [814, 171] width 30 height 18
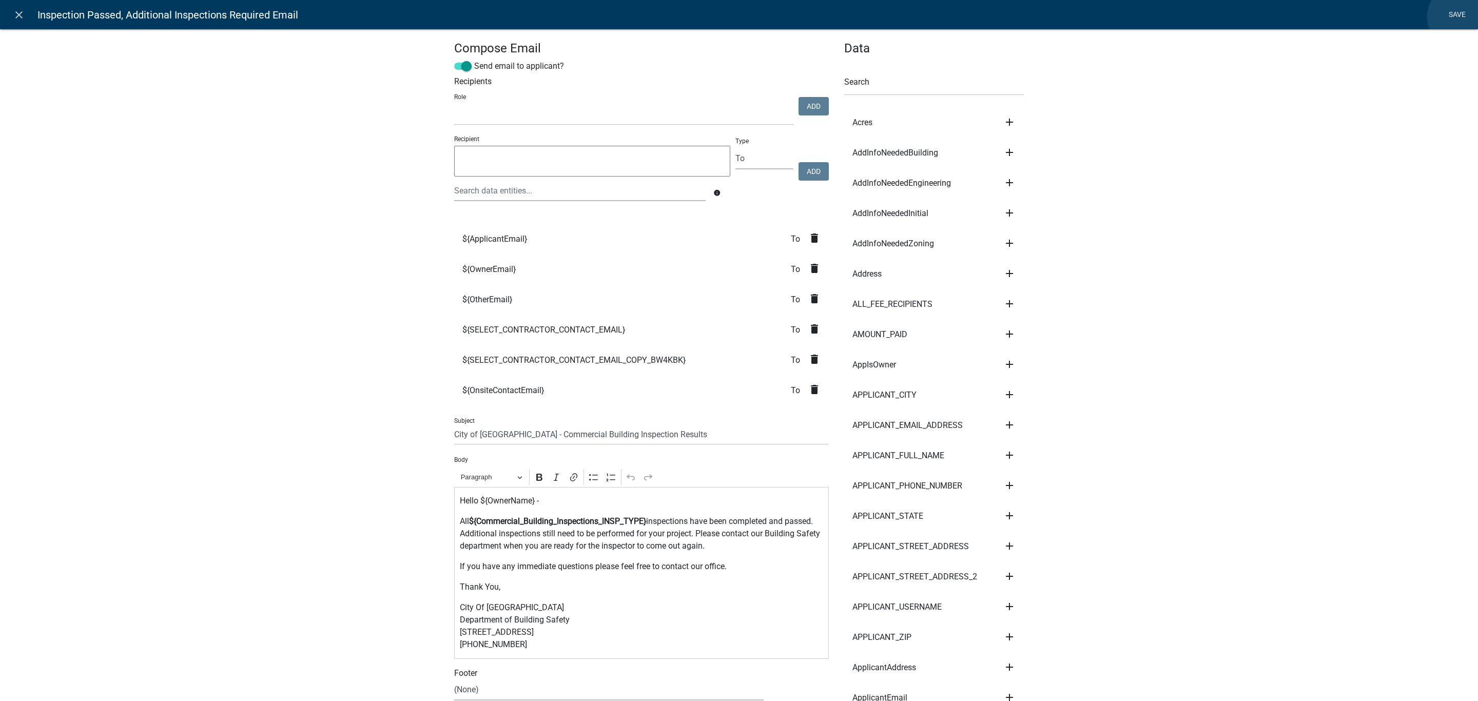
click at [1460, 17] on link "Save" at bounding box center [1457, 15] width 26 height 20
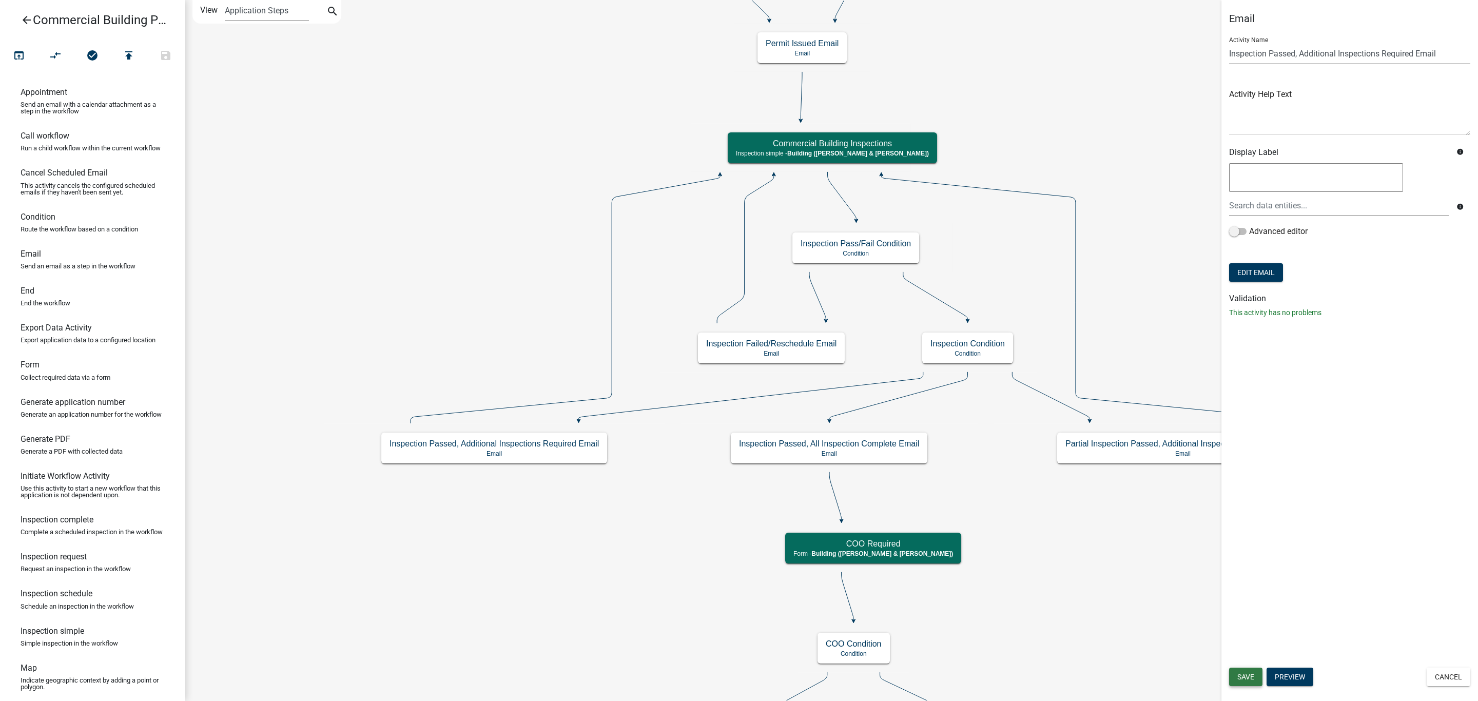
click at [1246, 676] on span "Save" at bounding box center [1246, 677] width 17 height 8
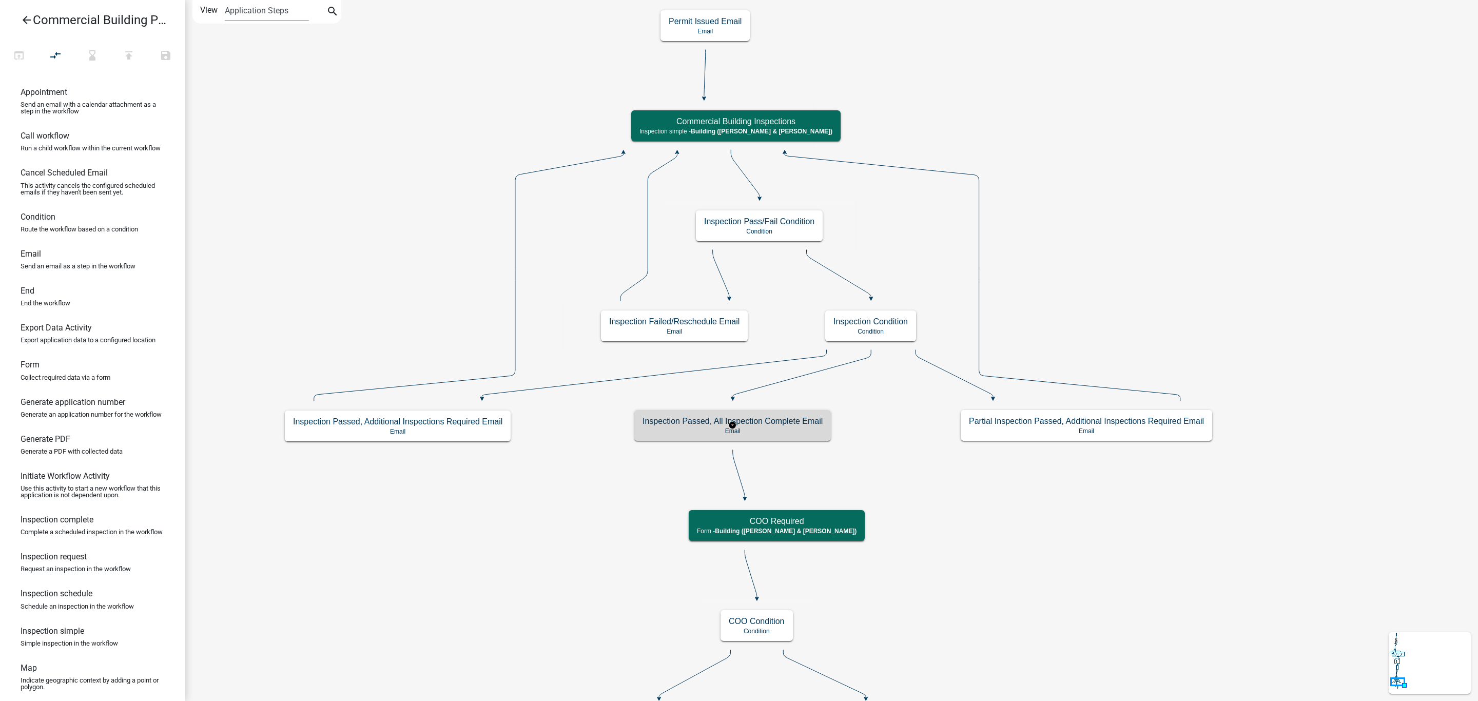
click at [794, 430] on p "Email" at bounding box center [733, 431] width 180 height 7
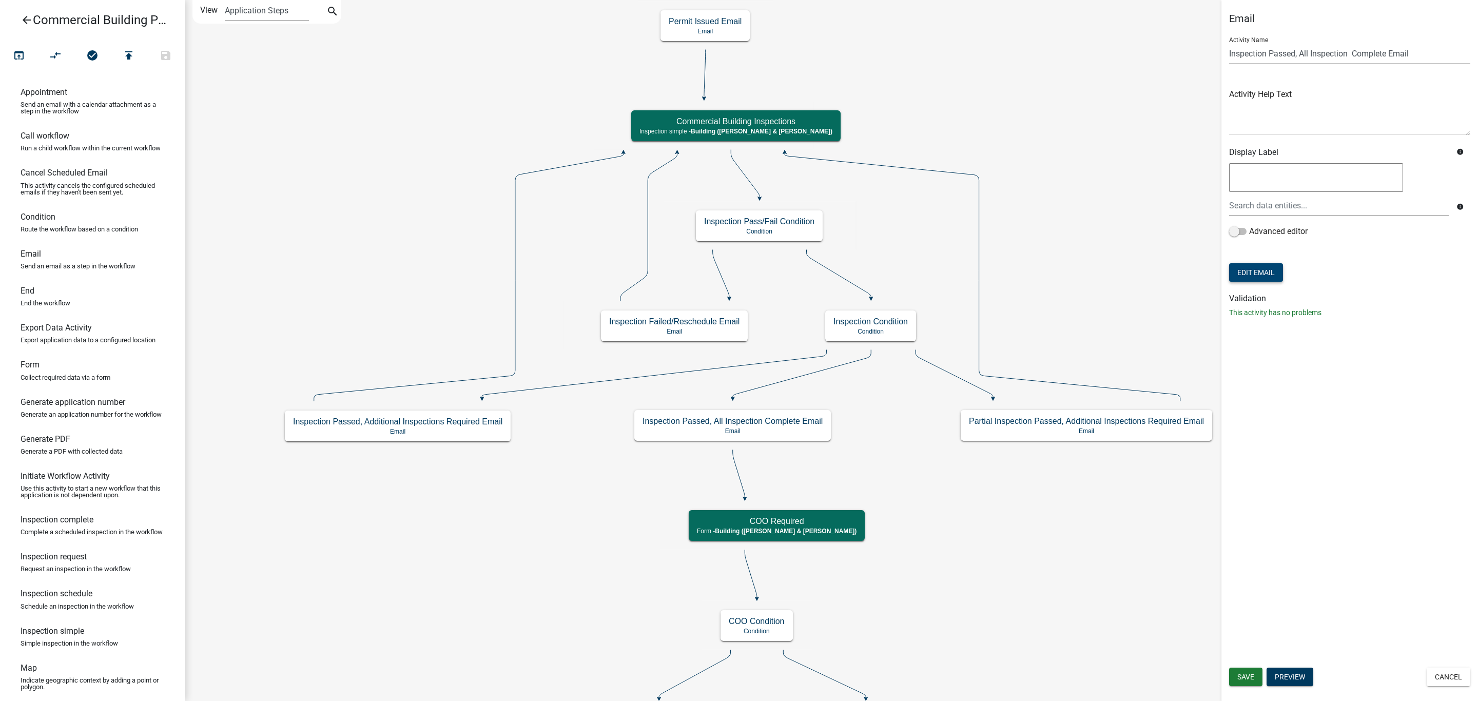
click at [1265, 273] on button "Edit Email" at bounding box center [1256, 272] width 54 height 18
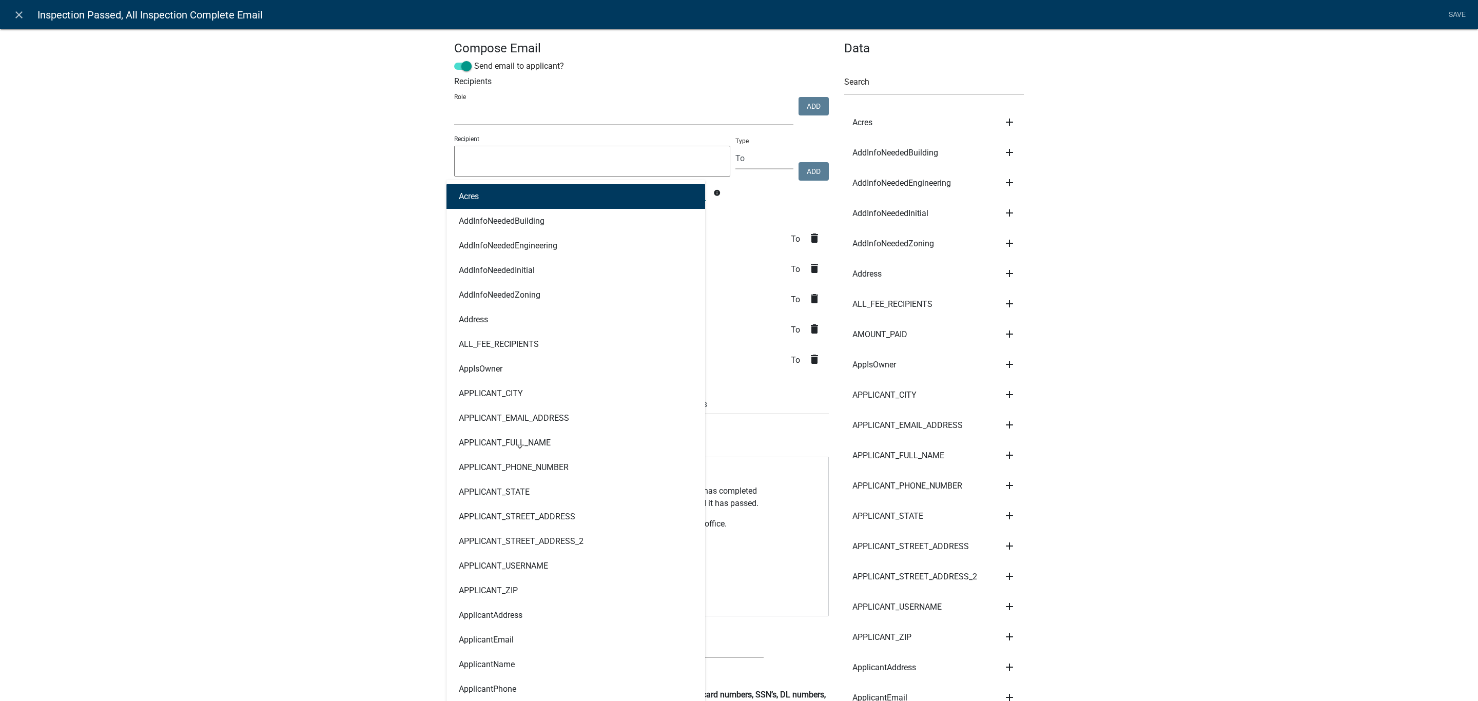
click at [487, 189] on div "Acres AddInfoNeededBuilding AddInfoNeededEngineering AddInfoNeededInitial AddIn…" at bounding box center [580, 190] width 267 height 21
type input "onsite"
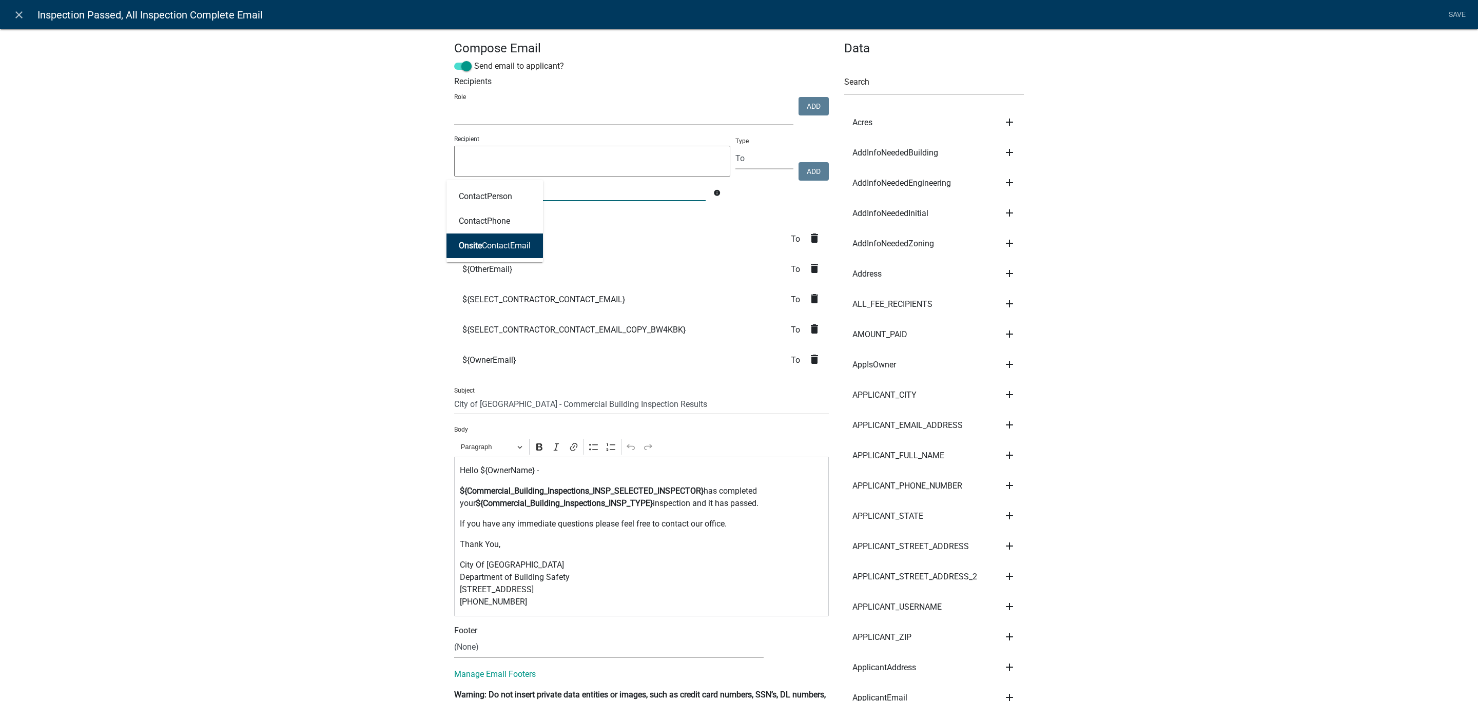
click at [487, 248] on ngb-highlight "Onsite ContactEmail" at bounding box center [495, 246] width 72 height 8
type textarea "OnsiteContactEmail"
click at [811, 172] on button "Add" at bounding box center [814, 171] width 30 height 18
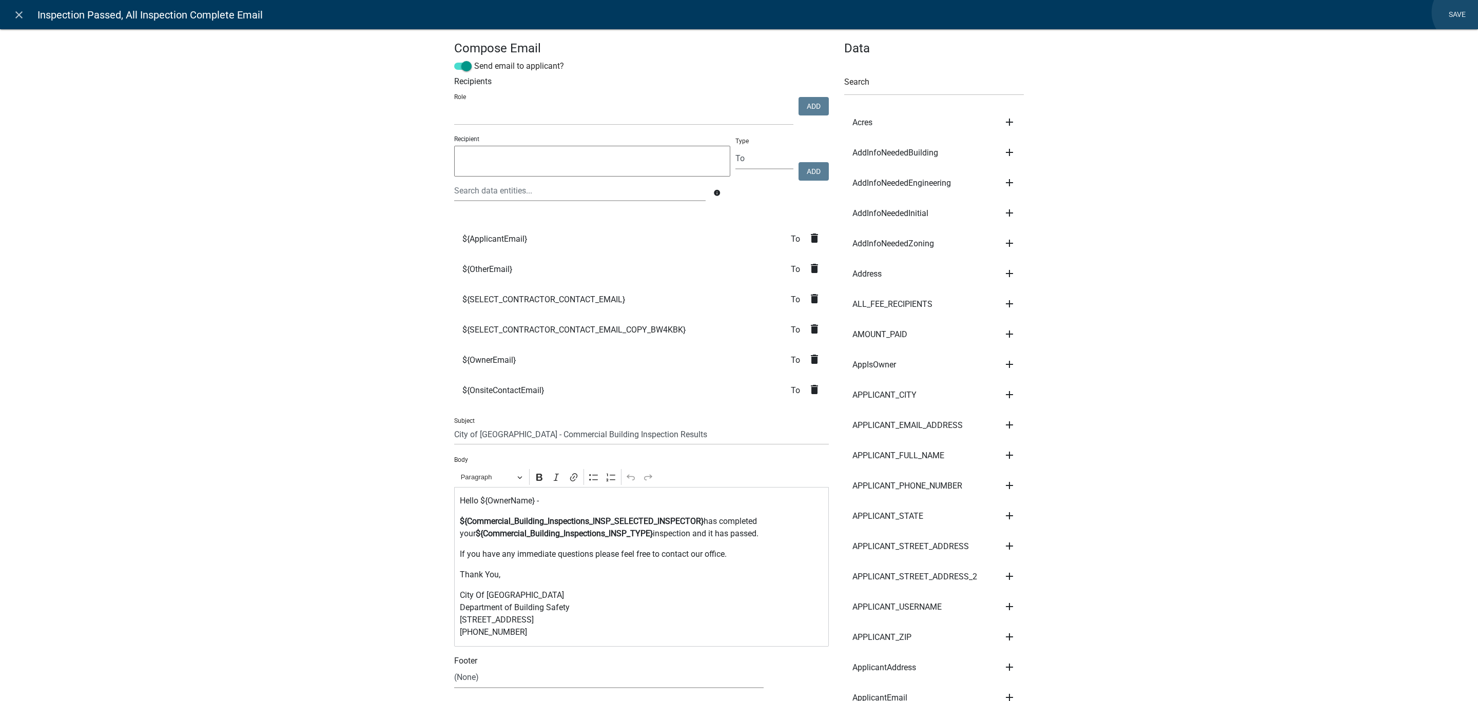
click at [1465, 12] on link "Save" at bounding box center [1457, 15] width 26 height 20
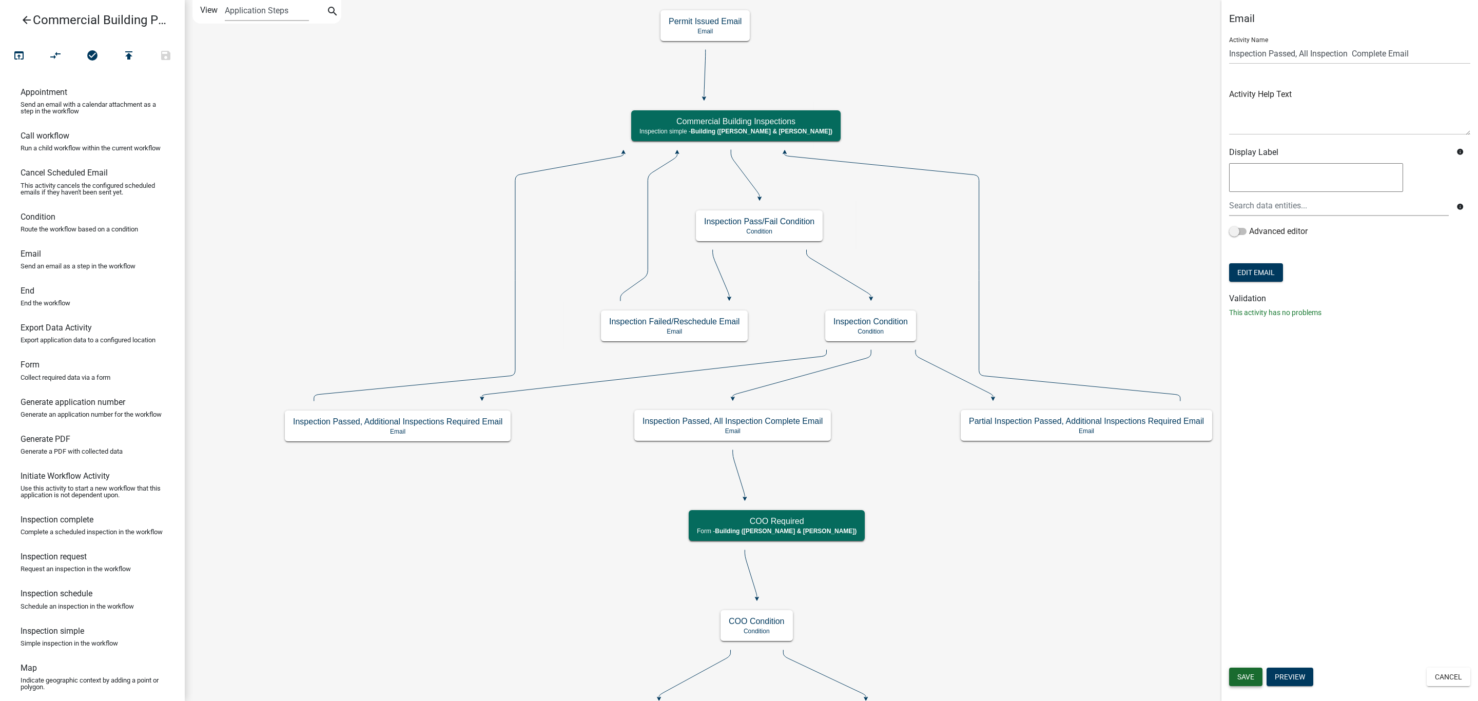
click at [1251, 681] on span "Save" at bounding box center [1246, 677] width 17 height 8
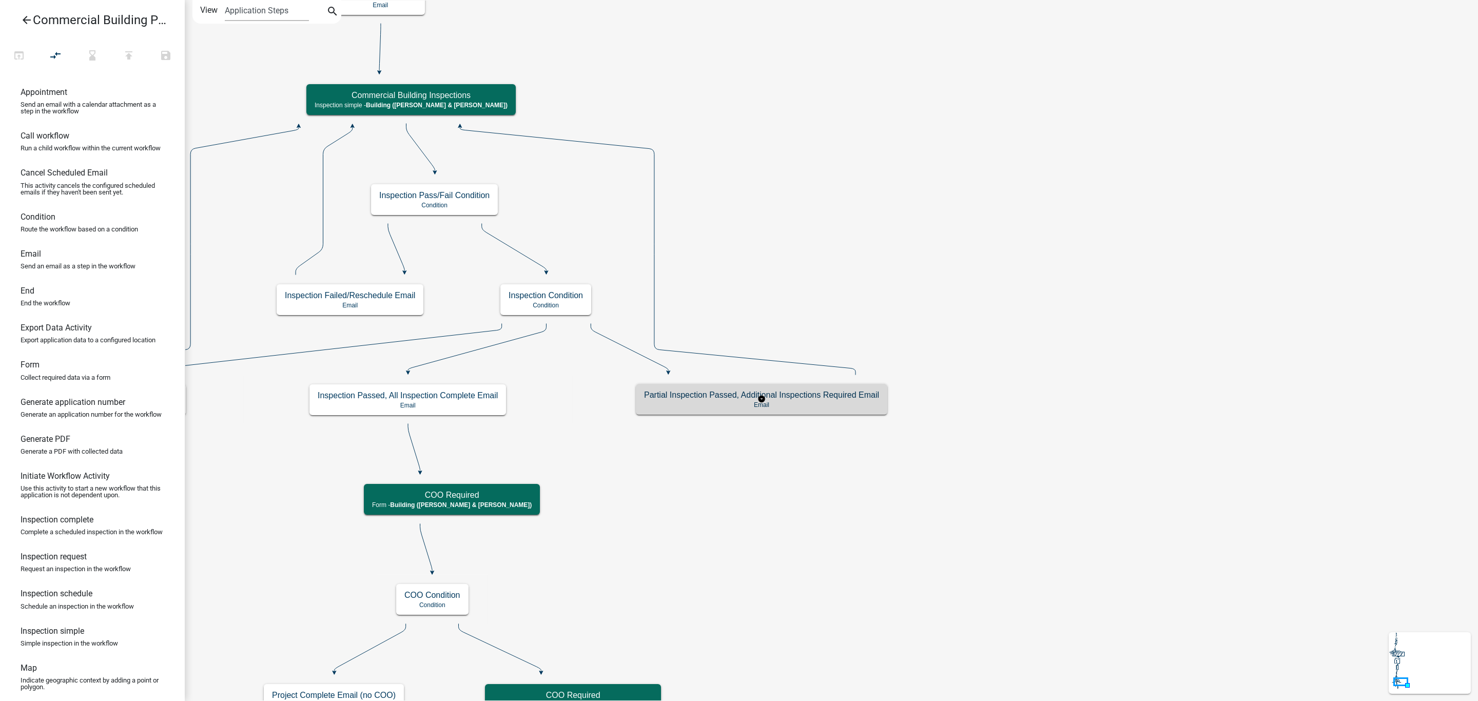
click at [723, 401] on p "Email" at bounding box center [761, 404] width 235 height 7
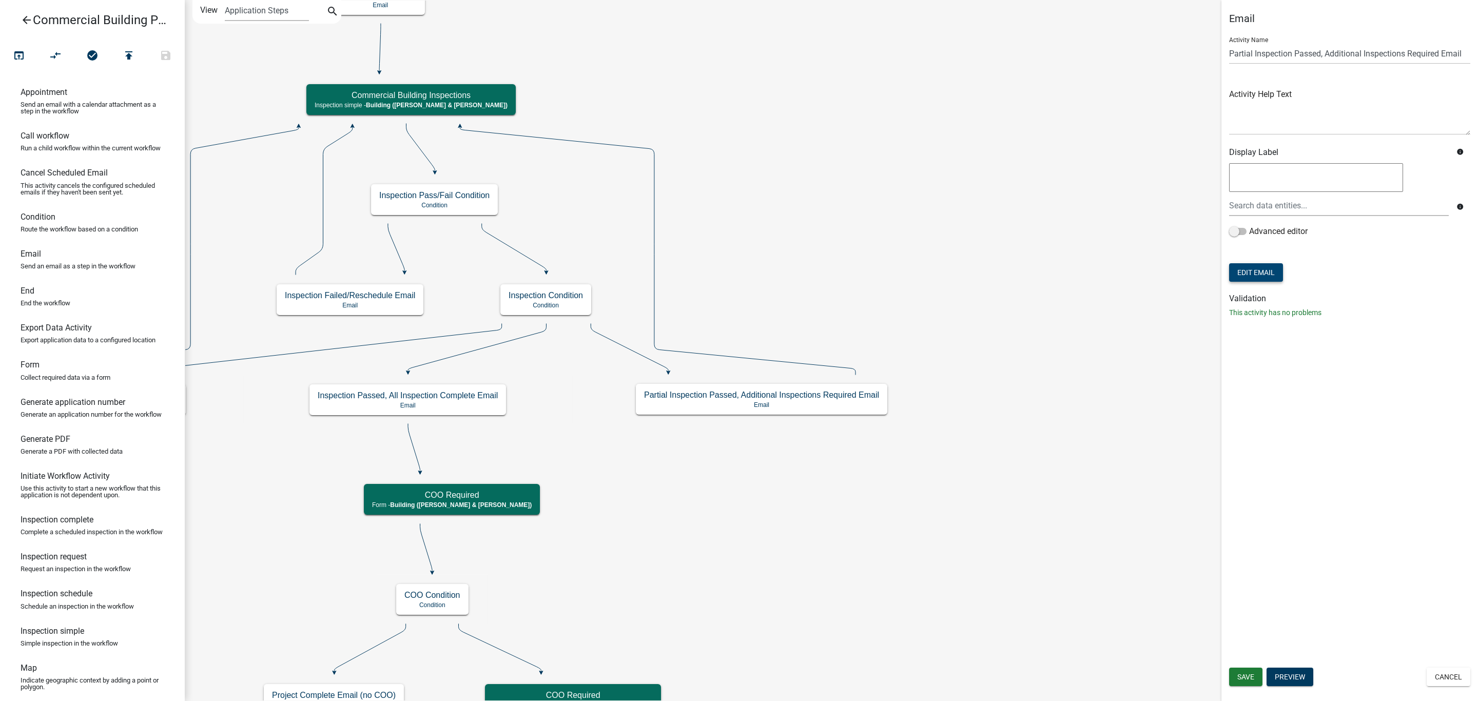
click at [1261, 273] on button "Edit Email" at bounding box center [1256, 272] width 54 height 18
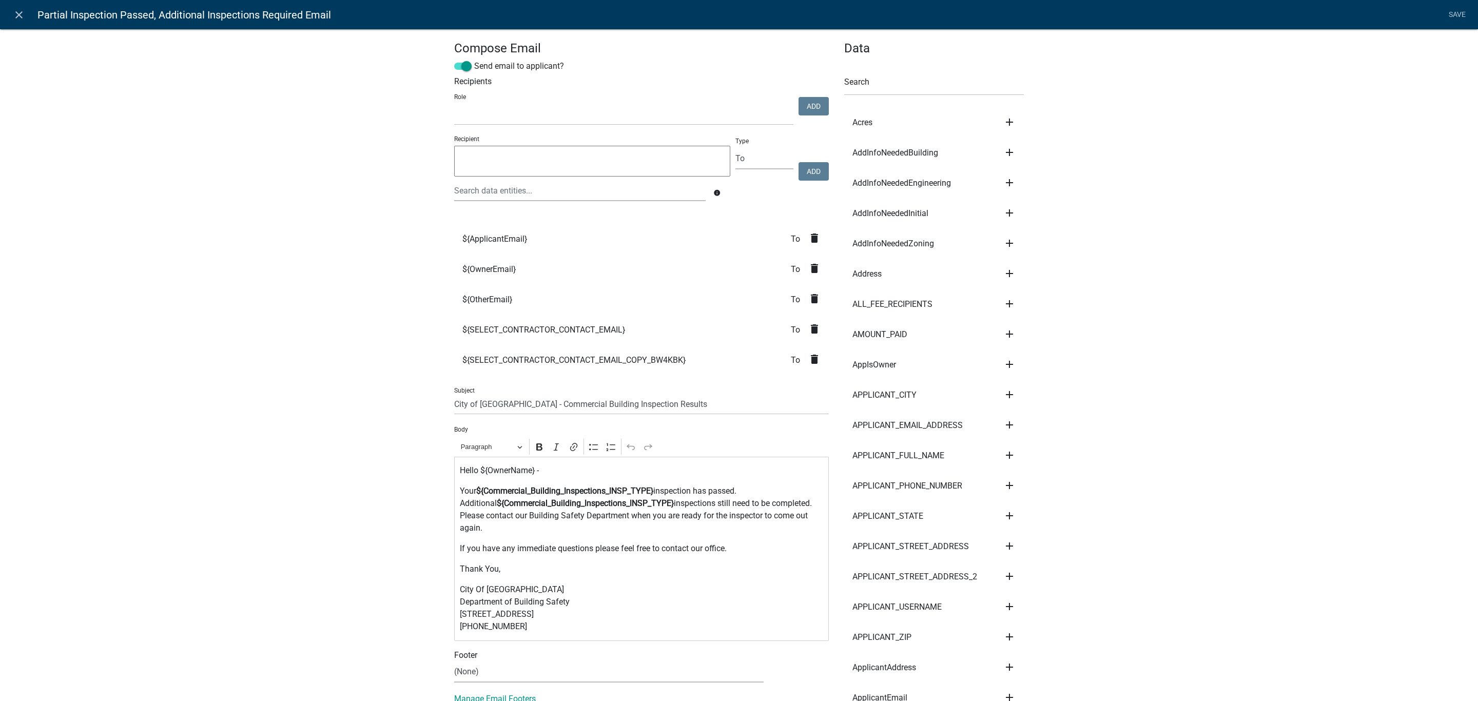
select select
click at [535, 184] on div at bounding box center [580, 190] width 267 height 21
type input "onsite"
click at [458, 233] on button "ContactPhone" at bounding box center [495, 221] width 97 height 25
type textarea "ContactPhone"
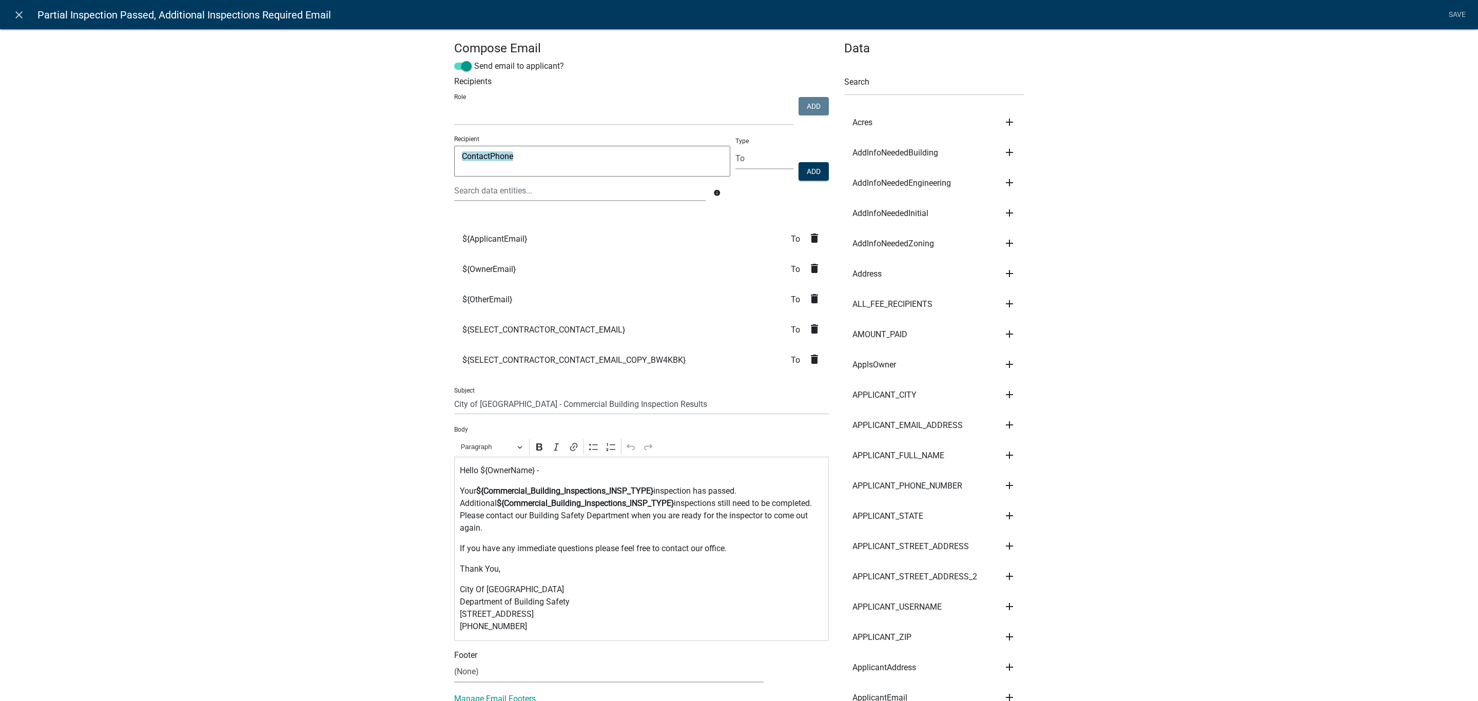
drag, startPoint x: 542, startPoint y: 162, endPoint x: 434, endPoint y: 161, distance: 107.8
click at [454, 159] on textarea "ContactPhone" at bounding box center [592, 161] width 276 height 31
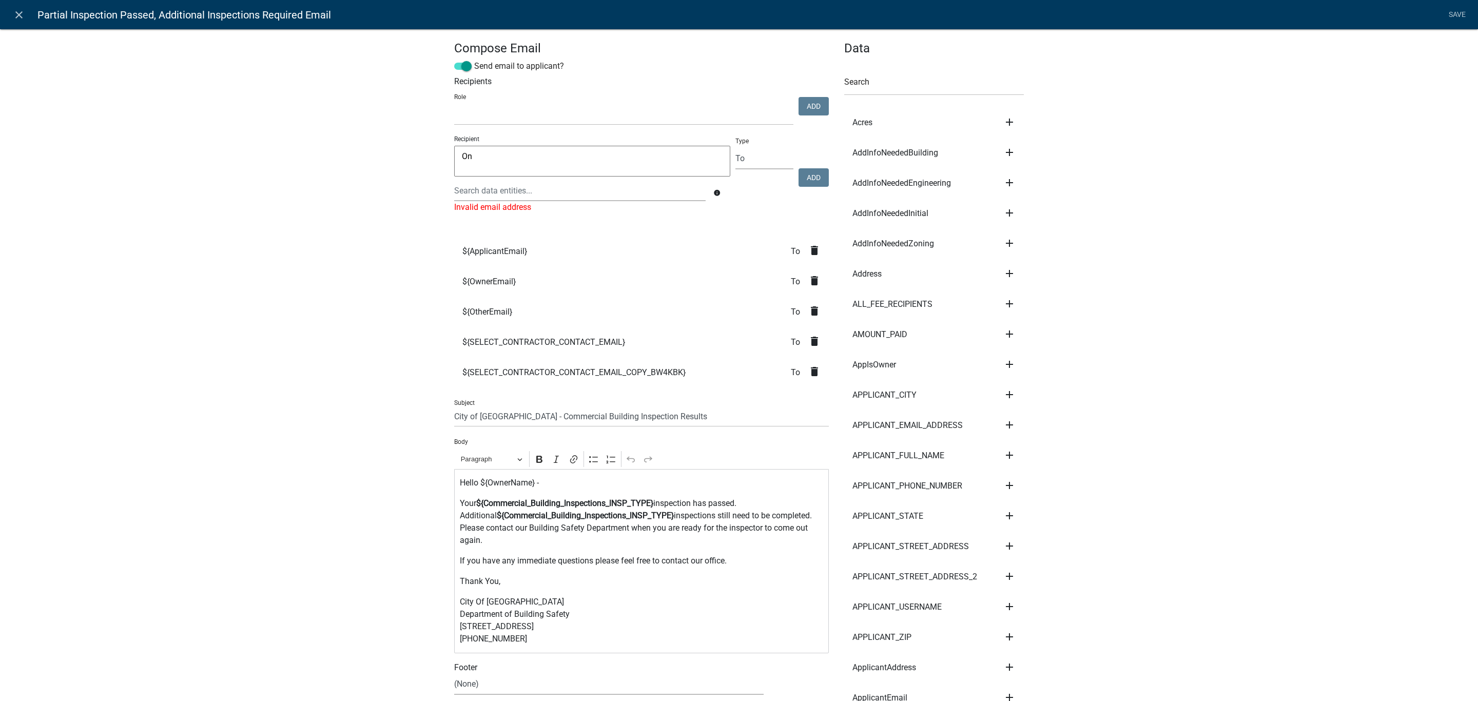
type textarea "O"
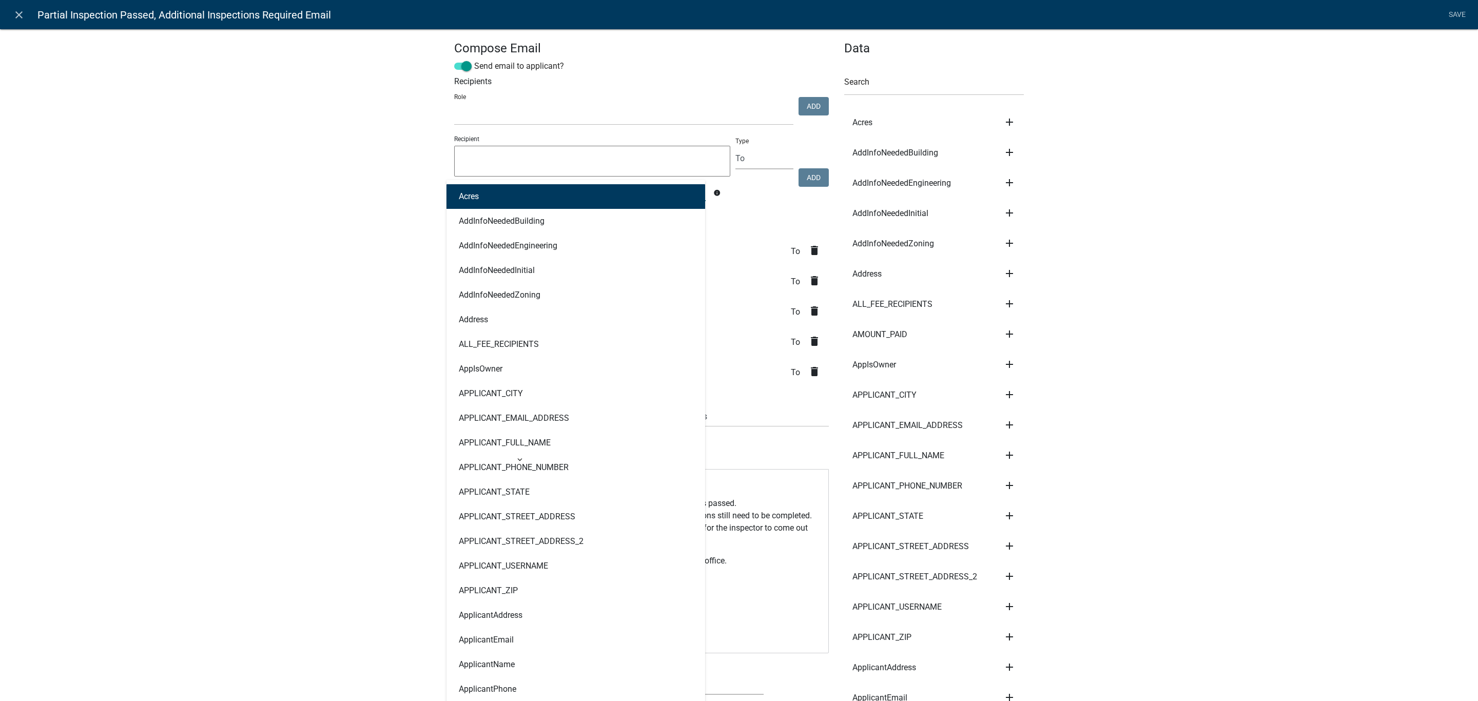
click at [470, 189] on div "Acres AddInfoNeededBuilding AddInfoNeededEngineering AddInfoNeededInitial AddIn…" at bounding box center [580, 190] width 267 height 21
type input "Onsite"
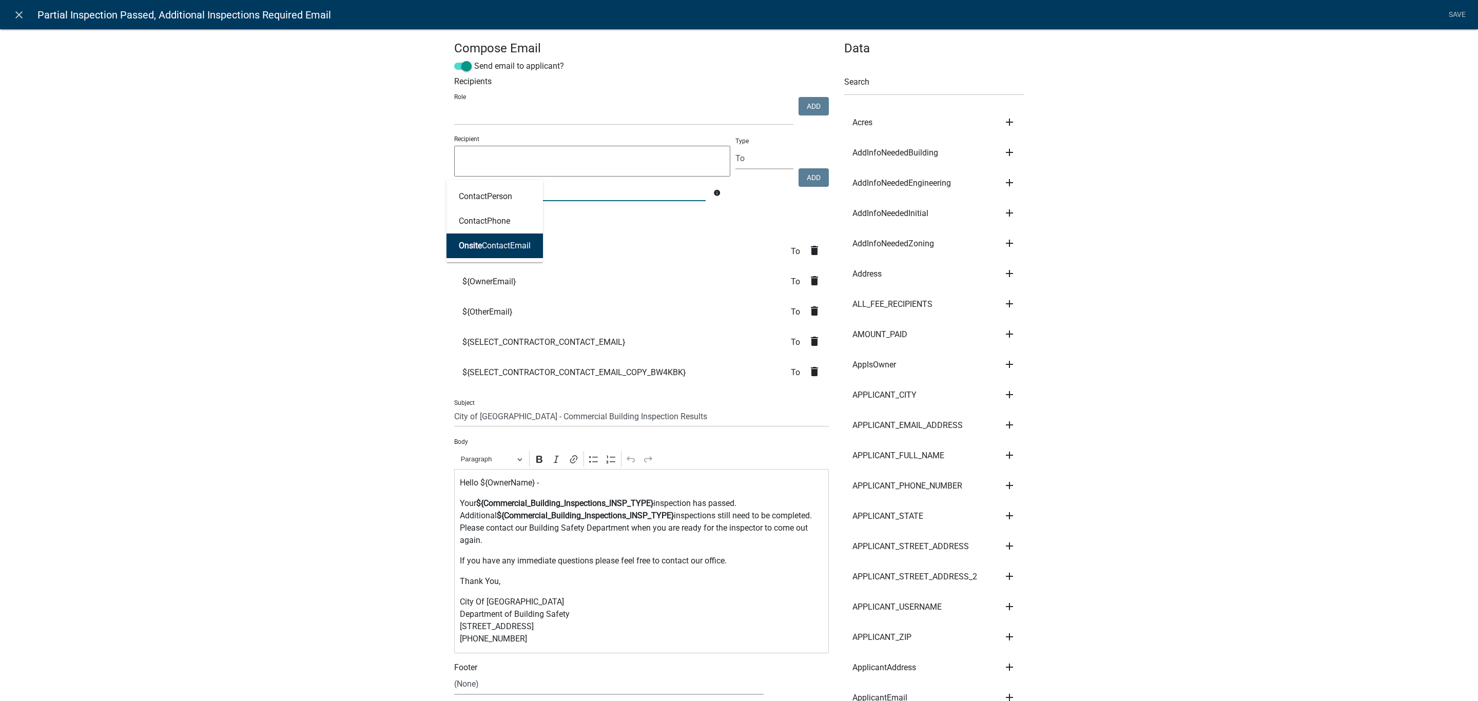
click at [474, 247] on span "Onsite" at bounding box center [470, 246] width 23 height 10
type textarea "OnsiteContactEmail"
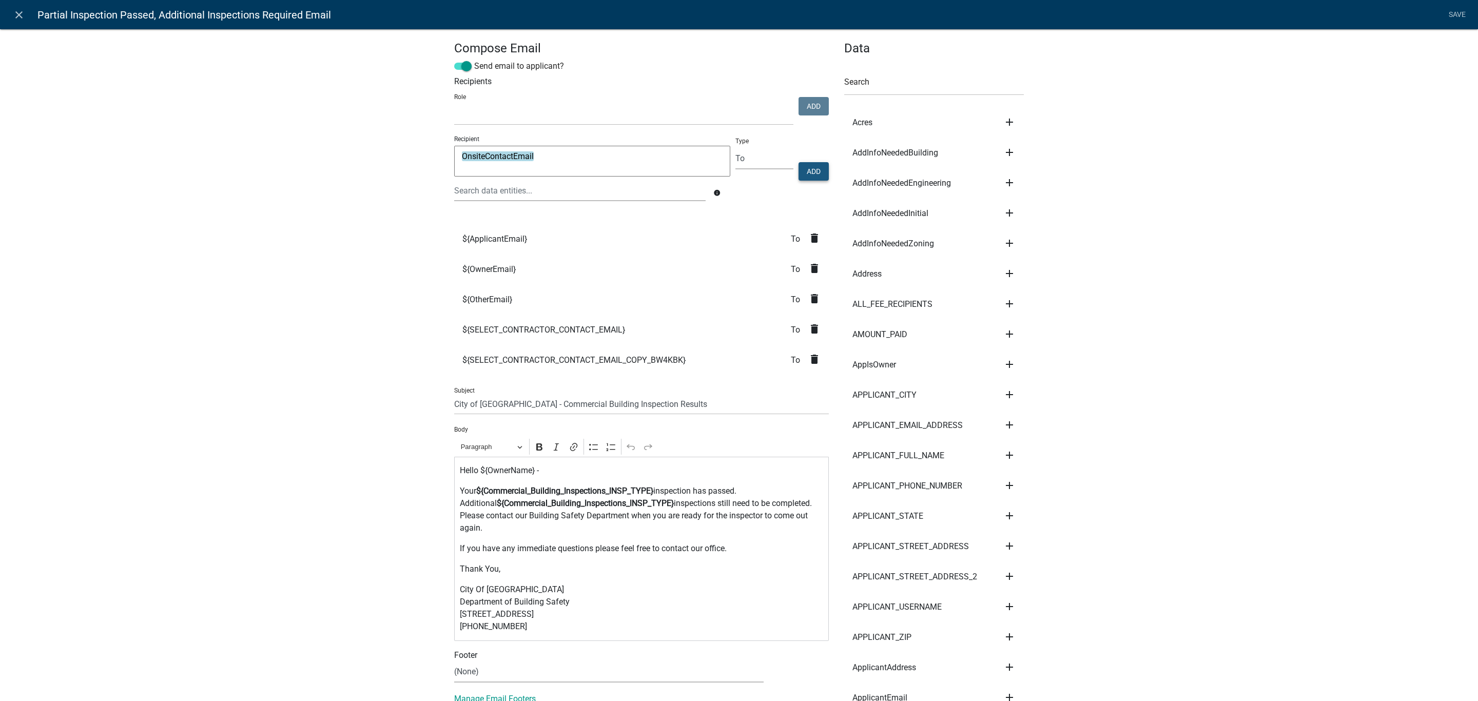
click at [812, 171] on button "Add" at bounding box center [814, 171] width 30 height 18
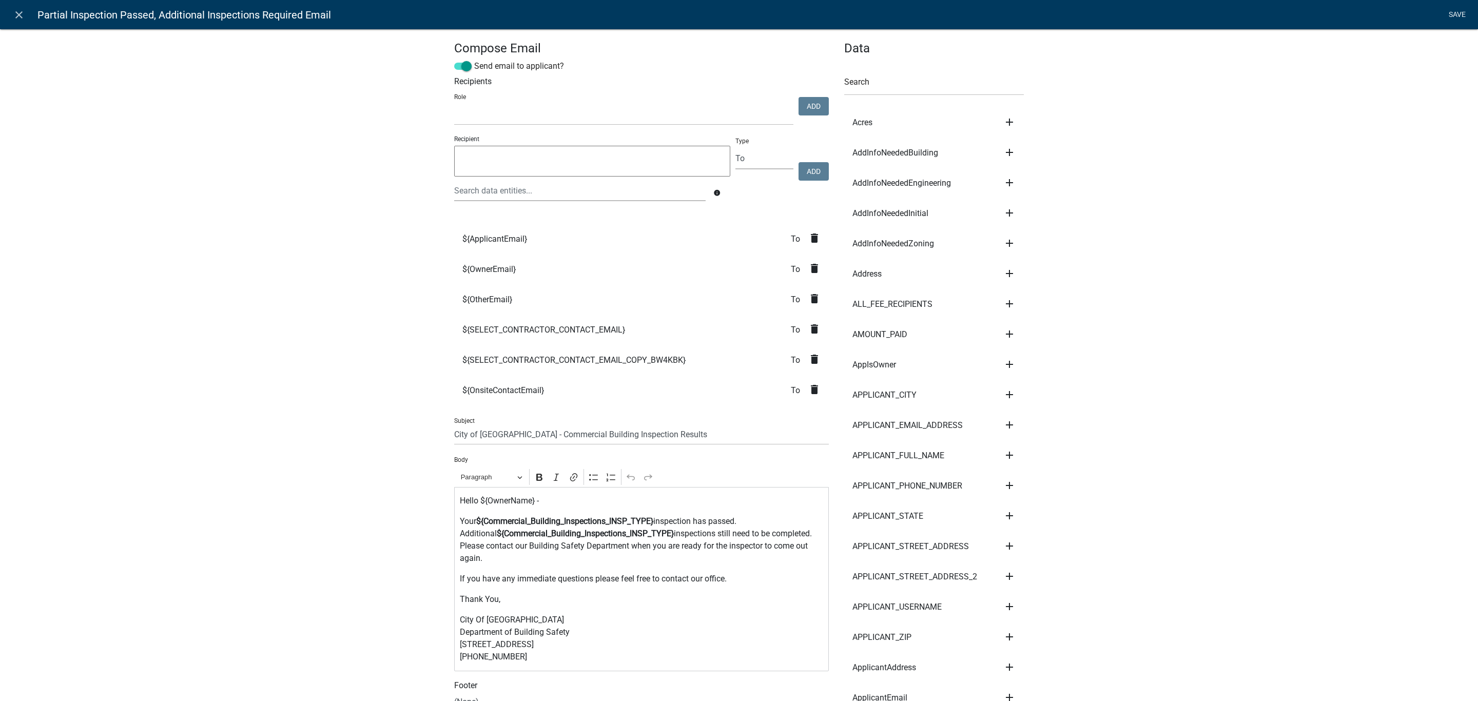
drag, startPoint x: 1445, startPoint y: 3, endPoint x: 1452, endPoint y: 10, distance: 9.8
click at [1446, 3] on nav "close Partial Inspection Passed, Additional Inspections Required Email Save" at bounding box center [739, 14] width 1478 height 29
click at [1458, 17] on link "Save" at bounding box center [1457, 15] width 26 height 20
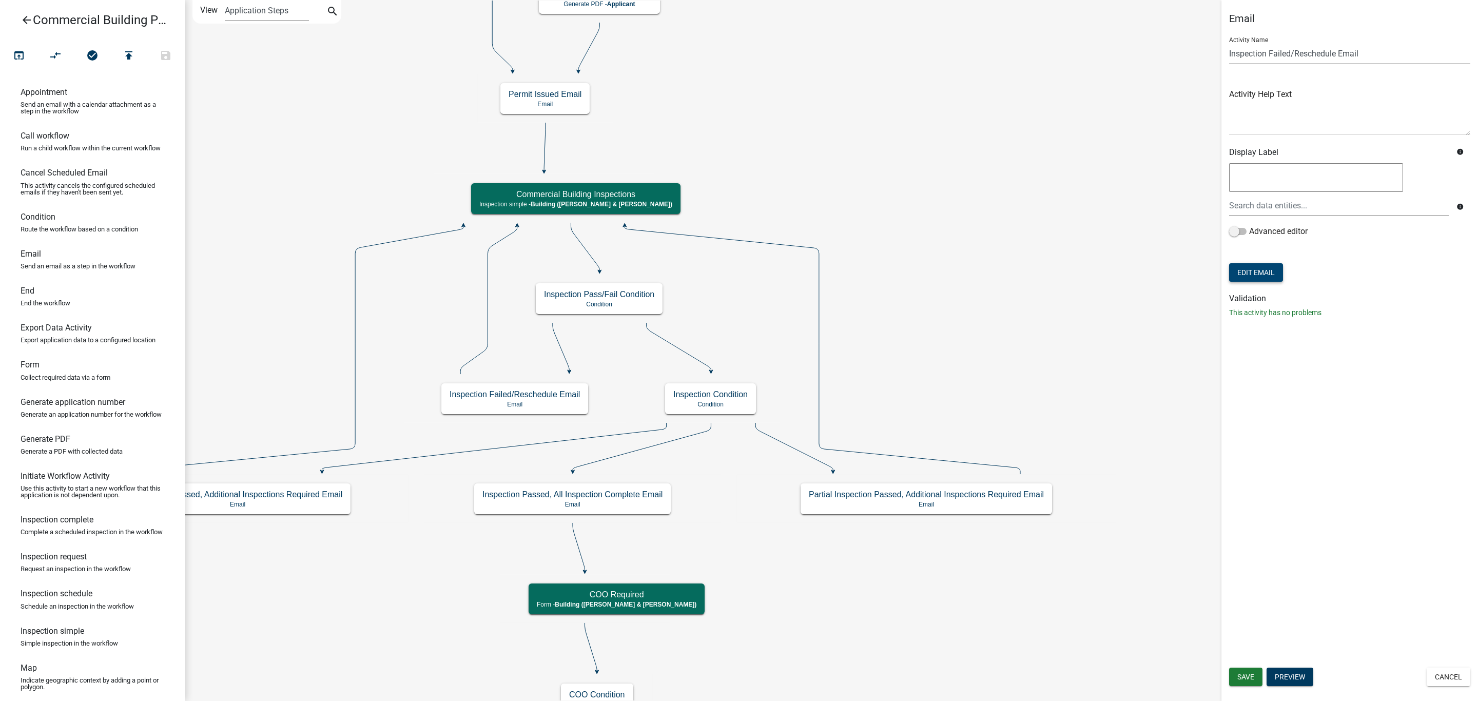
click at [1249, 272] on button "Edit Email" at bounding box center [1256, 272] width 54 height 18
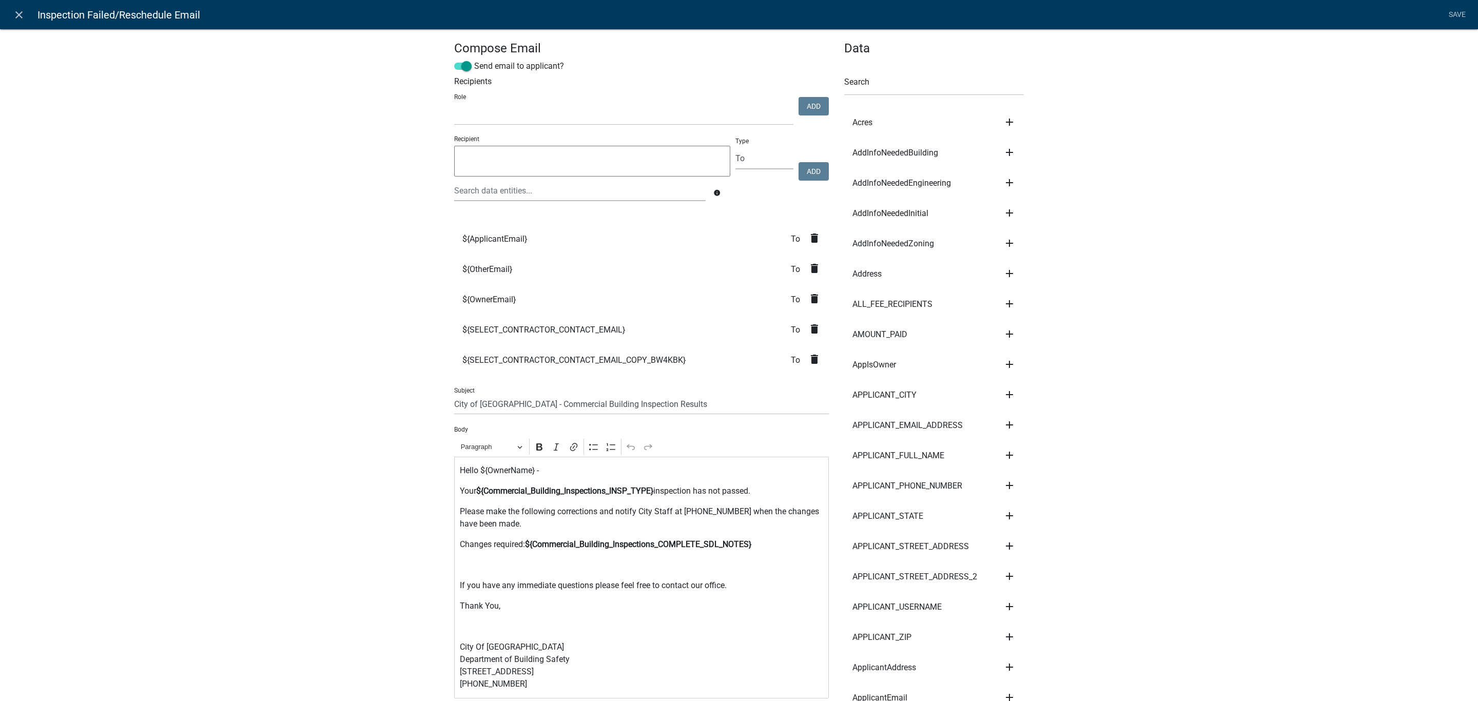
select select
click at [478, 184] on div at bounding box center [580, 190] width 267 height 21
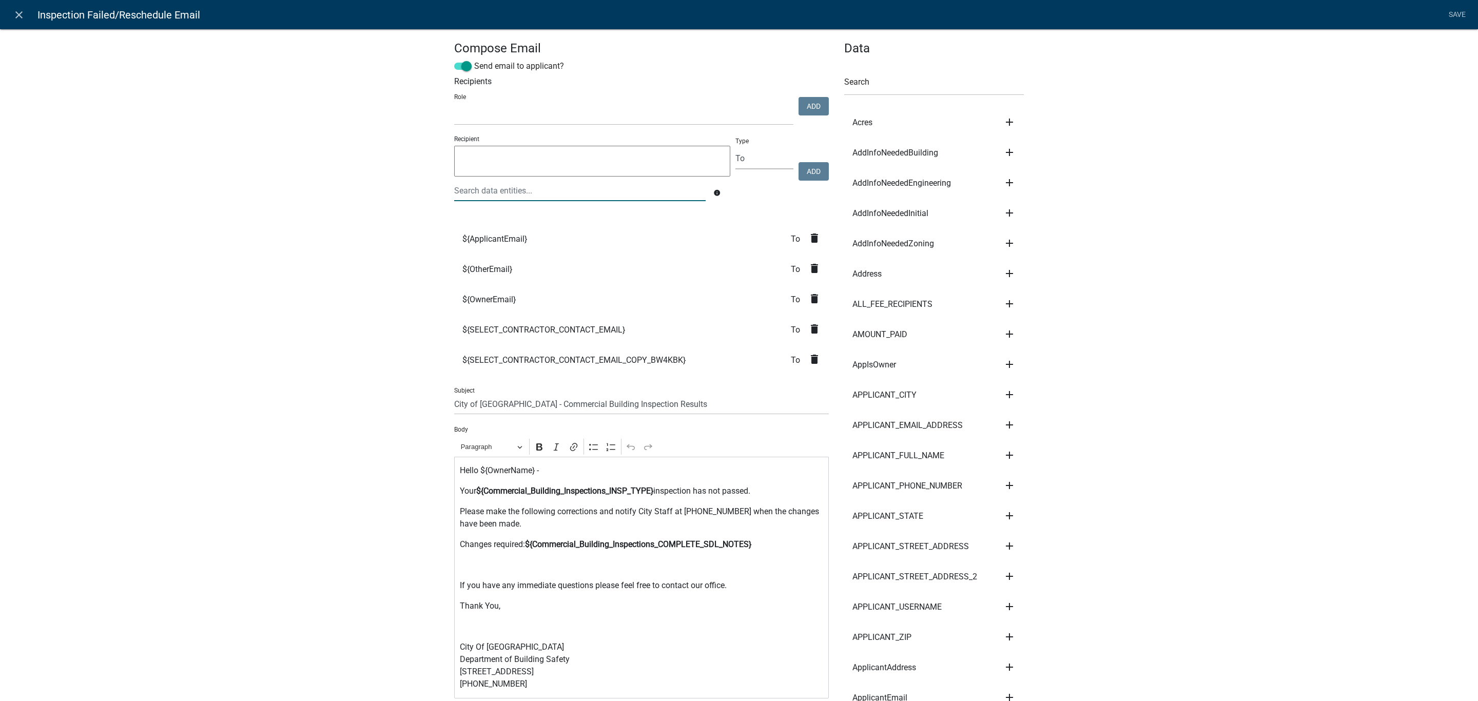
click at [465, 195] on div at bounding box center [580, 190] width 267 height 21
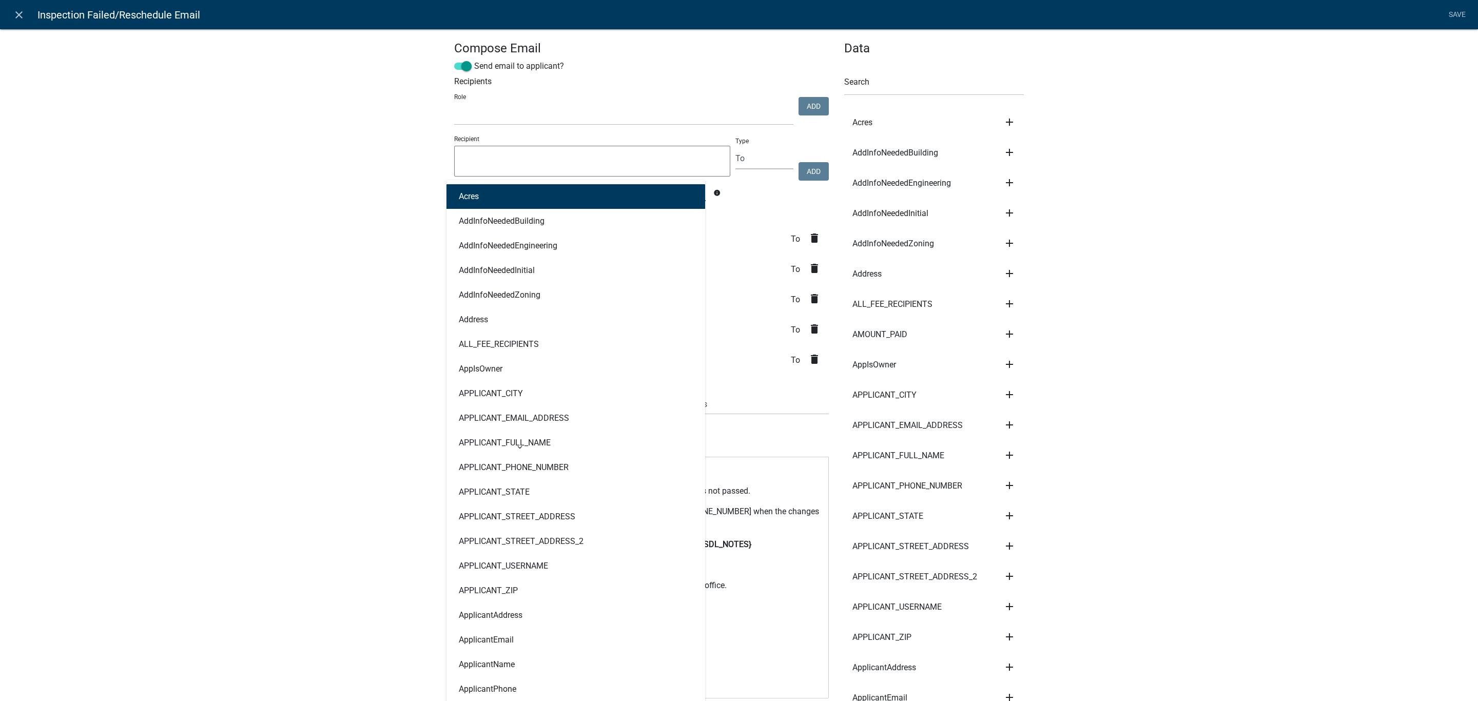
type input "Onsite"
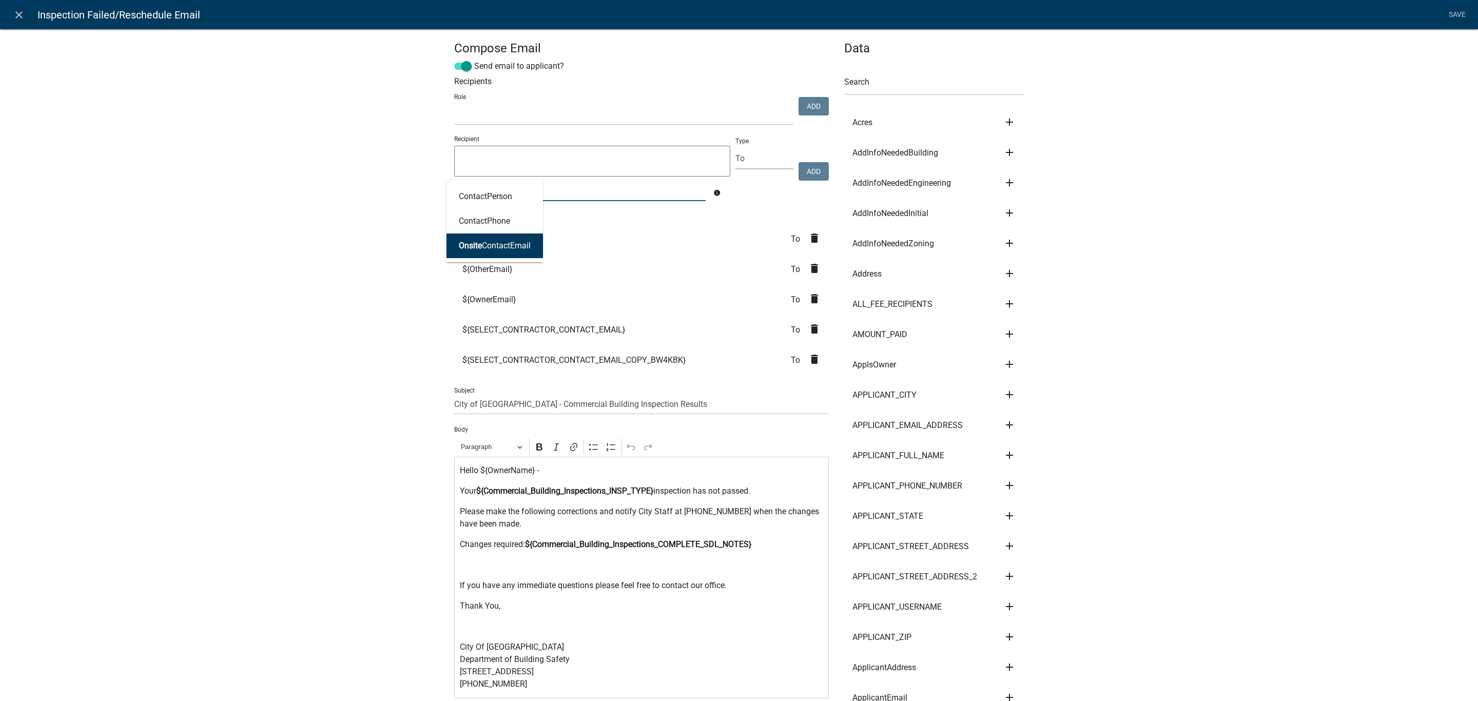
click at [471, 243] on span "Onsite" at bounding box center [470, 246] width 23 height 10
type textarea "OnsiteContactEmail"
click at [1456, 8] on link "Save" at bounding box center [1457, 15] width 26 height 20
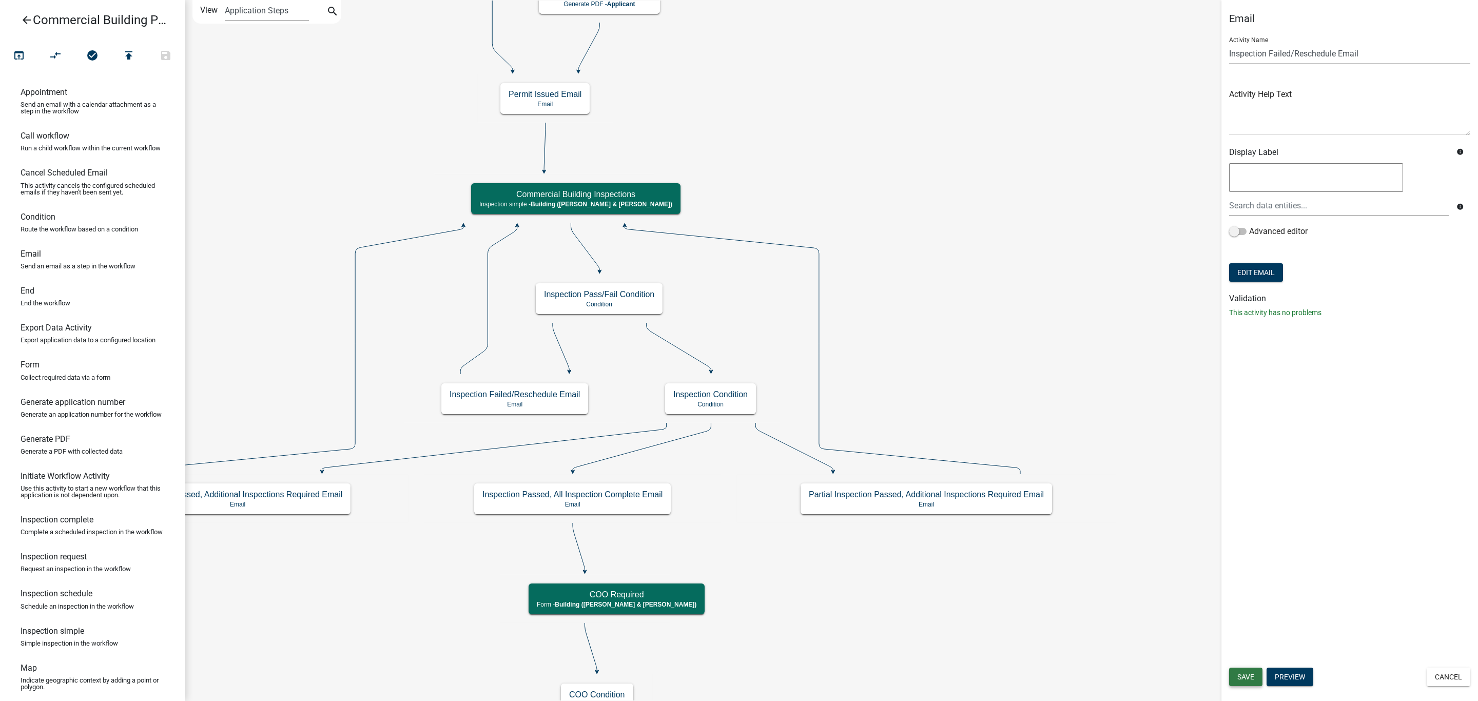
click at [1247, 676] on span "Save" at bounding box center [1246, 677] width 17 height 8
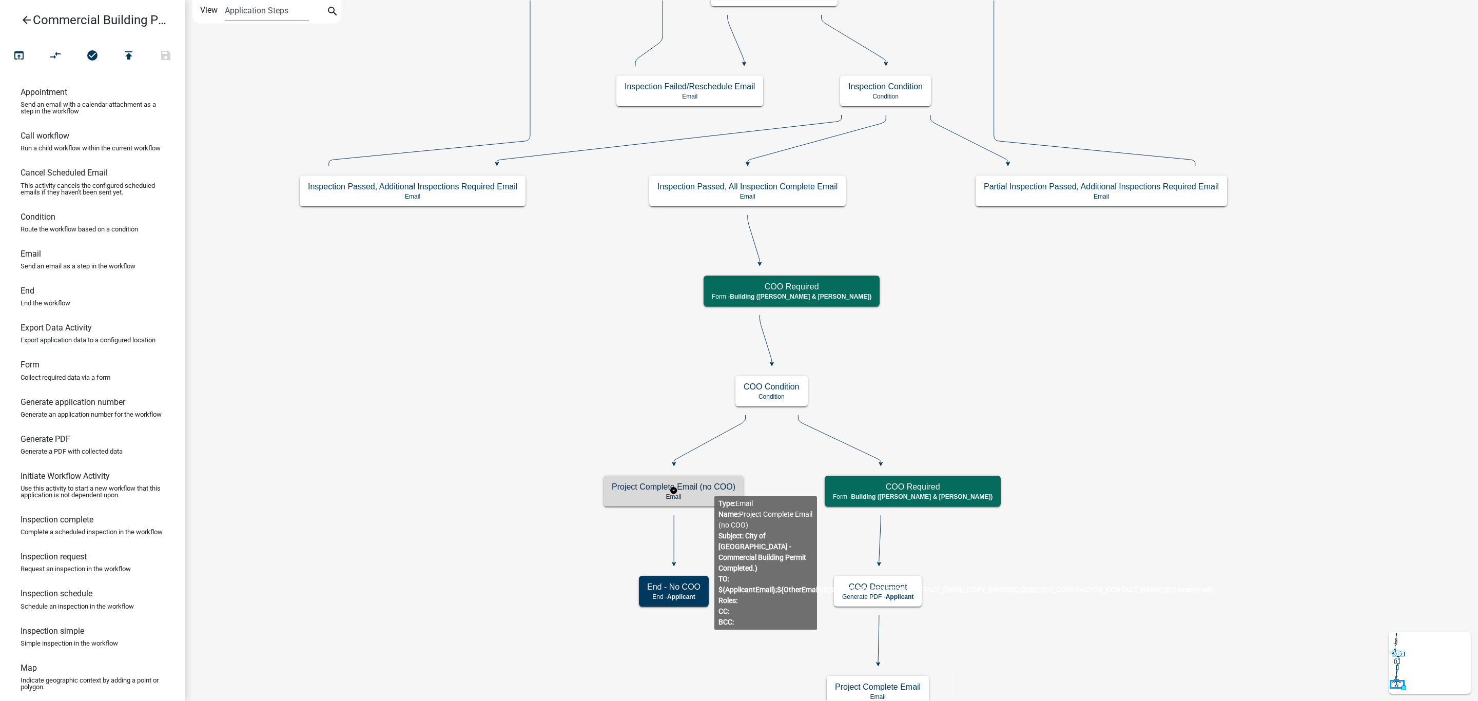
click at [715, 488] on h5 "Project Complete Email (no COO)" at bounding box center [674, 487] width 124 height 10
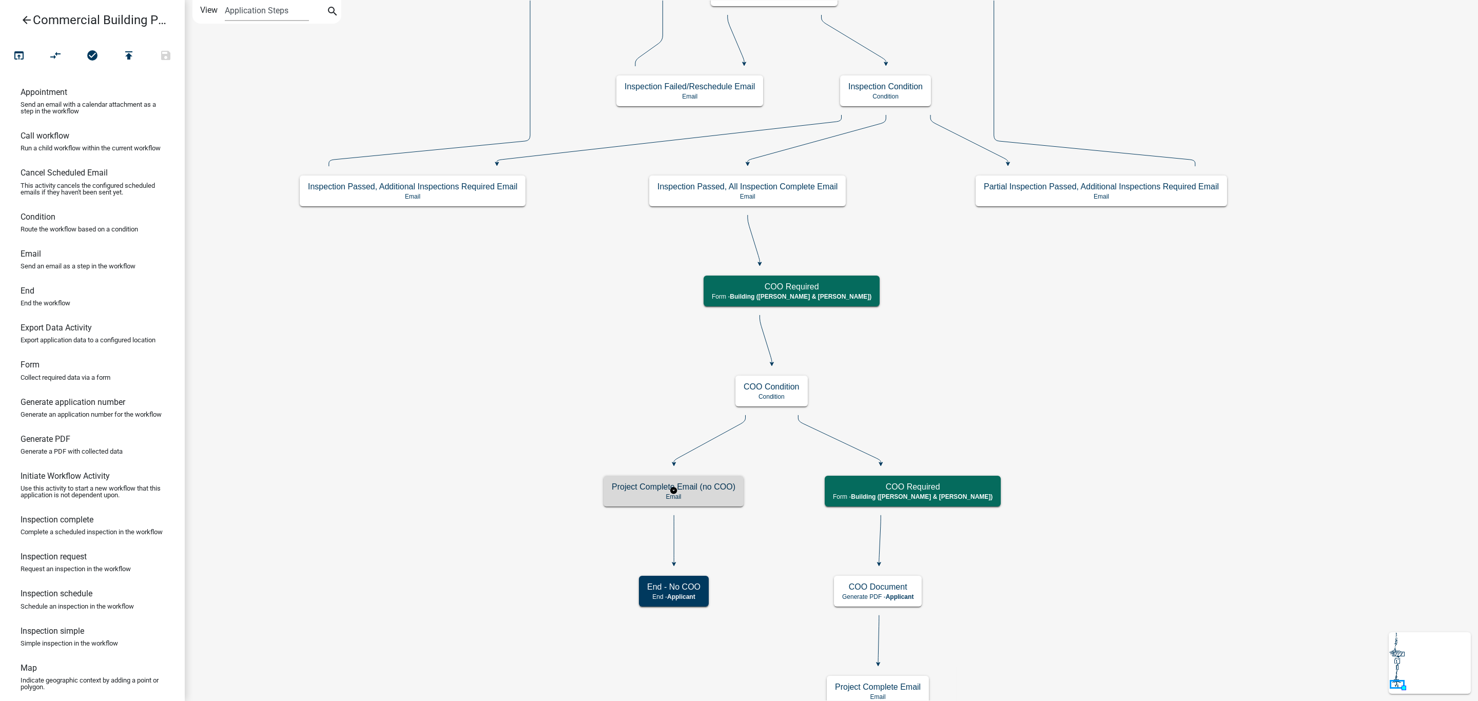
click at [715, 488] on h5 "Project Complete Email (no COO)" at bounding box center [674, 487] width 124 height 10
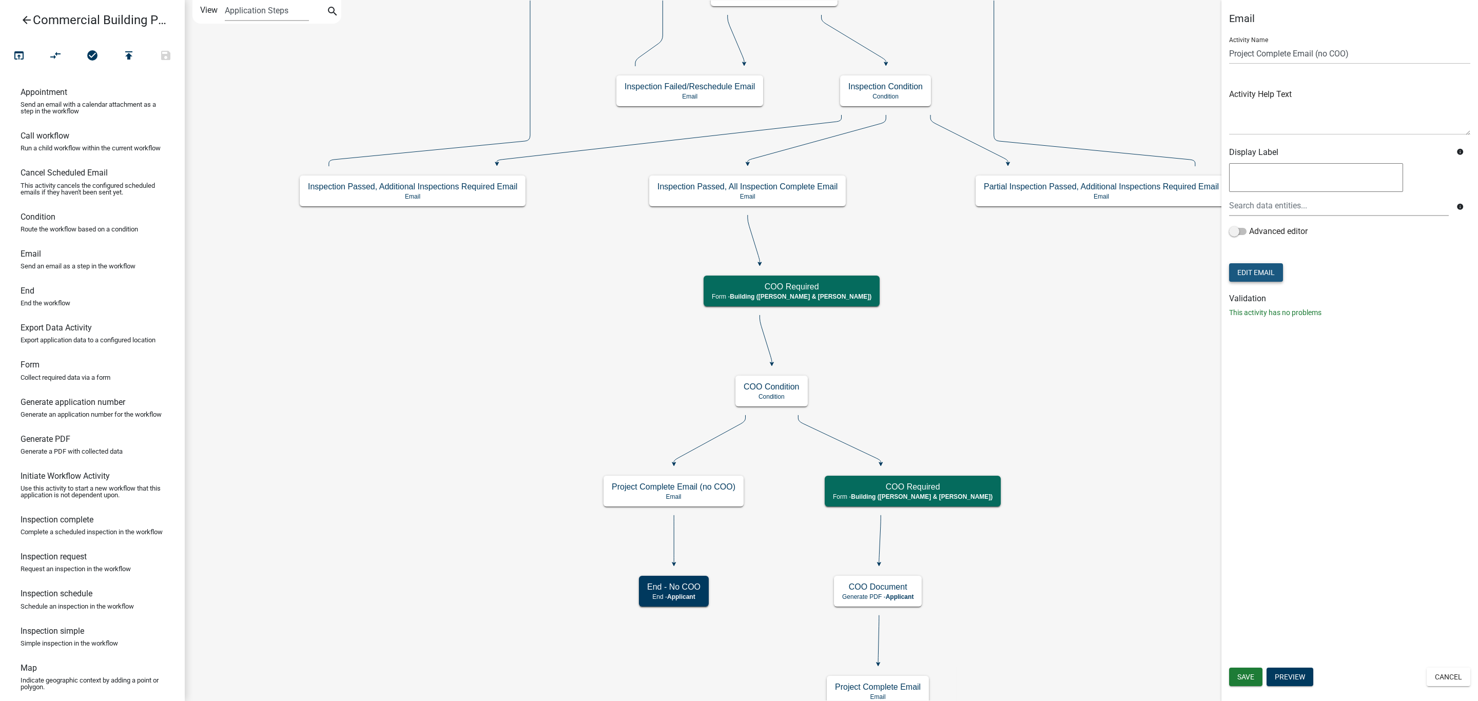
click at [1264, 271] on button "Edit Email" at bounding box center [1256, 272] width 54 height 18
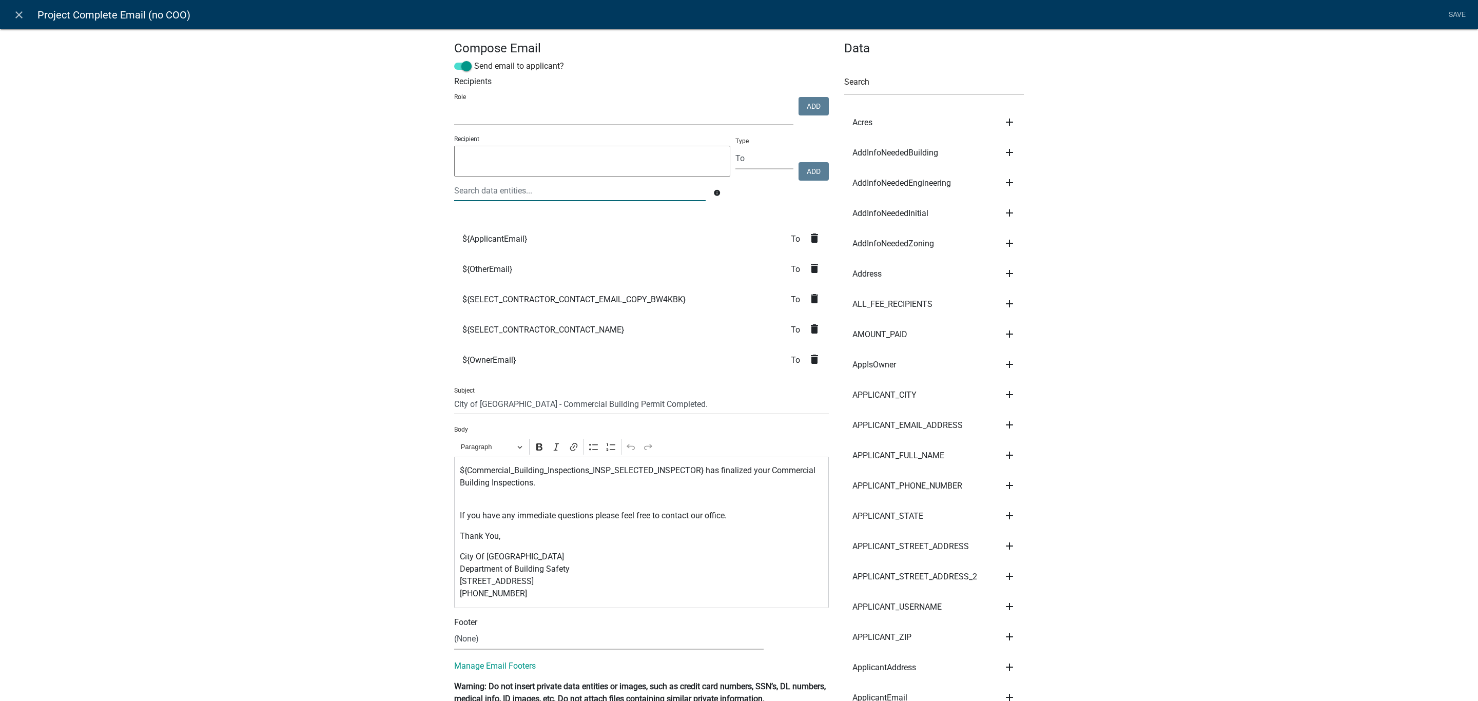
click at [541, 194] on div at bounding box center [580, 190] width 267 height 21
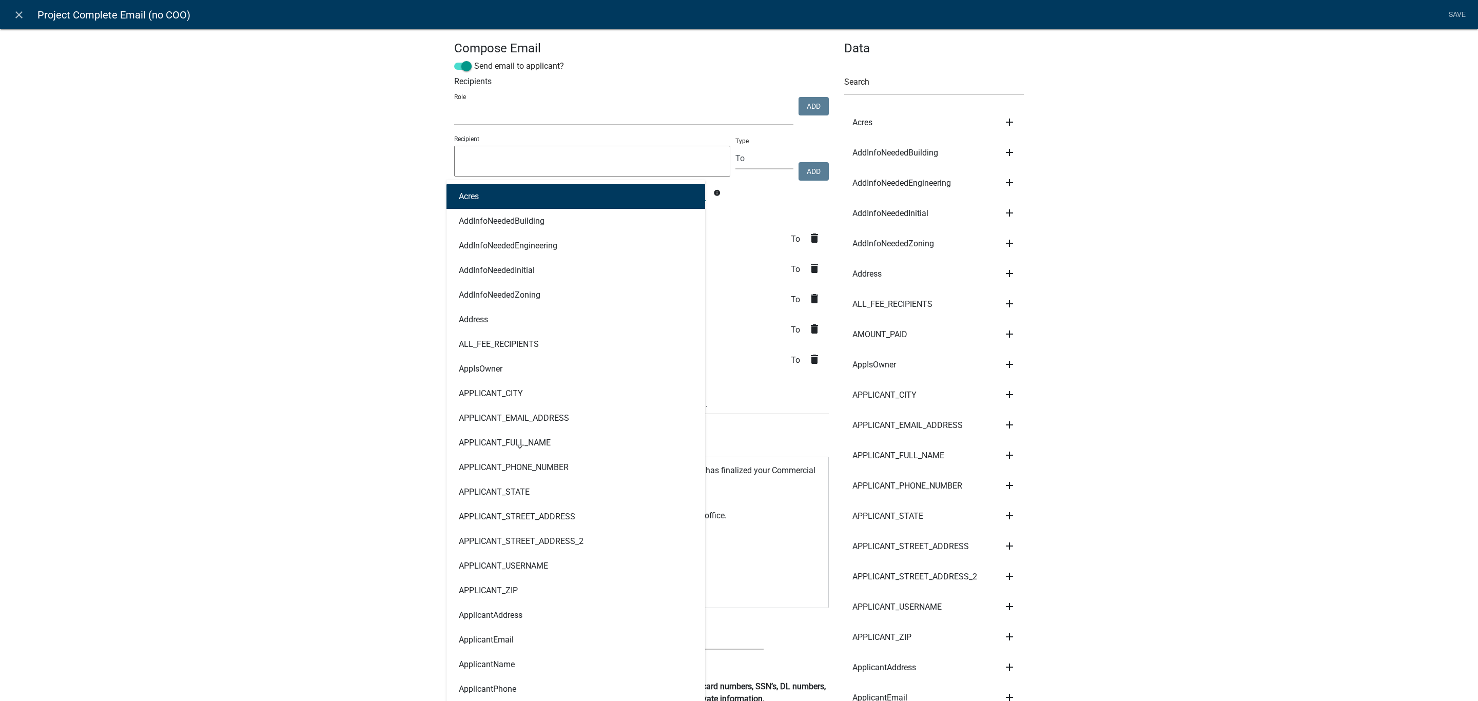
type input "onsite"
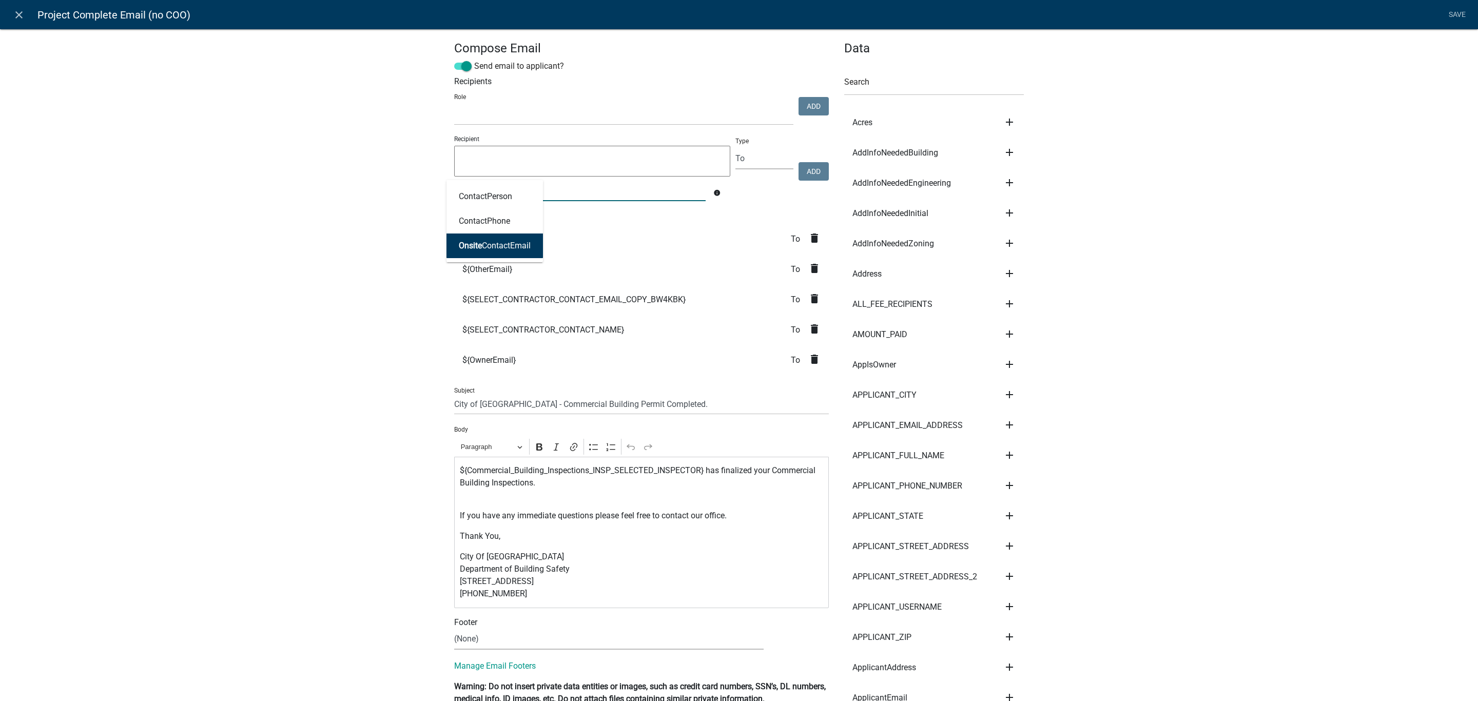
click at [511, 236] on button "Onsite ContactEmail" at bounding box center [495, 246] width 97 height 25
type textarea "OnsiteContactEmail"
click at [812, 163] on button "Add" at bounding box center [814, 171] width 30 height 18
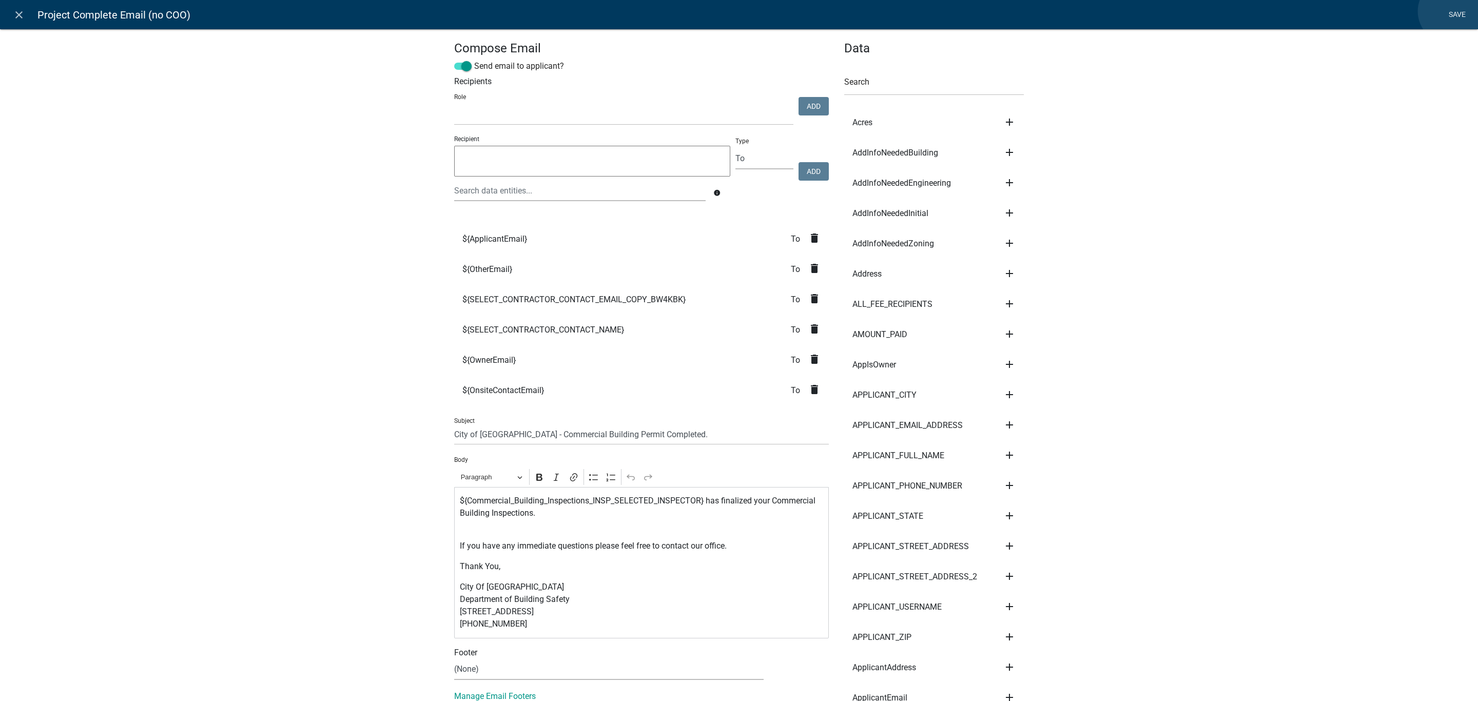
click at [1451, 11] on link "Save" at bounding box center [1457, 15] width 26 height 20
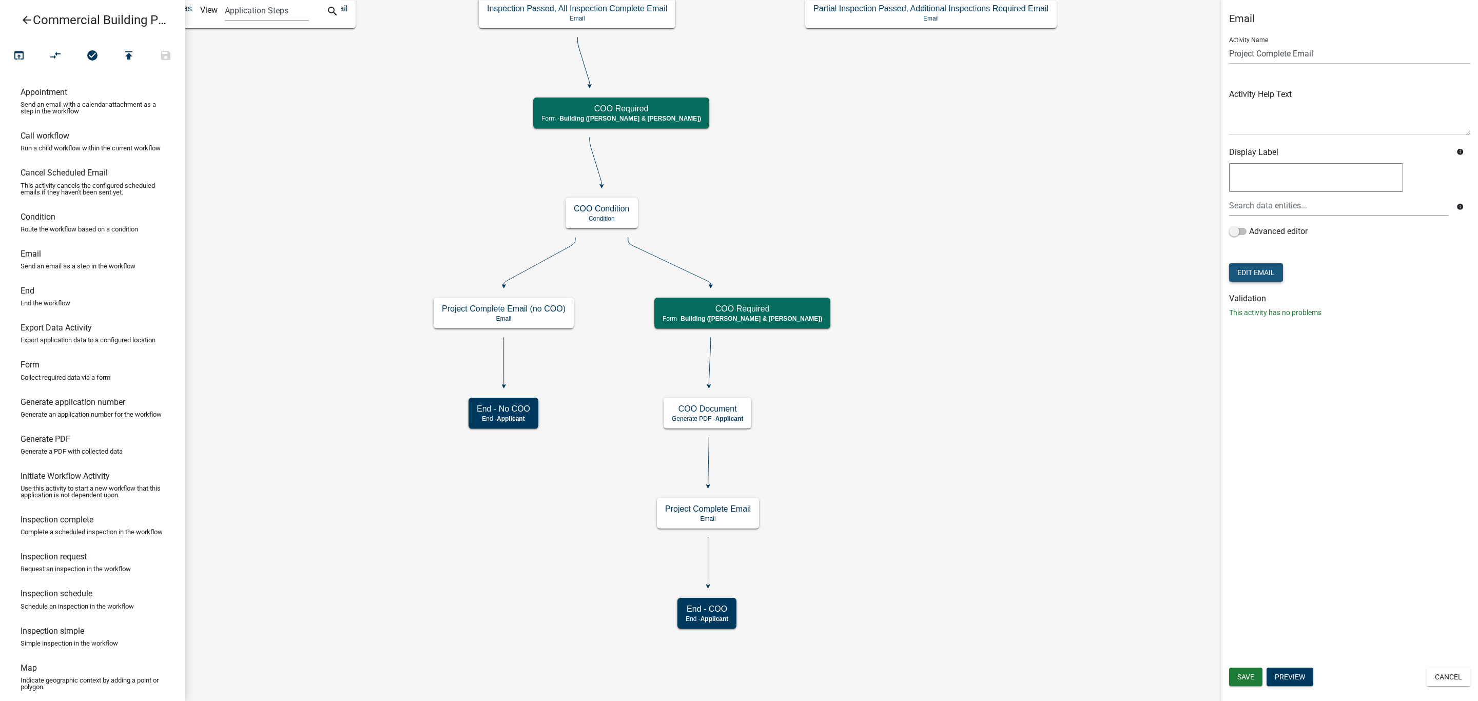
click at [1264, 273] on button "Edit Email" at bounding box center [1256, 272] width 54 height 18
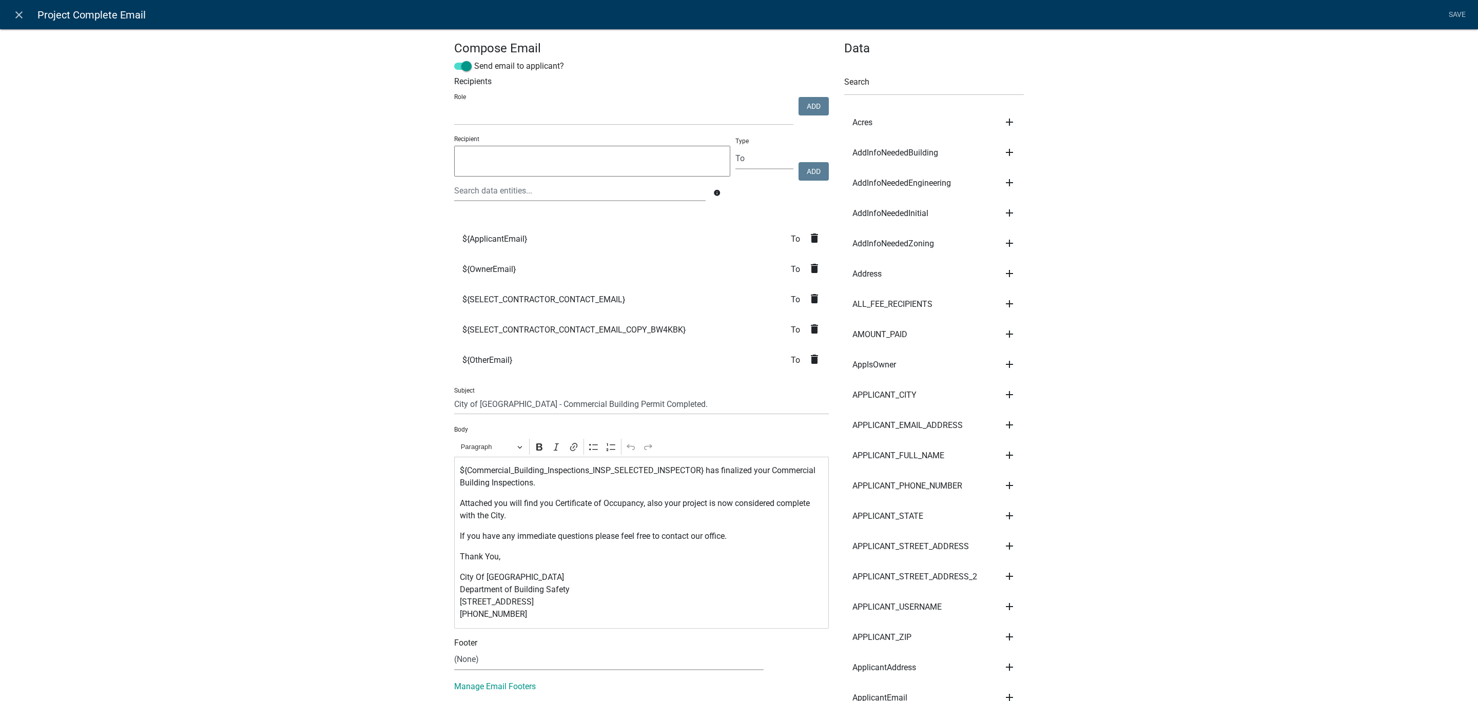
select select
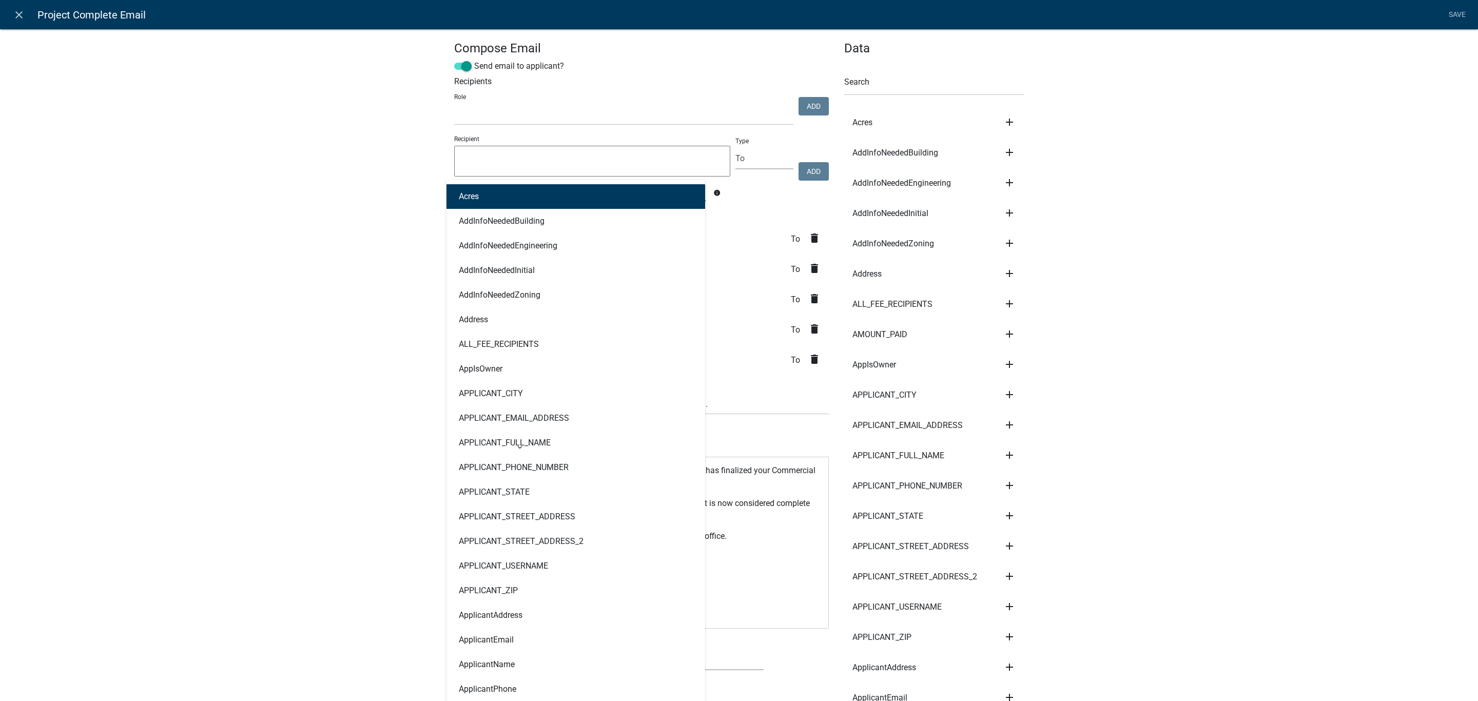
click at [561, 196] on div "Acres AddInfoNeededBuilding AddInfoNeededEngineering AddInfoNeededInitial AddIn…" at bounding box center [580, 190] width 267 height 21
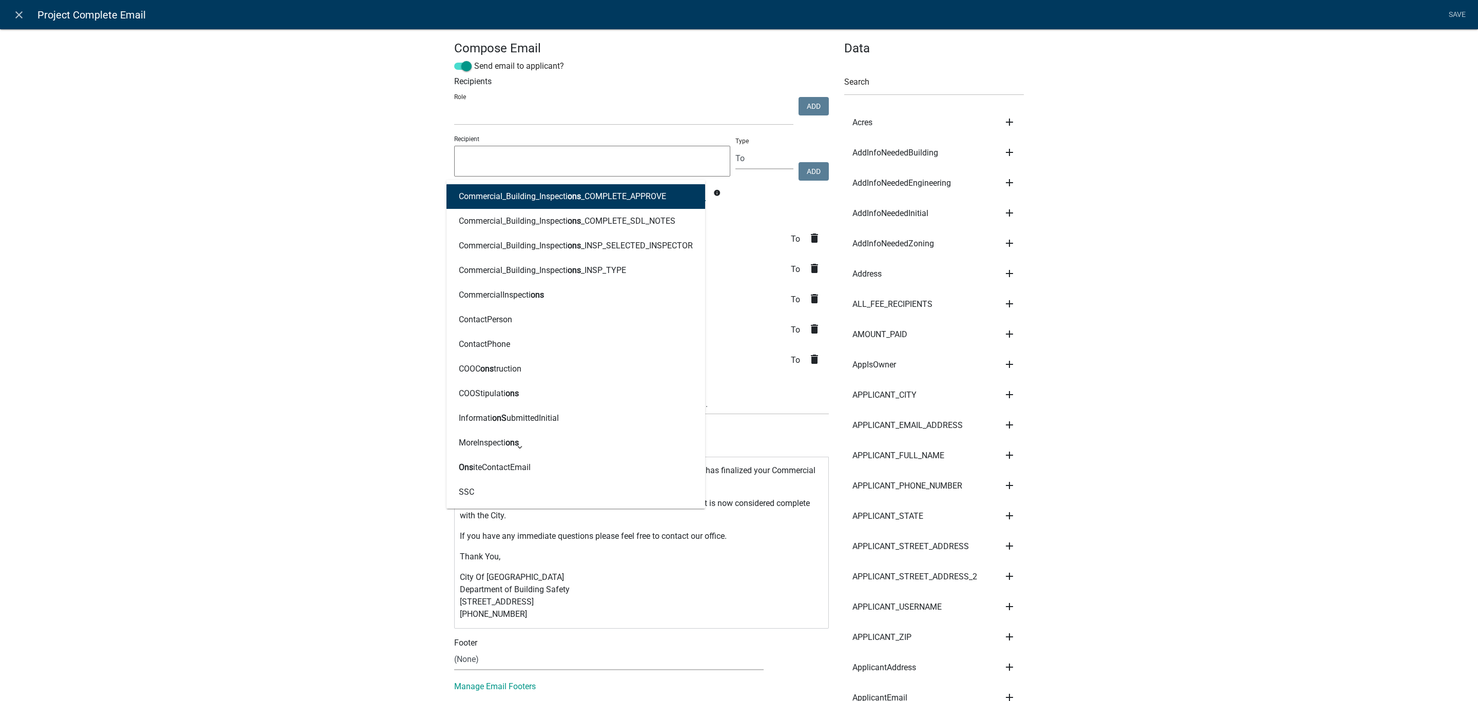
type input "Onsite"
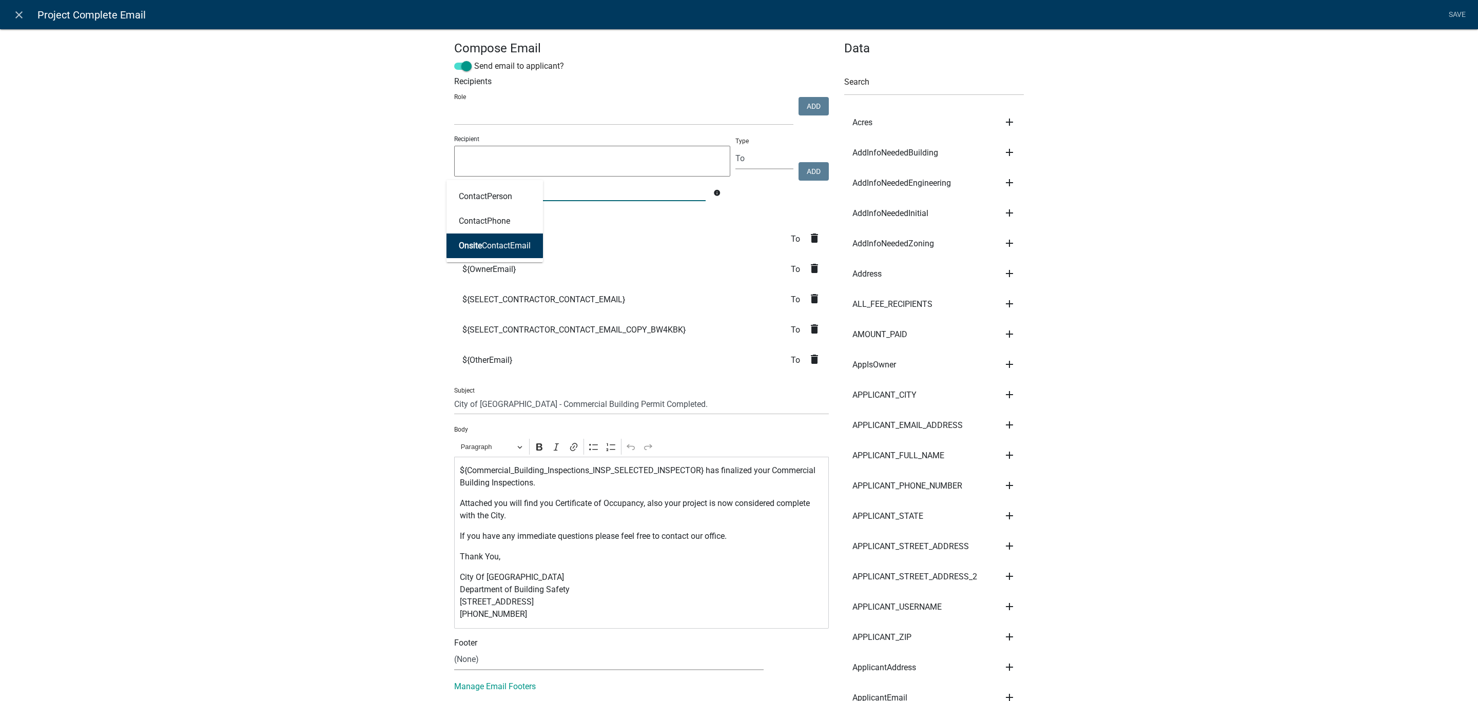
click at [472, 252] on button "Onsite ContactEmail" at bounding box center [495, 246] width 97 height 25
type textarea "OnsiteContactEmail"
click at [812, 168] on button "Add" at bounding box center [814, 171] width 30 height 18
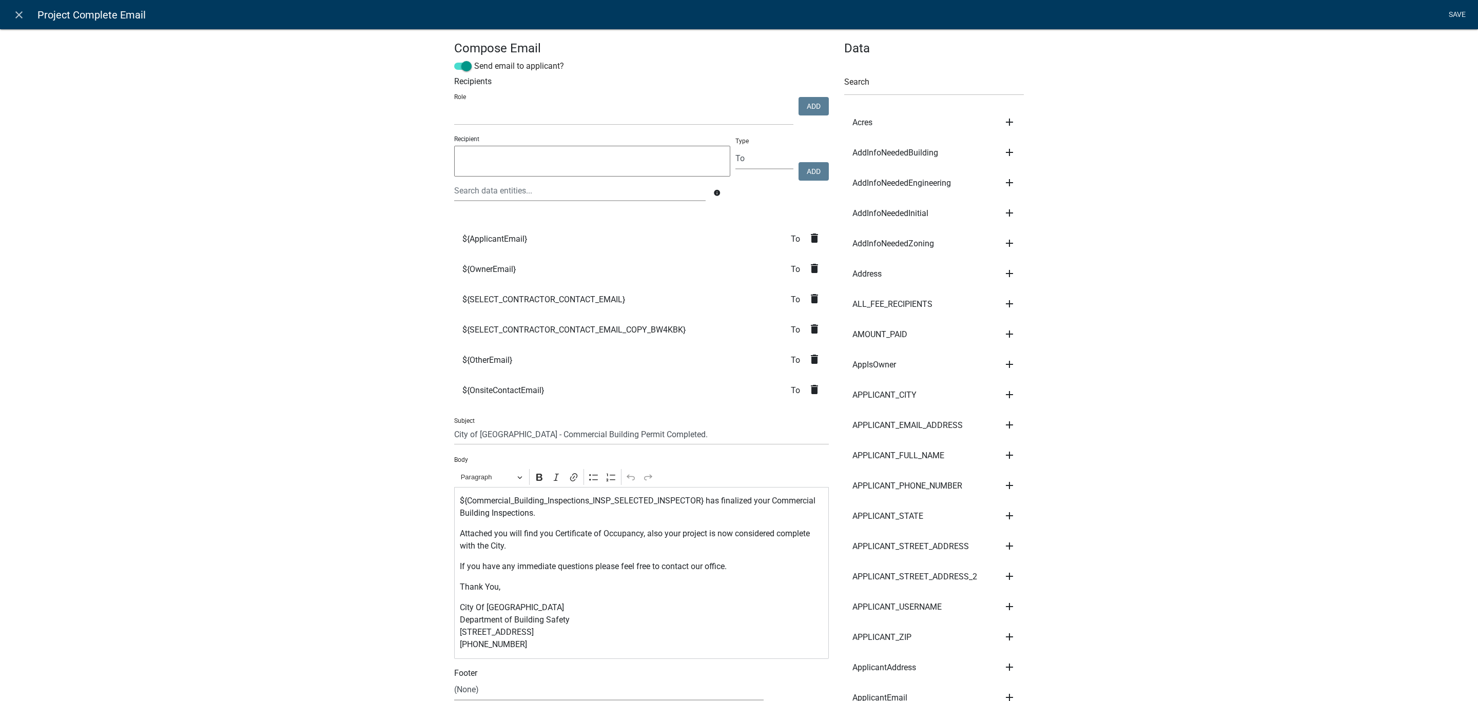
click at [1448, 10] on link "Save" at bounding box center [1457, 15] width 26 height 20
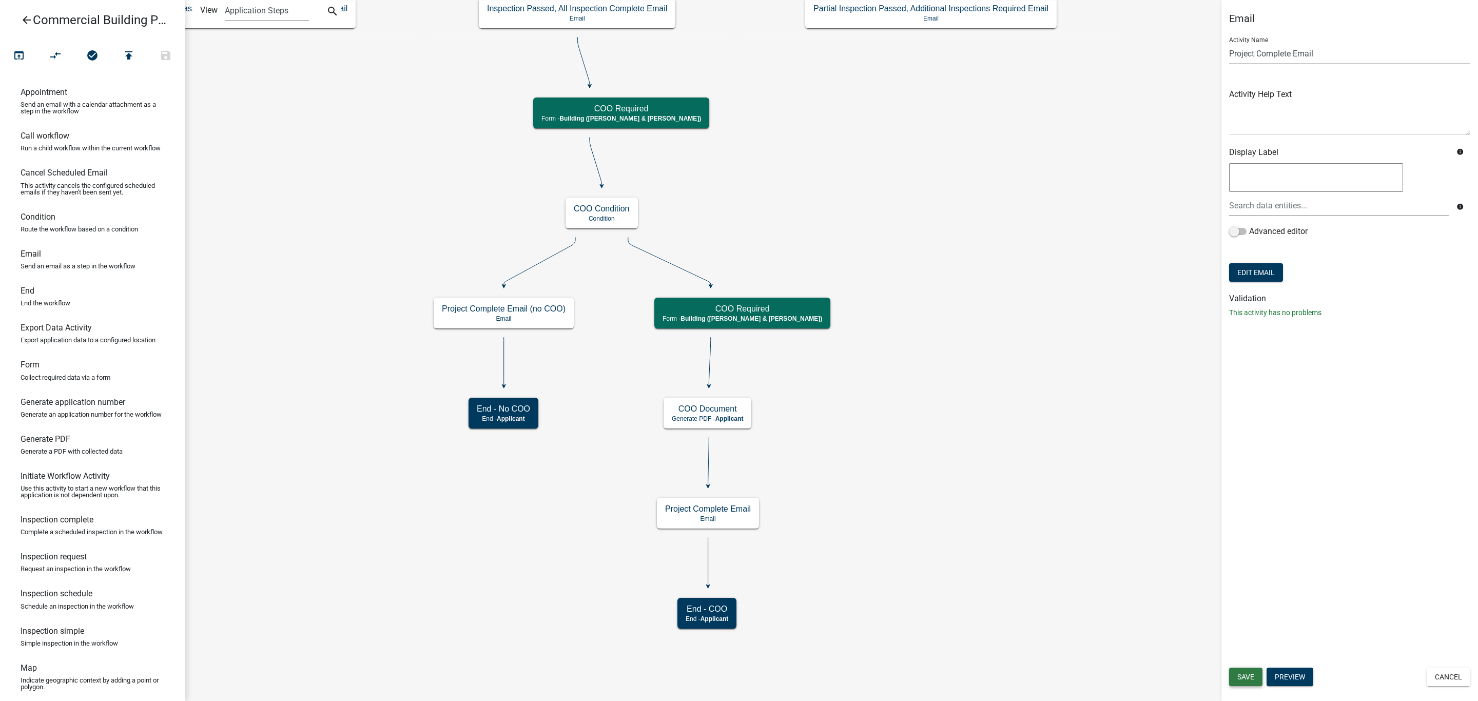
click at [1236, 677] on button "Save" at bounding box center [1245, 677] width 33 height 18
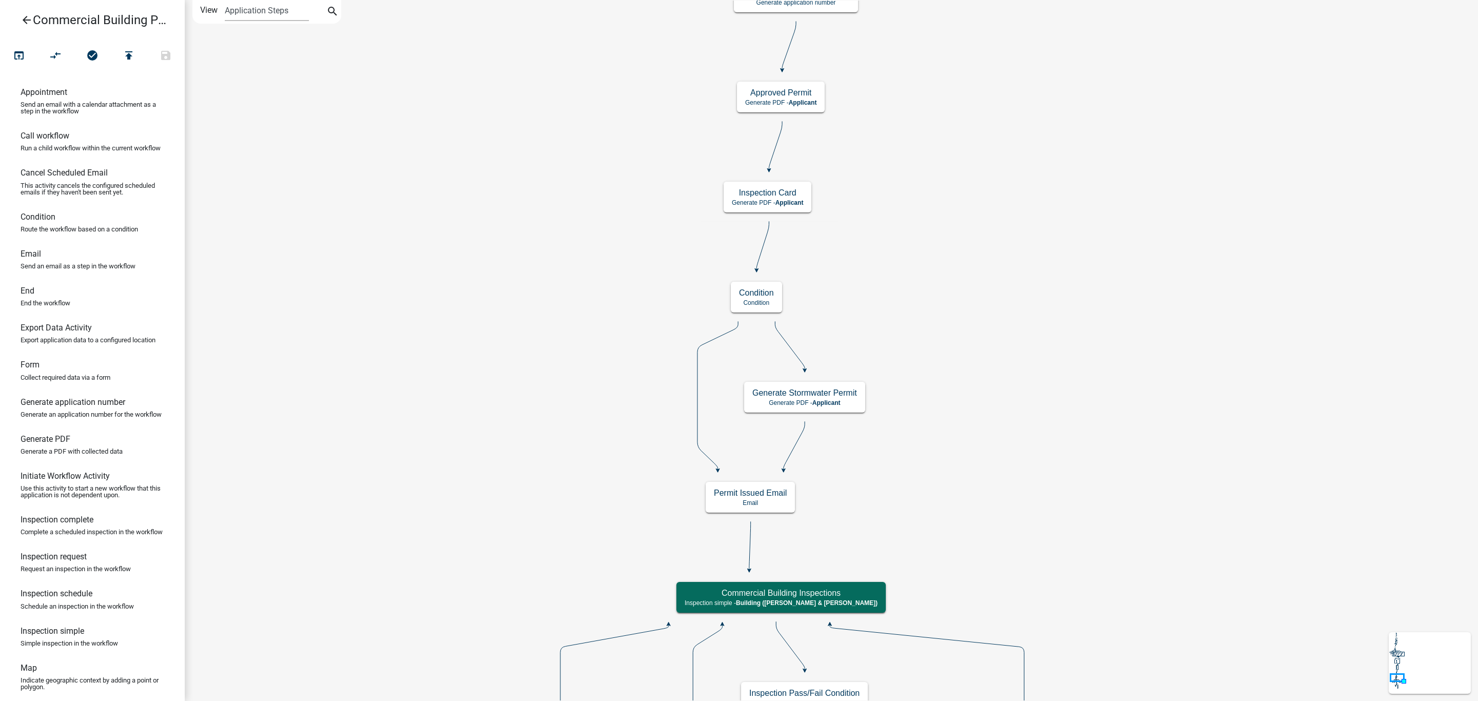
click at [1139, 458] on icon "Start Start - Applicant Owner and Property Information Form - Applicant Parcel …" at bounding box center [855, 711] width 1340 height 1420
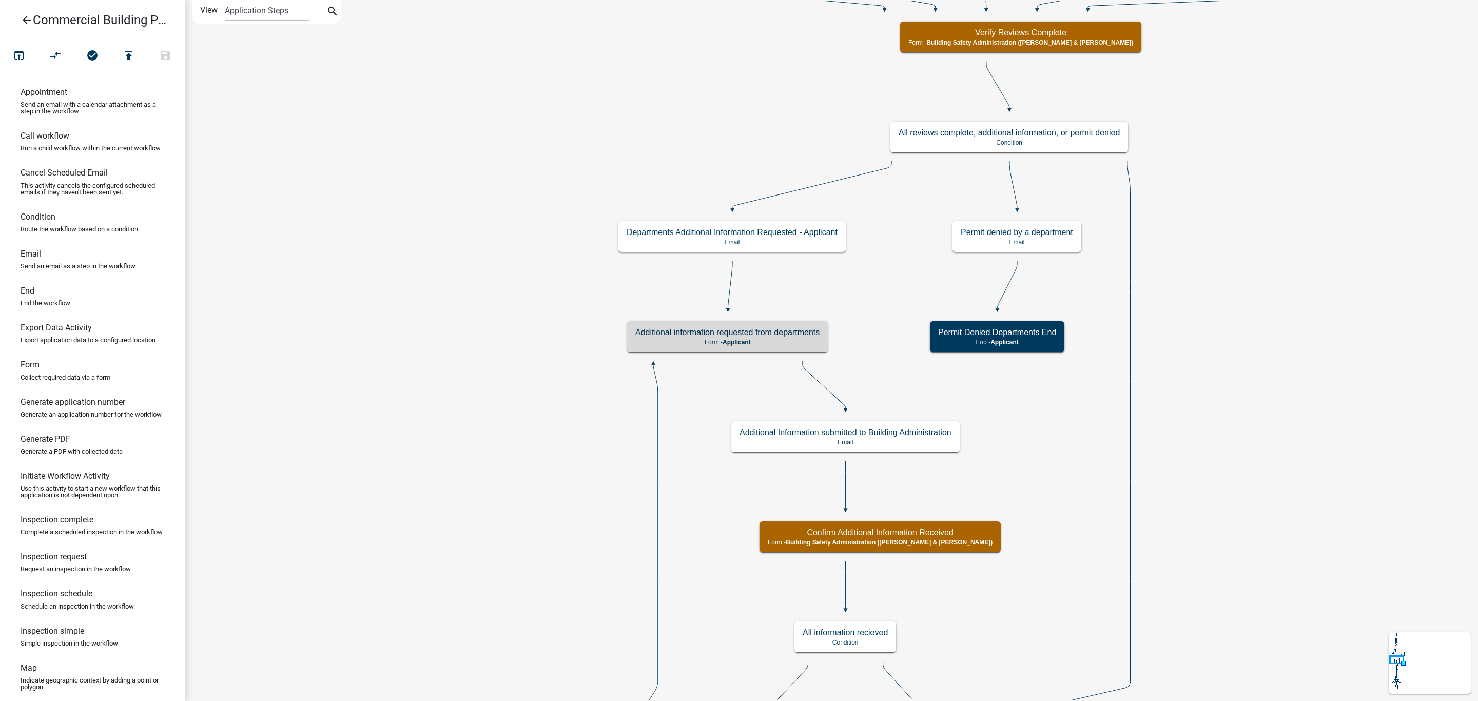
click at [22, 17] on icon "arrow_back" at bounding box center [27, 21] width 12 height 14
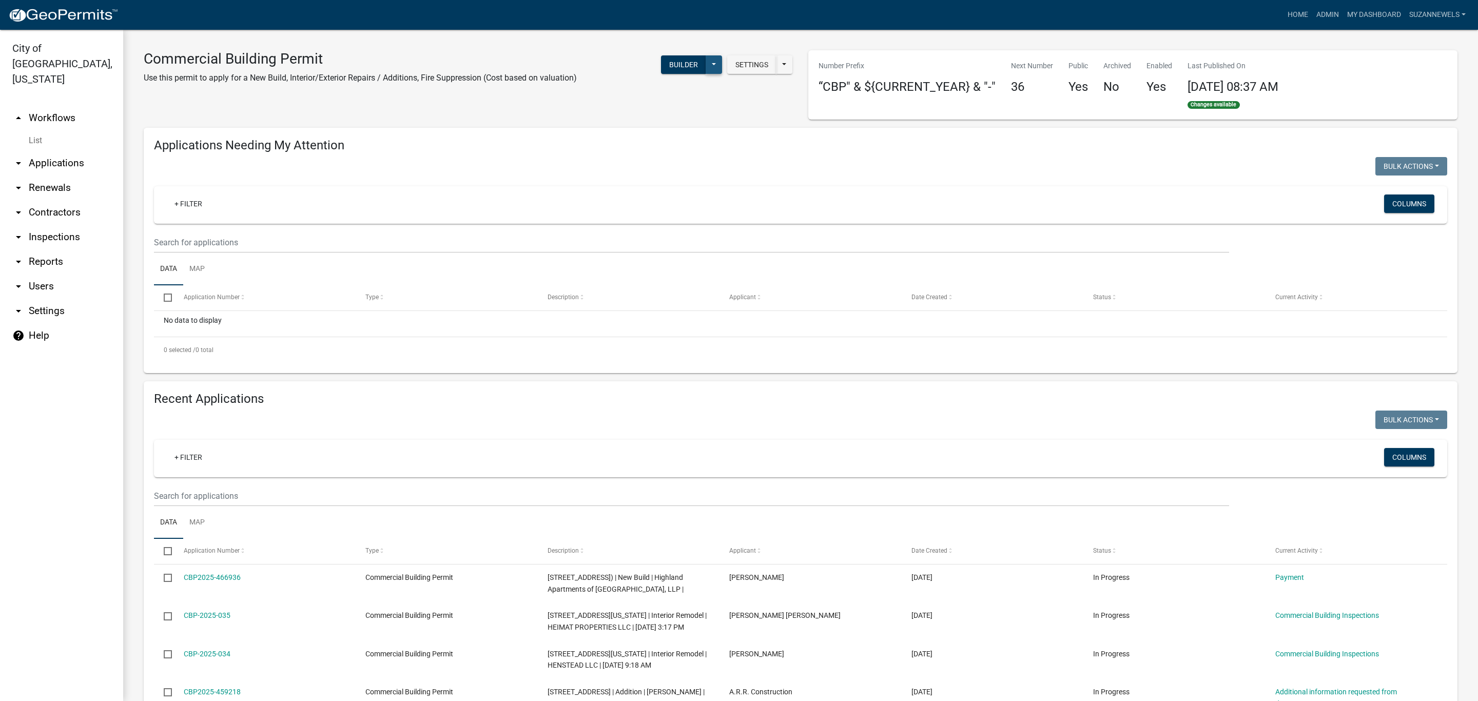
click at [710, 71] on button at bounding box center [714, 64] width 16 height 18
click at [650, 93] on button "Publish" at bounding box center [679, 91] width 85 height 25
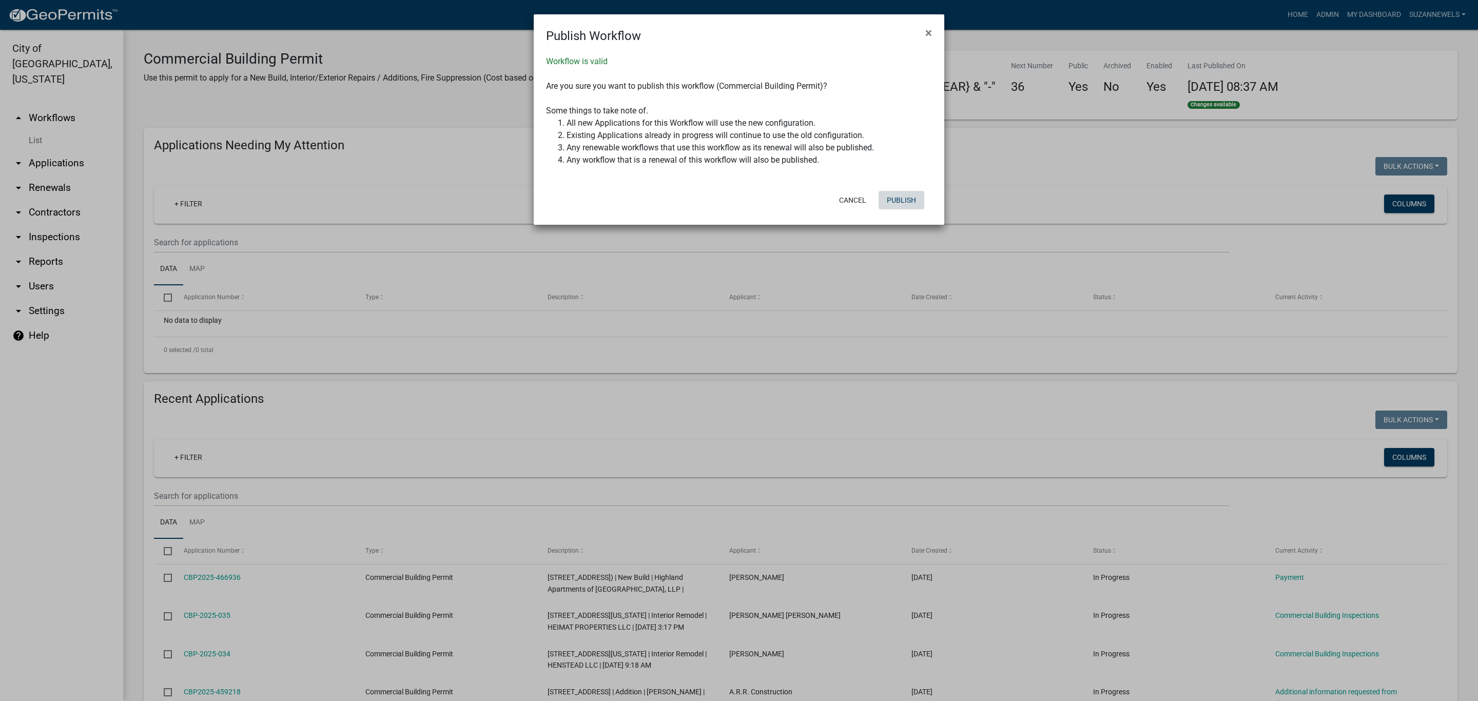
click at [897, 202] on button "Publish" at bounding box center [902, 200] width 46 height 18
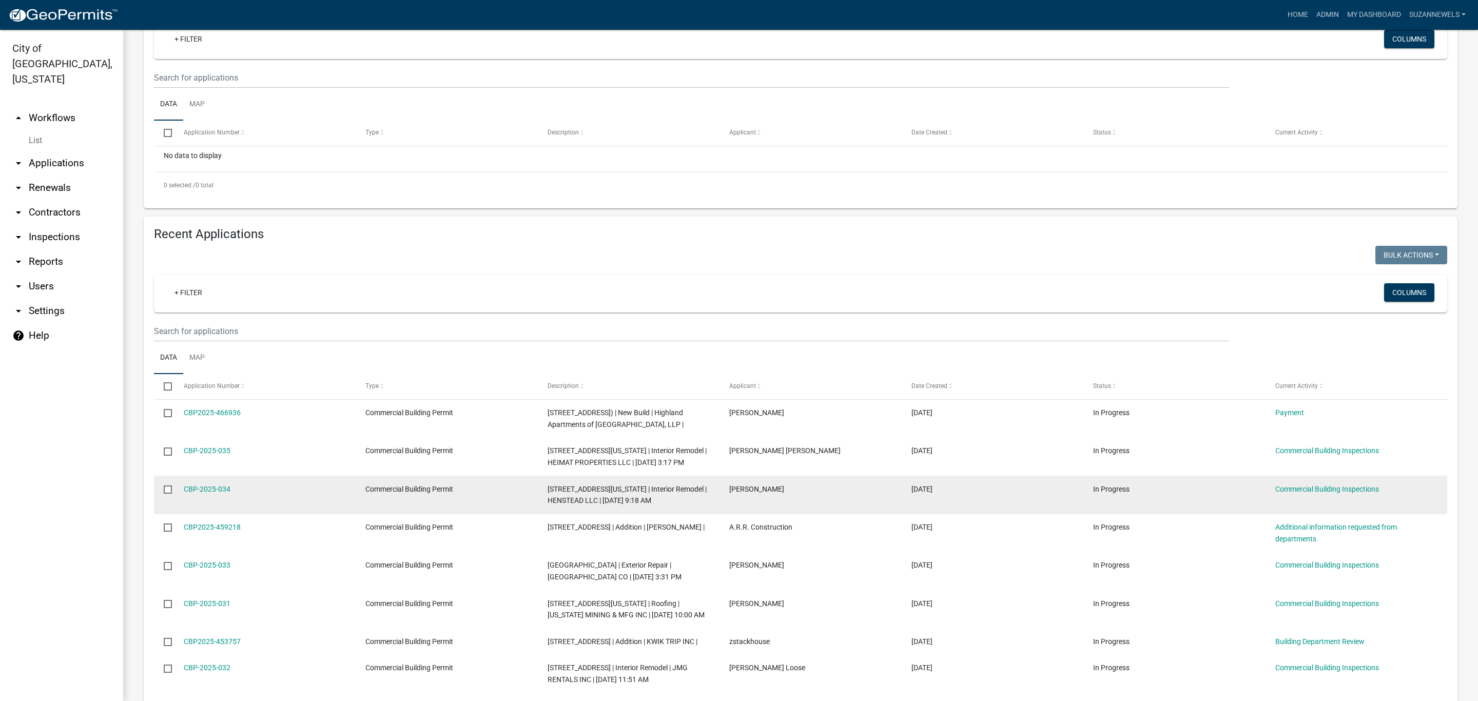
scroll to position [231, 0]
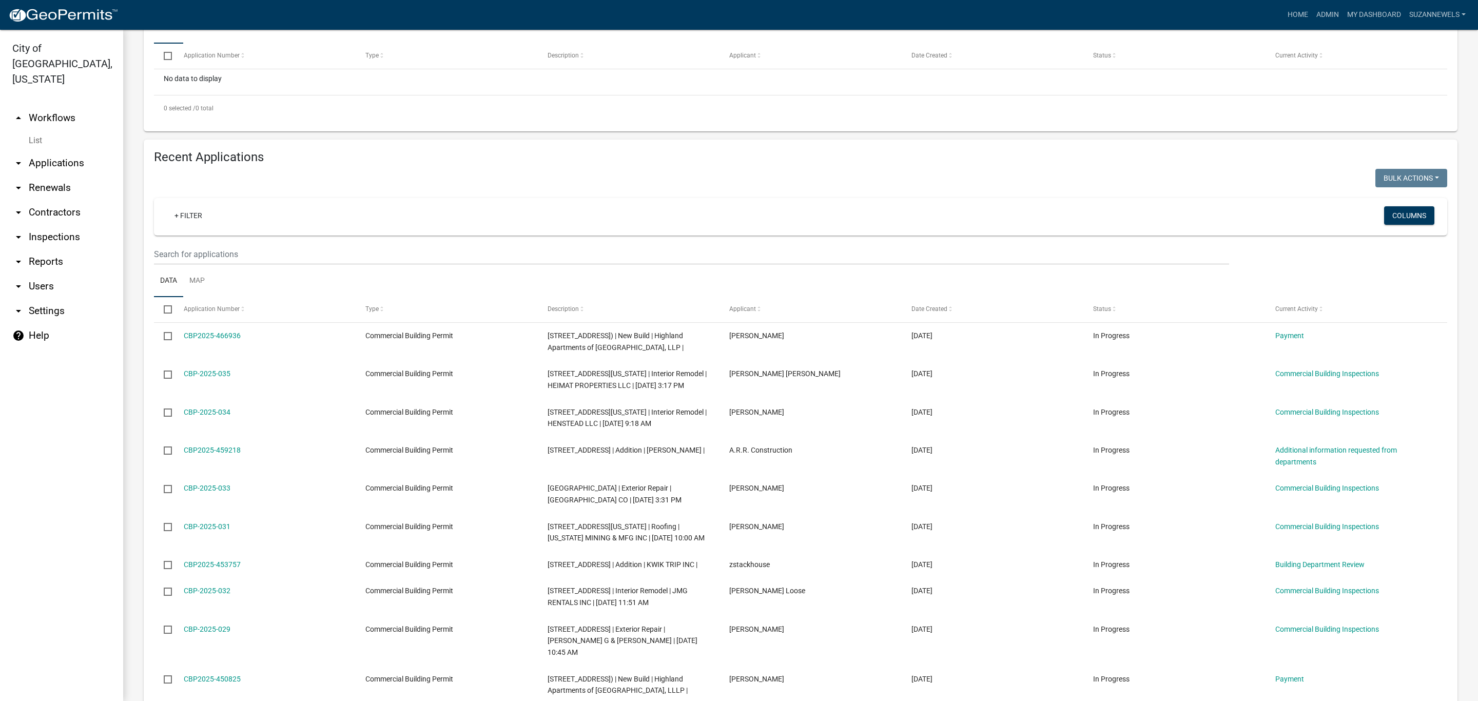
click at [57, 111] on link "arrow_drop_up Workflows" at bounding box center [61, 118] width 123 height 25
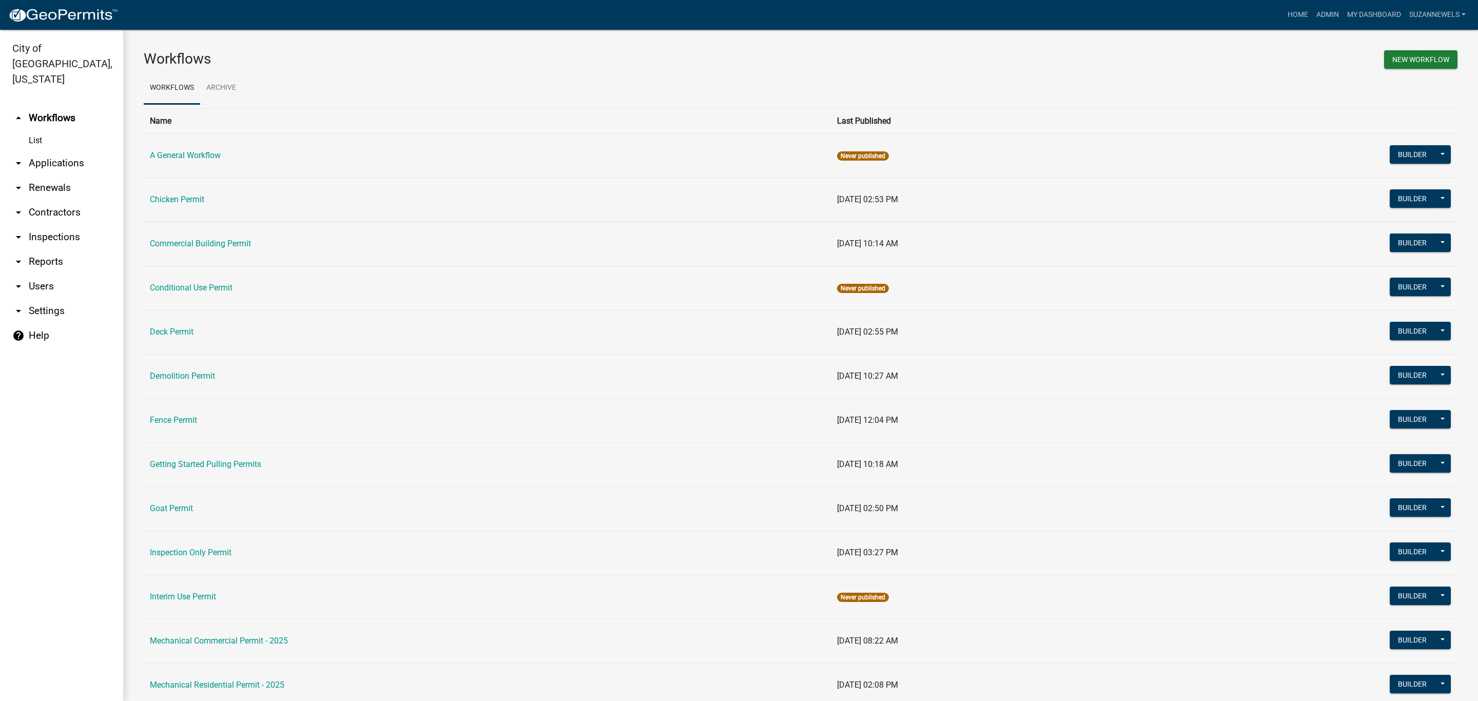
click at [236, 242] on link "Commercial Building Permit" at bounding box center [200, 244] width 101 height 10
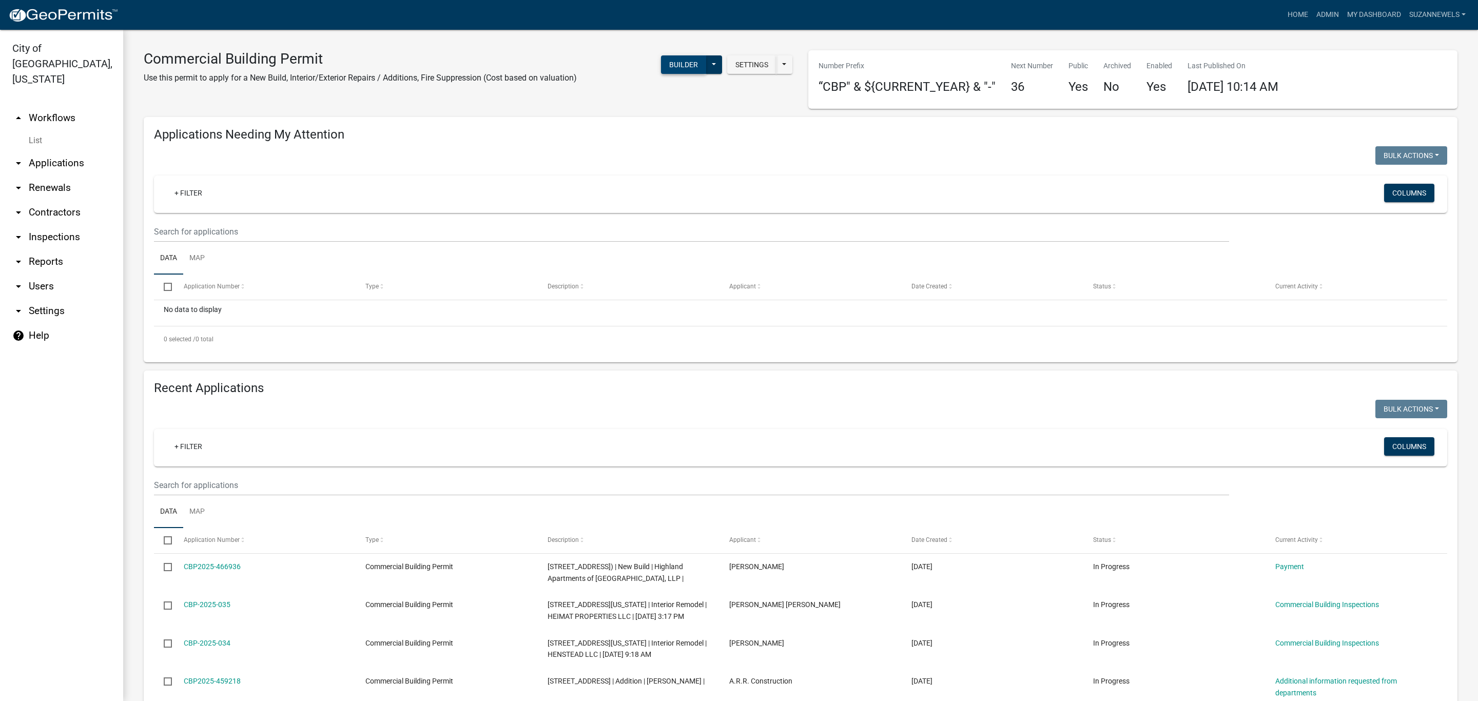
click at [677, 67] on button "Builder" at bounding box center [683, 64] width 45 height 18
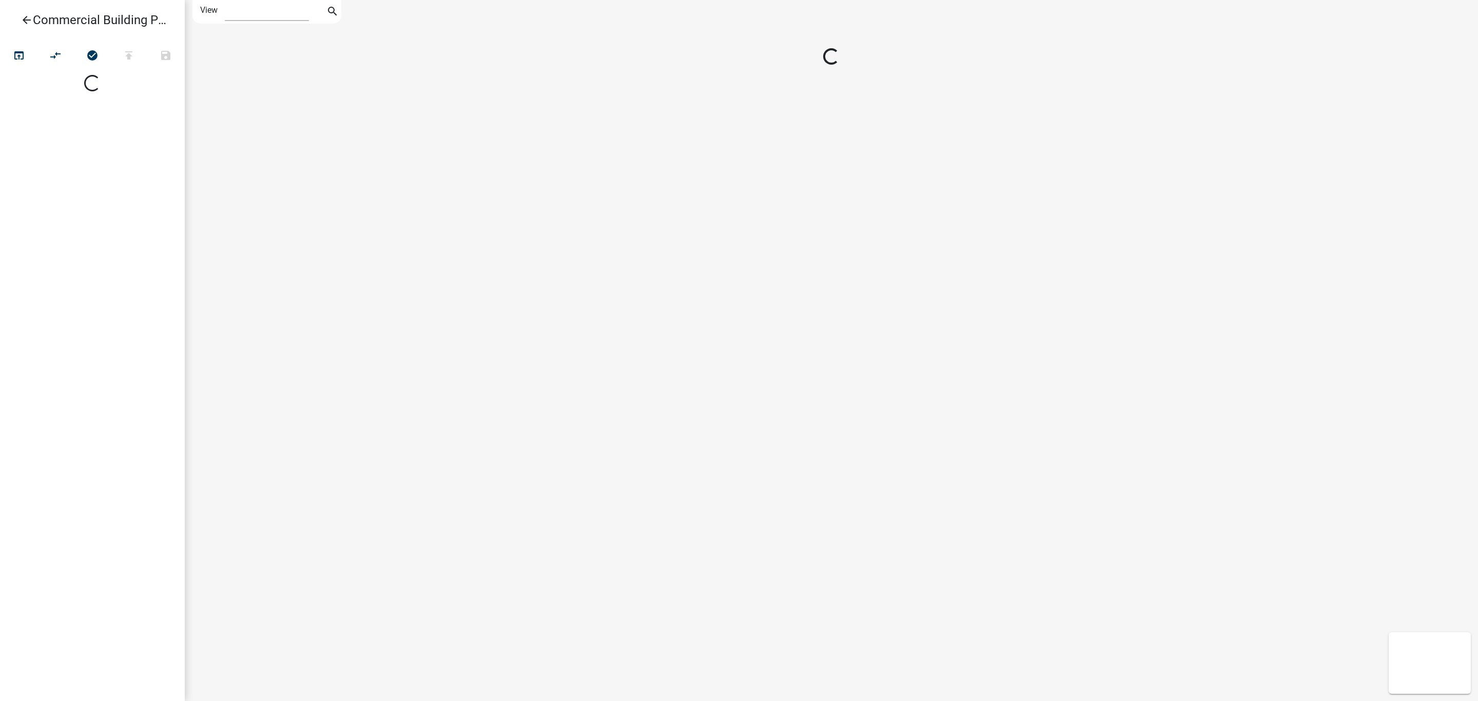
select select "1"
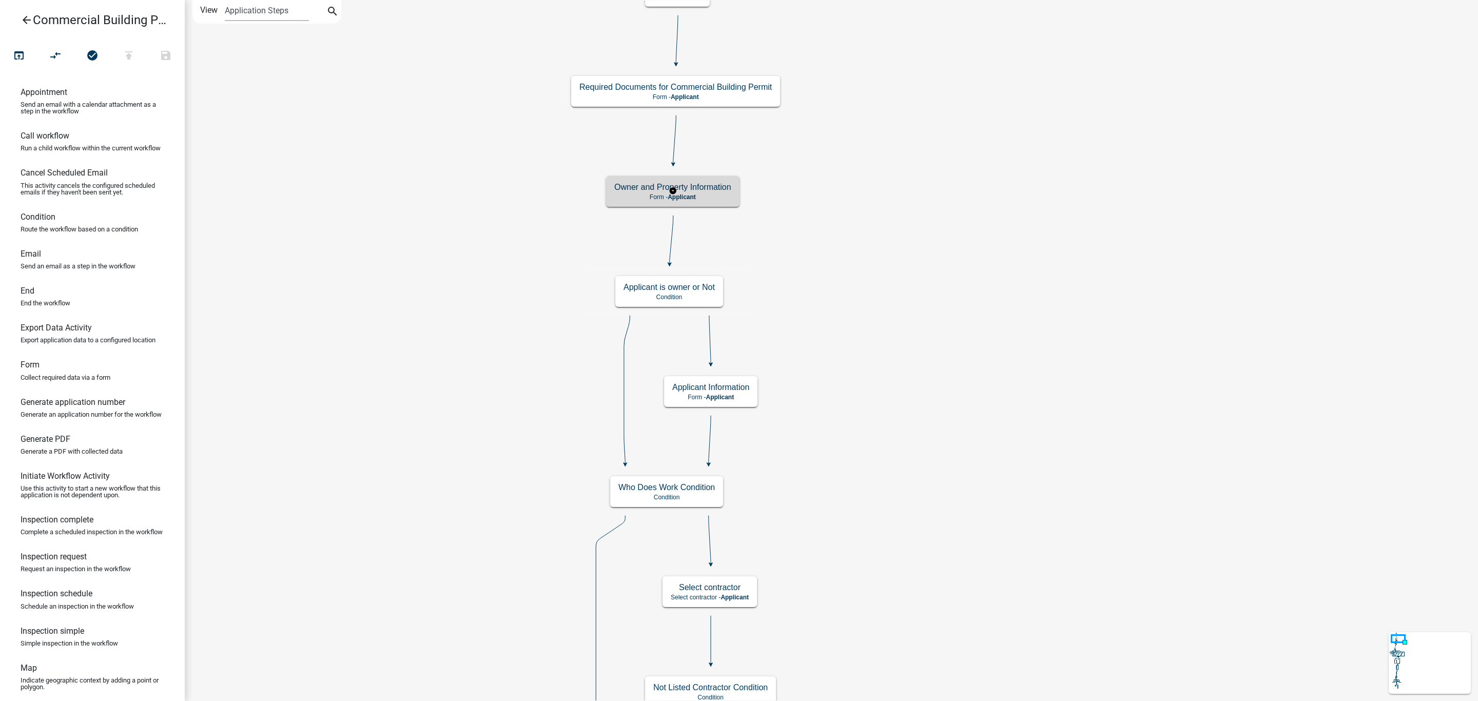
click at [710, 199] on p "Form - Applicant" at bounding box center [672, 197] width 117 height 7
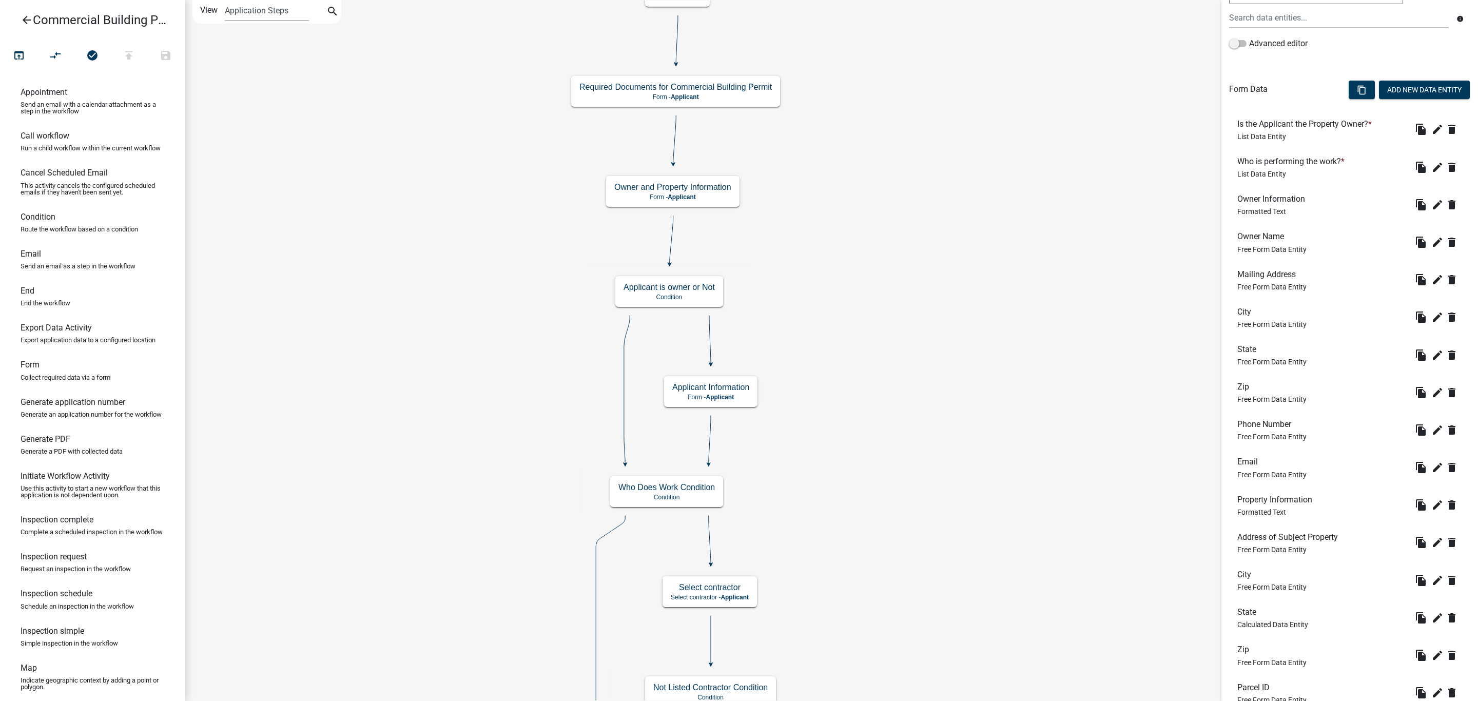
scroll to position [384, 0]
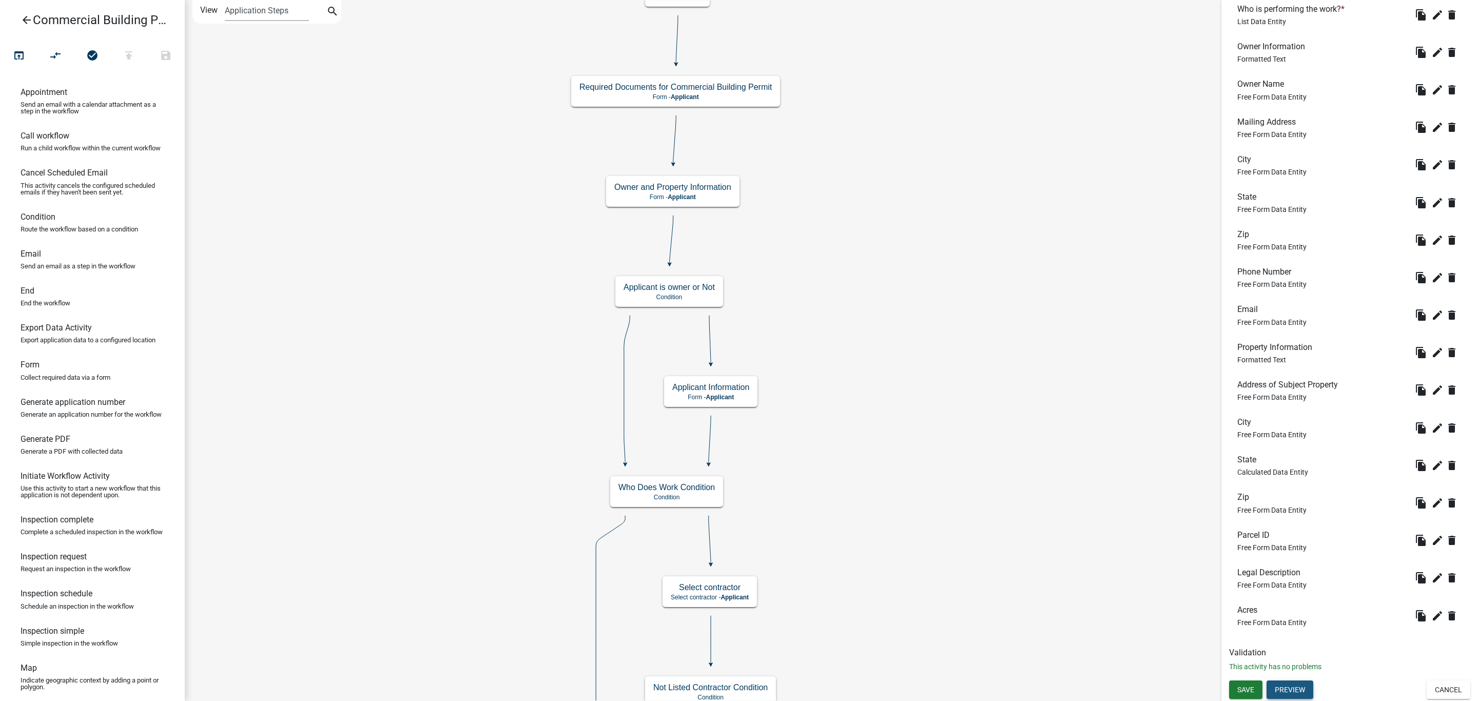
click at [1295, 690] on button "Preview" at bounding box center [1290, 690] width 47 height 18
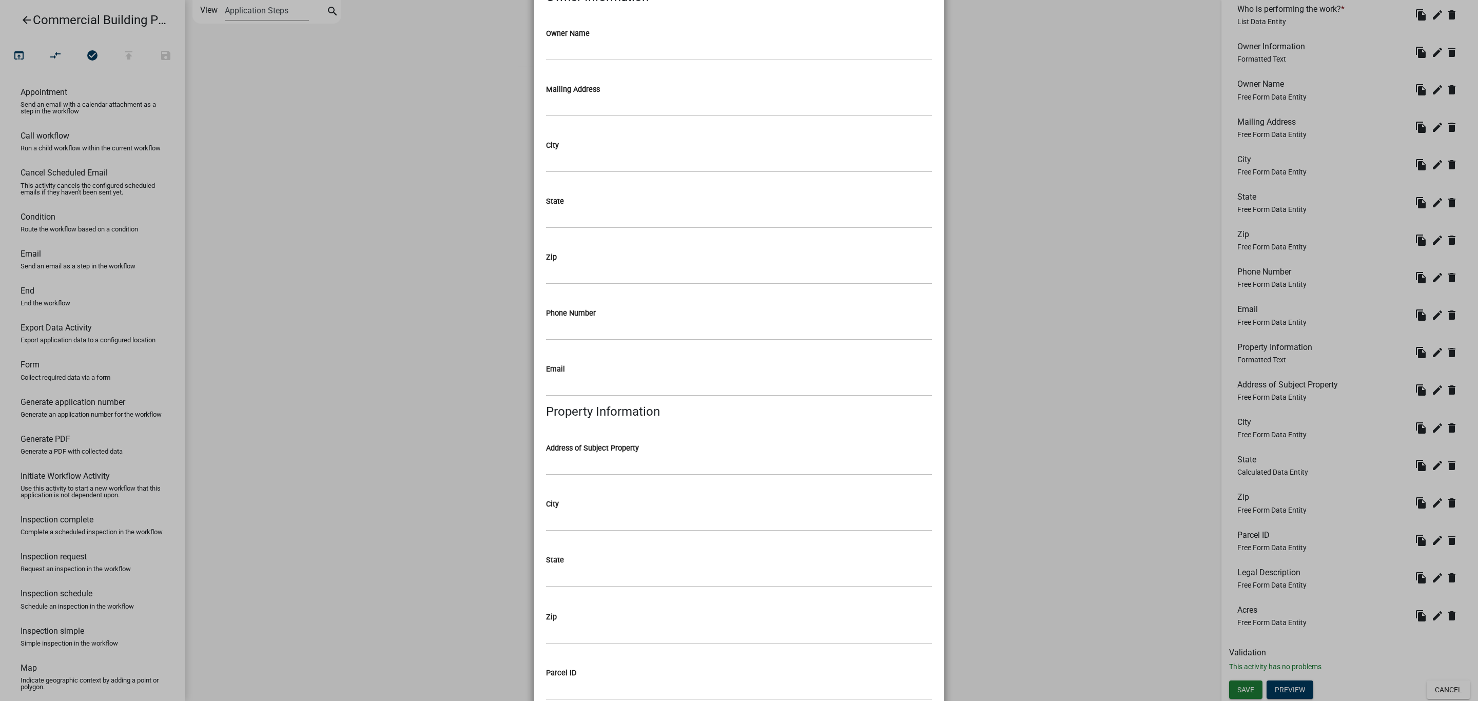
scroll to position [0, 0]
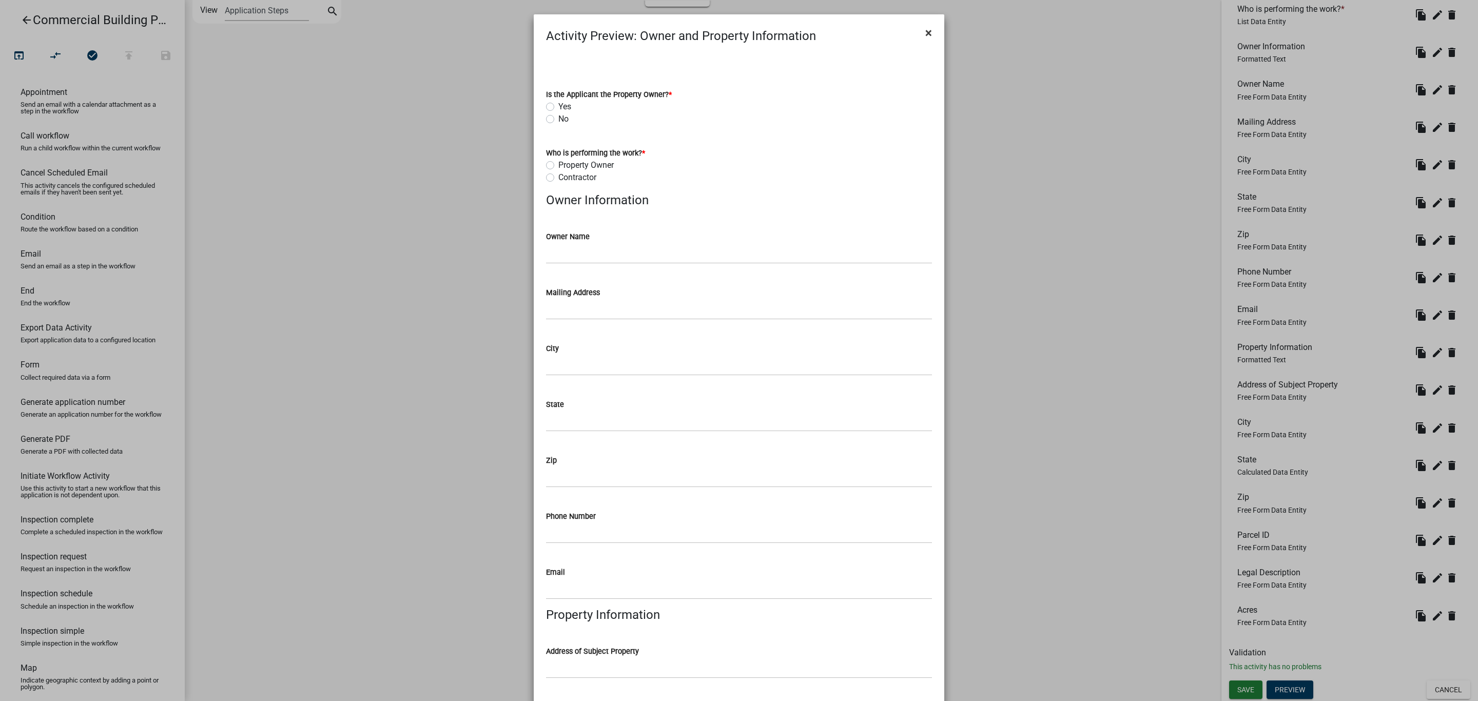
click at [926, 35] on span "×" at bounding box center [929, 33] width 7 height 14
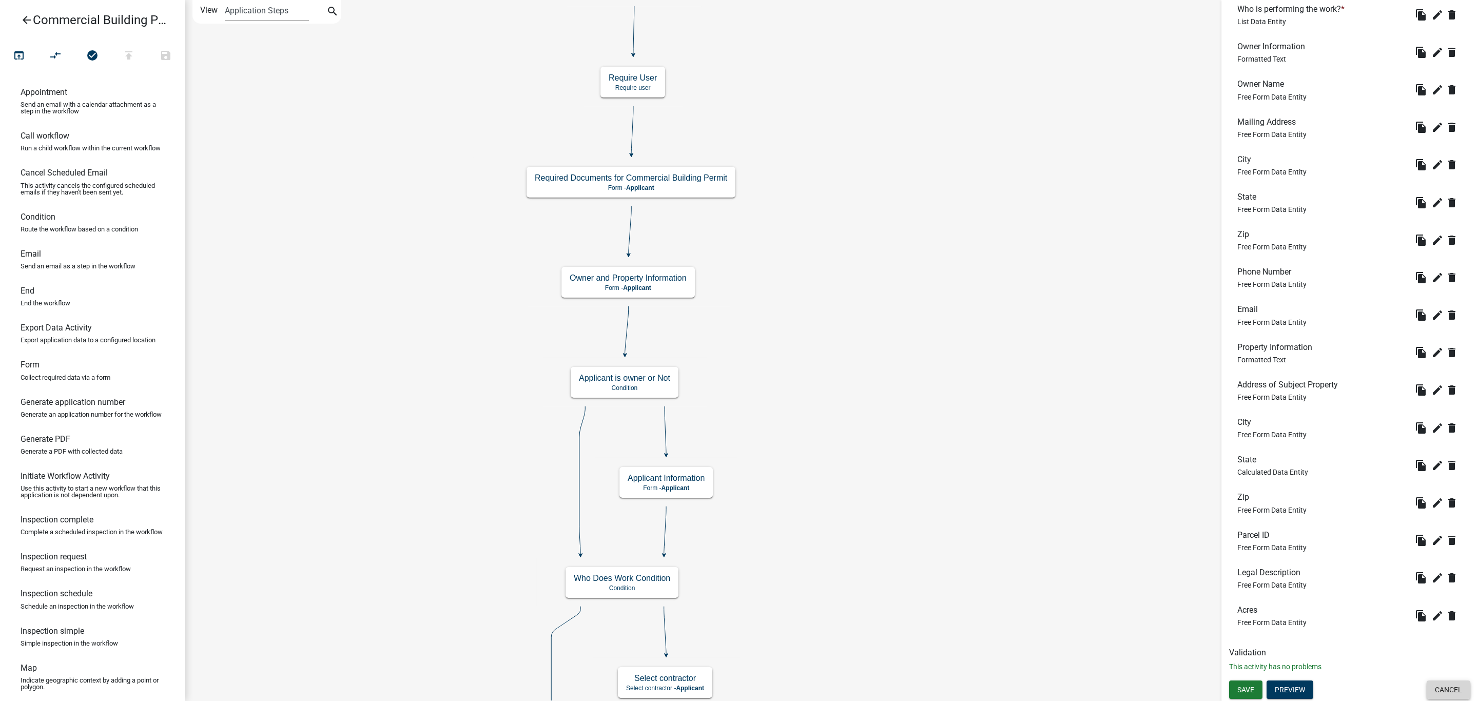
click at [1444, 684] on button "Cancel" at bounding box center [1449, 690] width 44 height 18
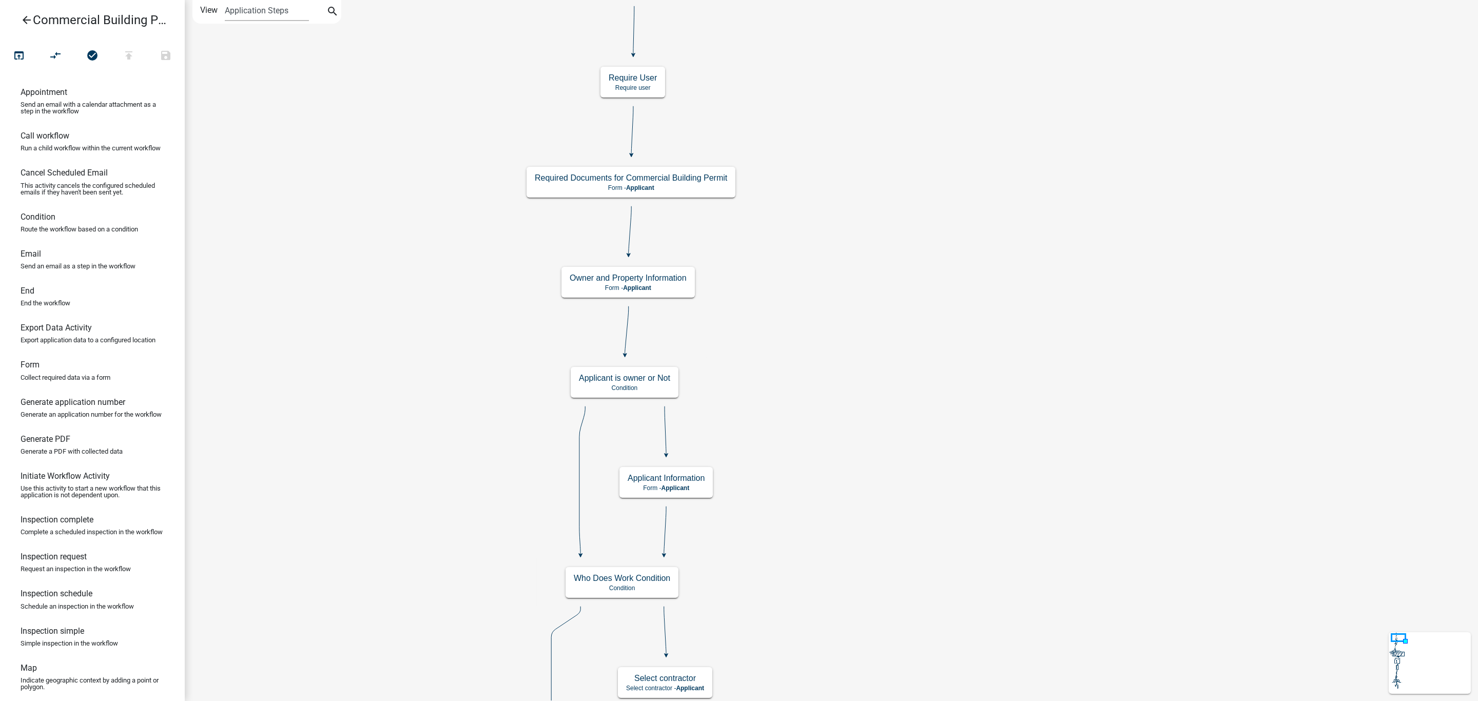
click at [33, 22] on link "arrow_back Commercial Building Permit" at bounding box center [88, 20] width 160 height 24
click at [28, 17] on icon "arrow_back" at bounding box center [27, 21] width 12 height 14
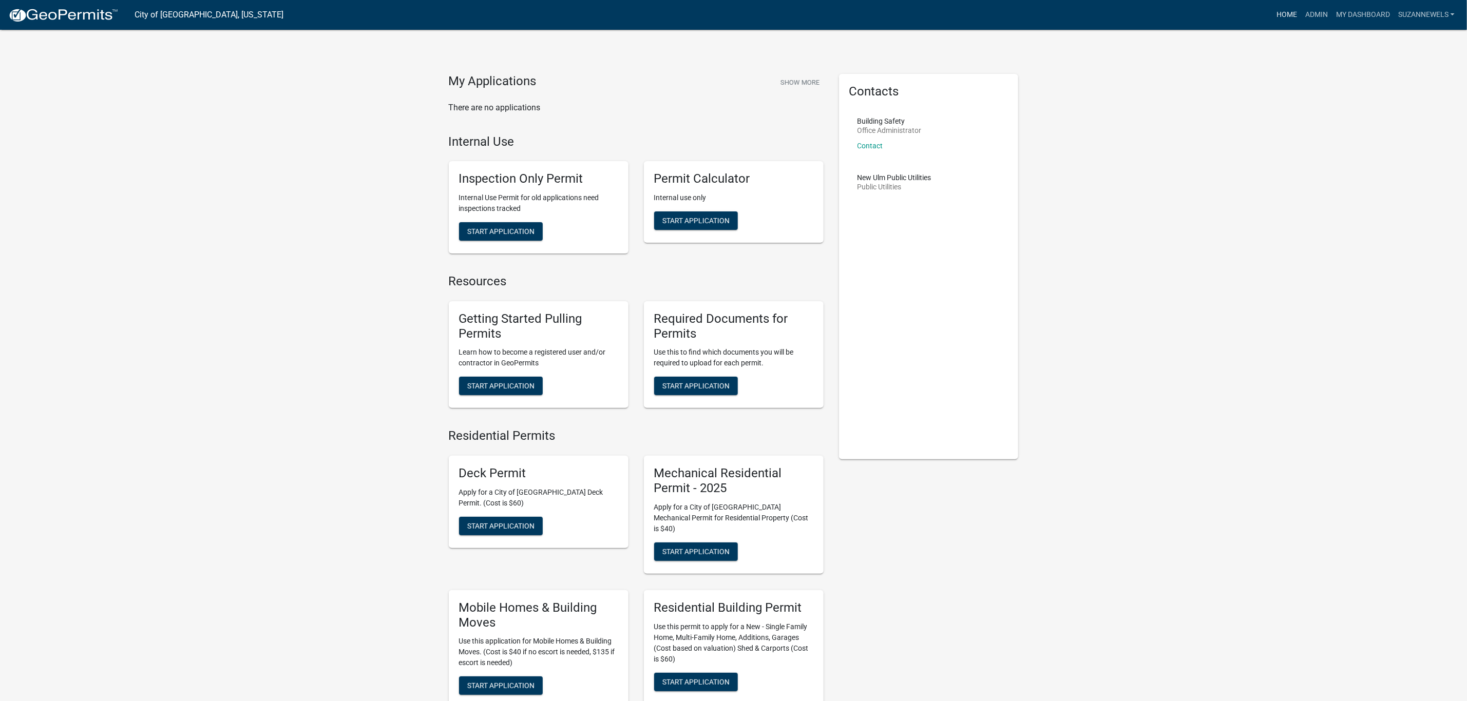
click at [1288, 8] on link "Home" at bounding box center [1286, 15] width 29 height 20
click at [1311, 11] on link "Admin" at bounding box center [1316, 15] width 31 height 20
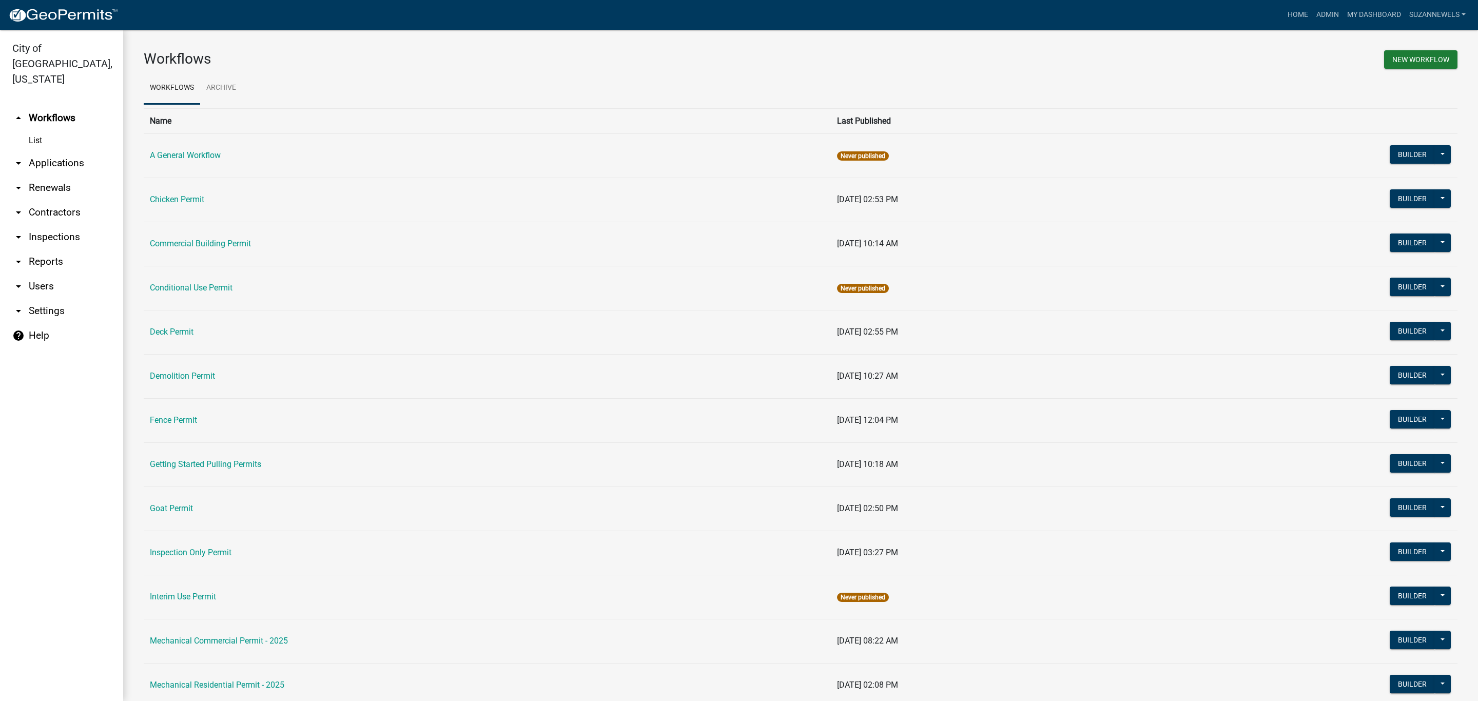
click at [30, 323] on link "help Help" at bounding box center [61, 335] width 123 height 25
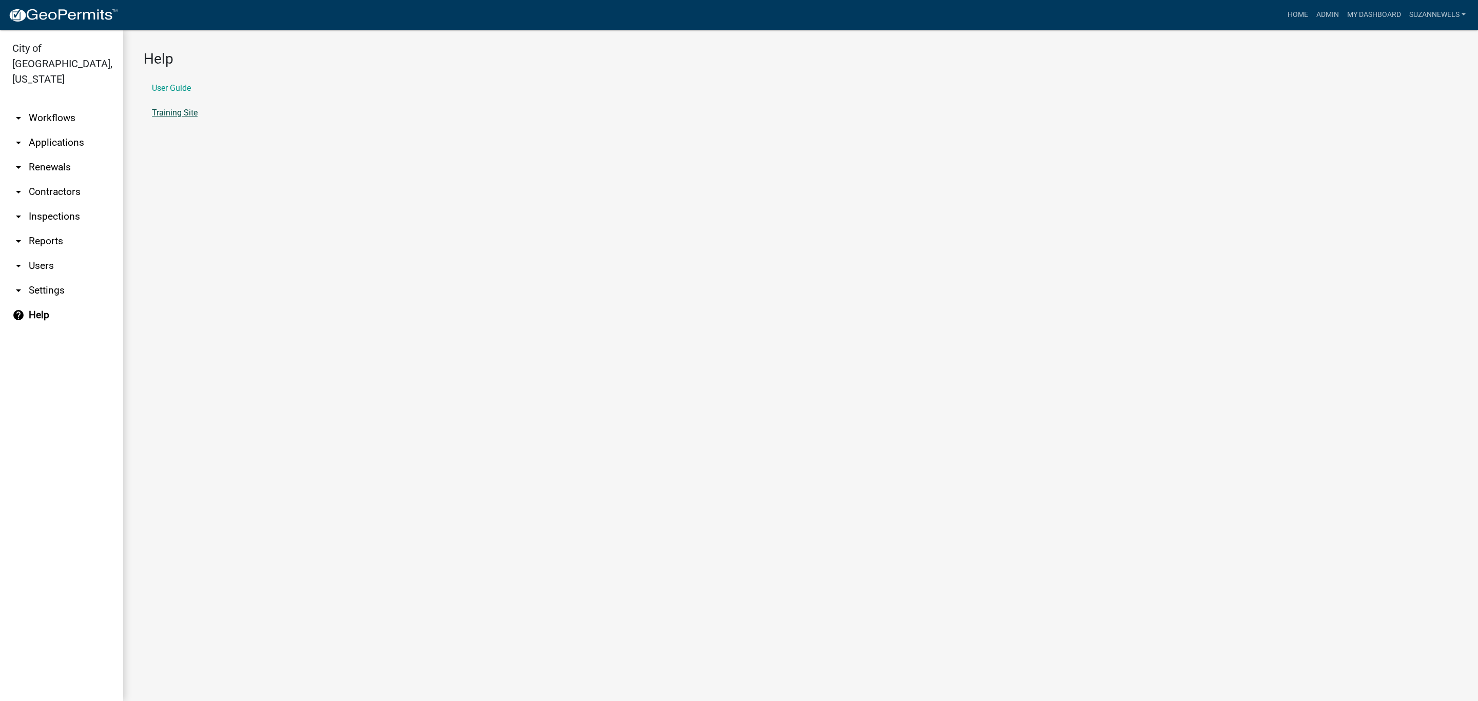
click at [163, 114] on link "Training Site" at bounding box center [175, 113] width 46 height 8
click at [169, 85] on link "User Guide" at bounding box center [171, 88] width 39 height 8
drag, startPoint x: 607, startPoint y: 319, endPoint x: 592, endPoint y: 288, distance: 34.4
click at [605, 319] on main "Help User Guide Training Site" at bounding box center [800, 365] width 1355 height 671
click at [1294, 11] on link "Home" at bounding box center [1298, 15] width 29 height 20
